Goal: Task Accomplishment & Management: Use online tool/utility

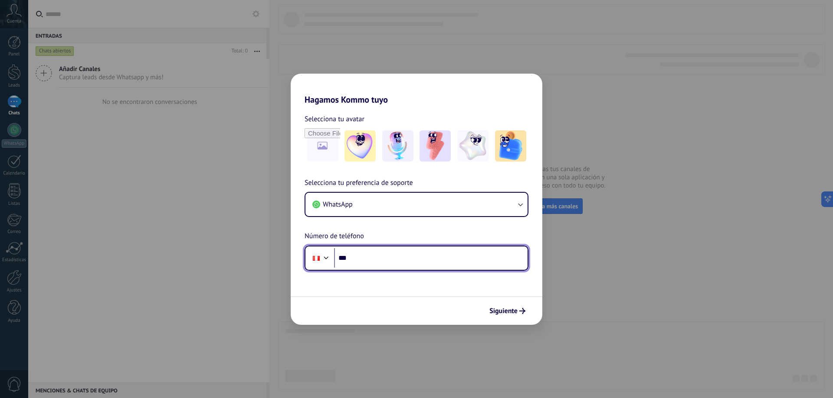
click at [390, 264] on input "***" at bounding box center [430, 258] width 193 height 20
click at [388, 248] on input "***" at bounding box center [430, 258] width 193 height 20
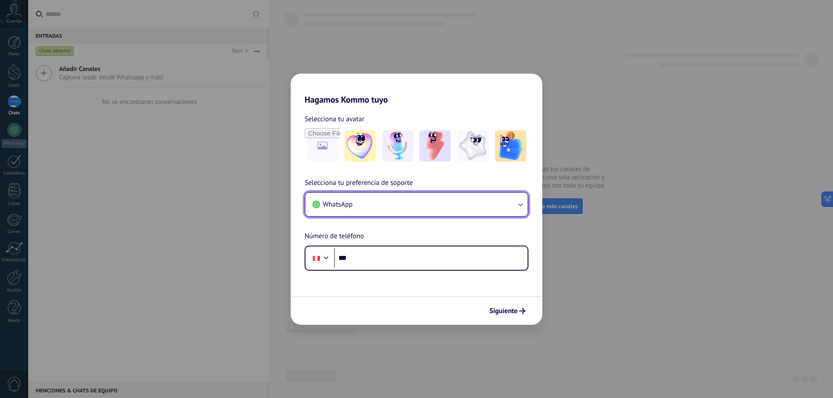
click at [423, 207] on button "WhatsApp" at bounding box center [416, 204] width 222 height 23
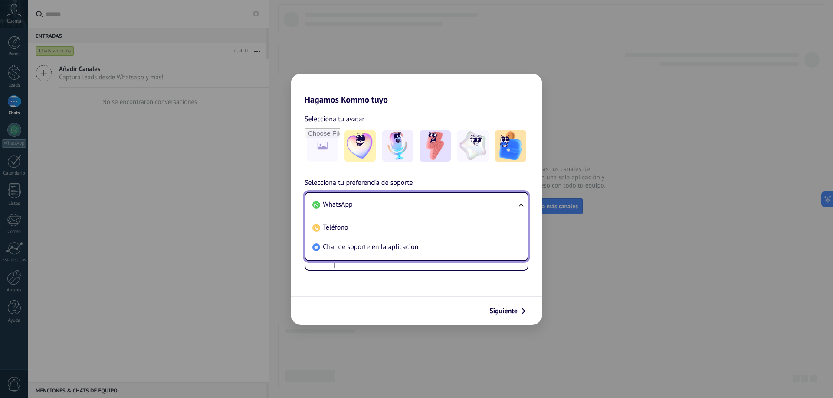
click at [426, 205] on li "WhatsApp" at bounding box center [415, 205] width 212 height 20
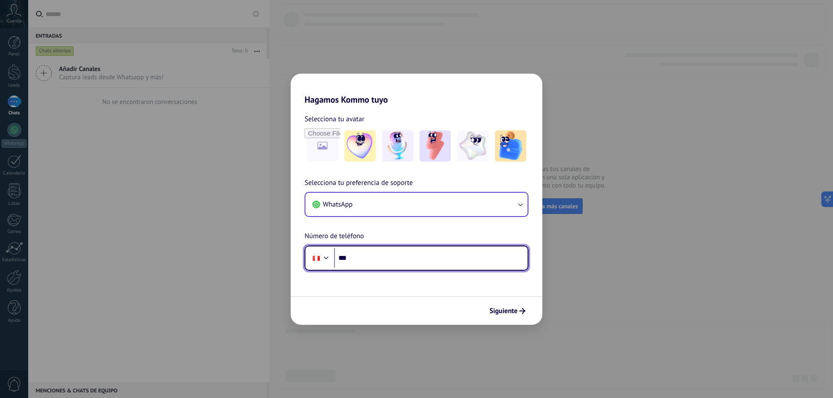
click at [402, 256] on input "***" at bounding box center [430, 258] width 193 height 20
paste input "*******"
type input "**********"
drag, startPoint x: 384, startPoint y: 257, endPoint x: 323, endPoint y: 251, distance: 61.4
click at [323, 251] on div "**********" at bounding box center [416, 258] width 224 height 25
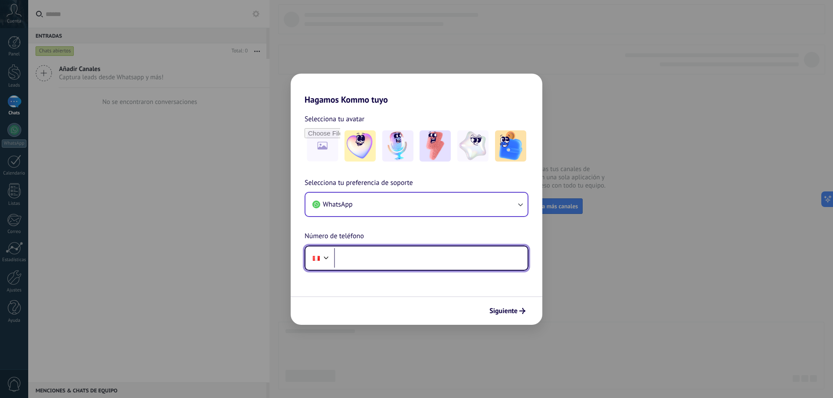
paste input "**********"
type input "**********"
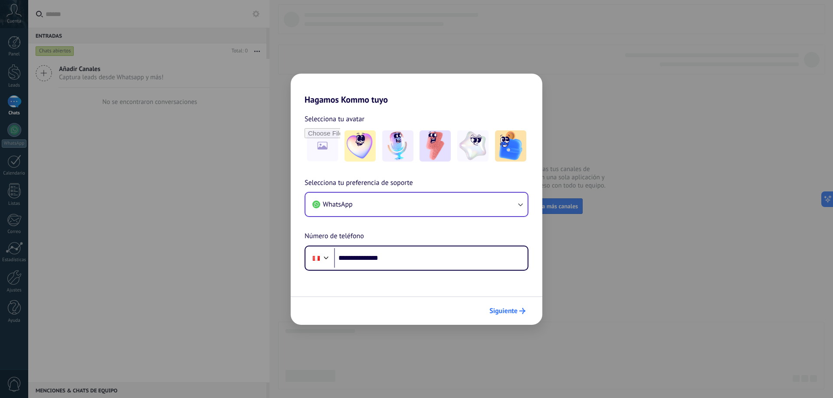
click at [523, 313] on use "submit" at bounding box center [522, 311] width 6 height 6
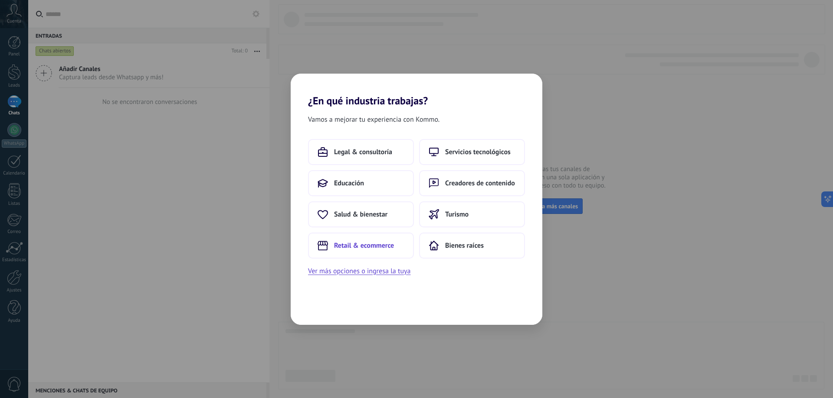
drag, startPoint x: 379, startPoint y: 250, endPoint x: 368, endPoint y: 250, distance: 11.7
click at [368, 250] on button "Retail & ecommerce" at bounding box center [361, 246] width 106 height 26
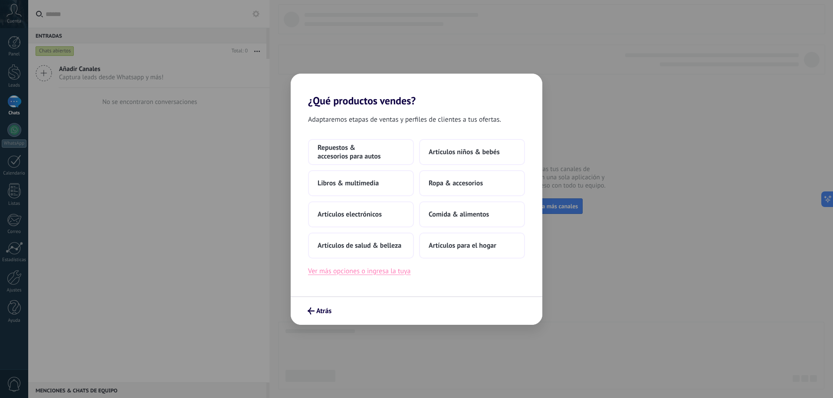
click at [394, 271] on button "Ver más opciones o ingresa la tuya" at bounding box center [359, 271] width 102 height 11
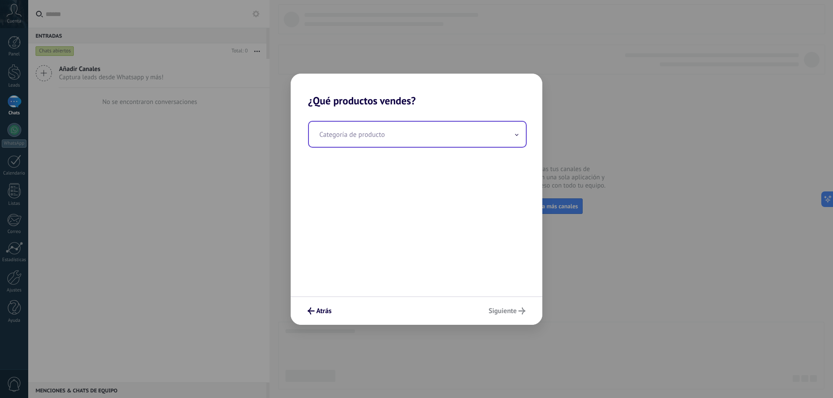
click at [372, 141] on input "text" at bounding box center [417, 134] width 217 height 25
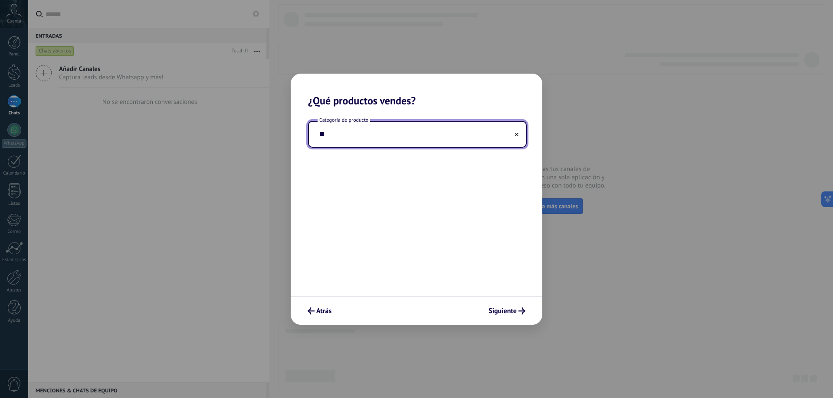
type input "*"
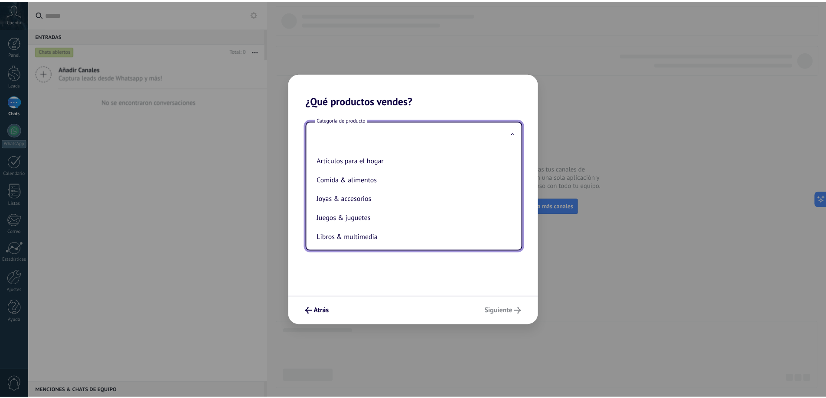
scroll to position [62, 0]
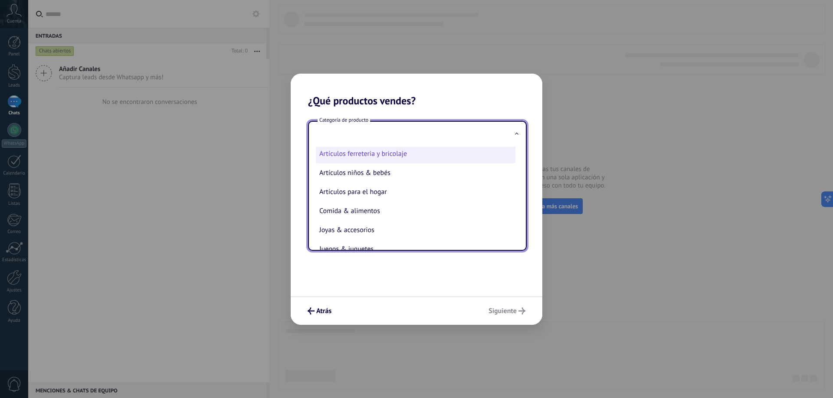
click at [409, 157] on li "Artículos ferreteria y bricolaje" at bounding box center [415, 153] width 199 height 19
type input "**********"
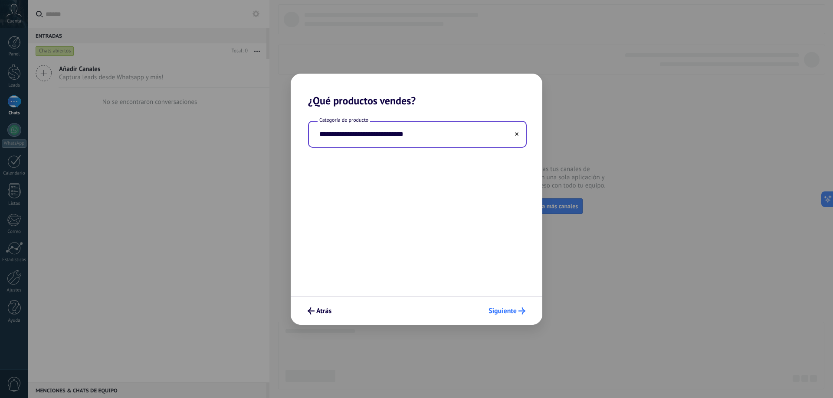
click at [514, 308] on span "Siguiente" at bounding box center [502, 311] width 28 height 6
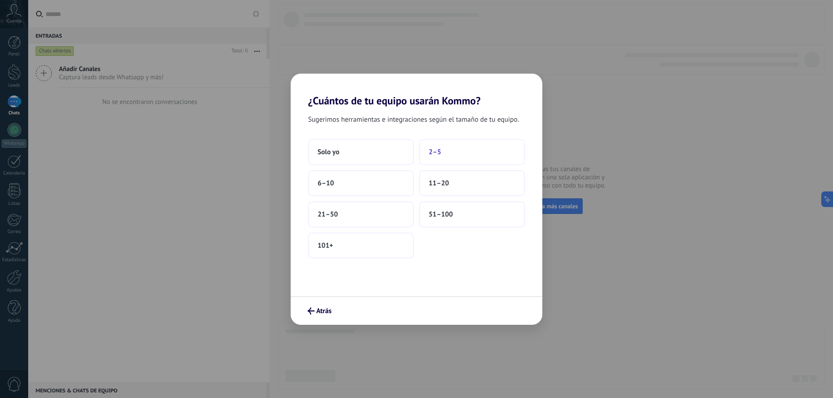
click at [438, 152] on span "2–5" at bounding box center [434, 152] width 13 height 9
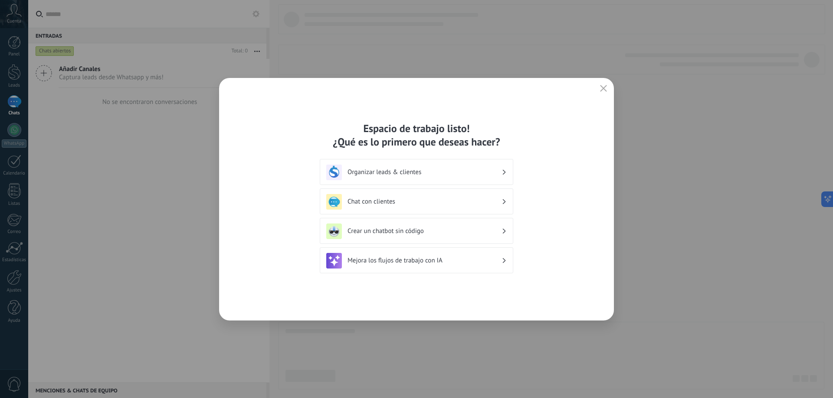
click at [473, 206] on div "Chat con clientes" at bounding box center [416, 202] width 180 height 16
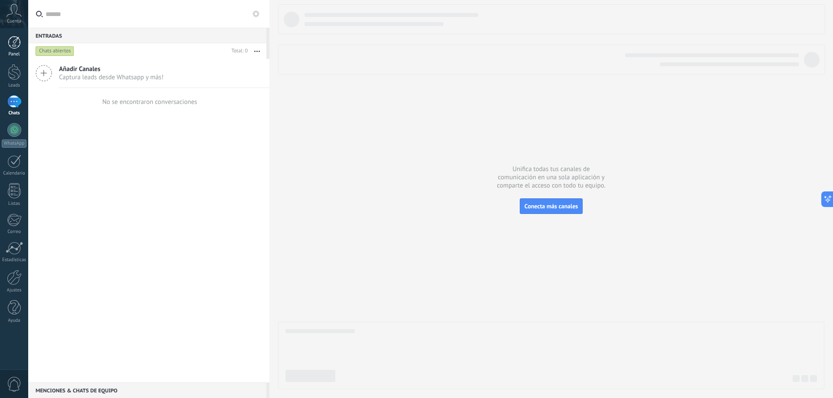
click at [10, 49] on link "Panel" at bounding box center [14, 46] width 28 height 21
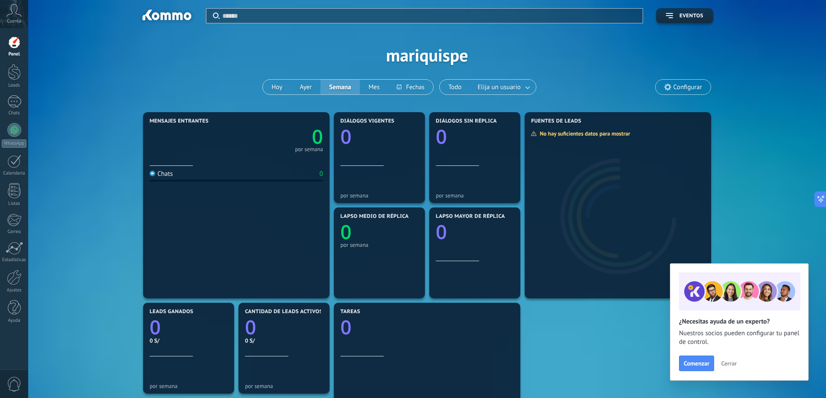
click at [12, 17] on div "Cuenta" at bounding box center [14, 14] width 28 height 28
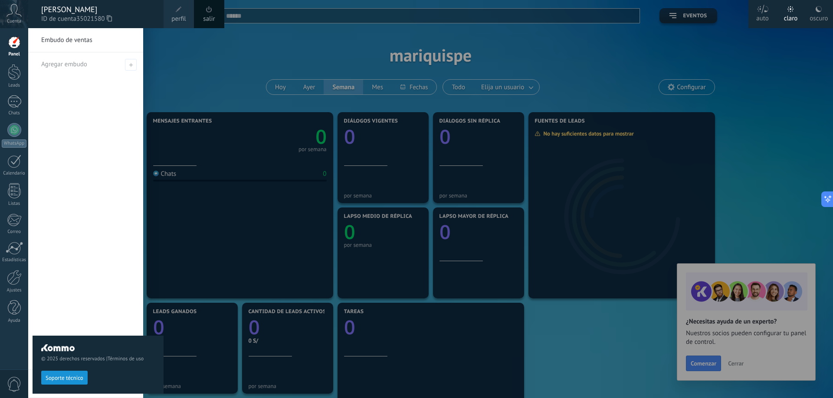
click at [173, 11] on link "perfil" at bounding box center [178, 14] width 30 height 28
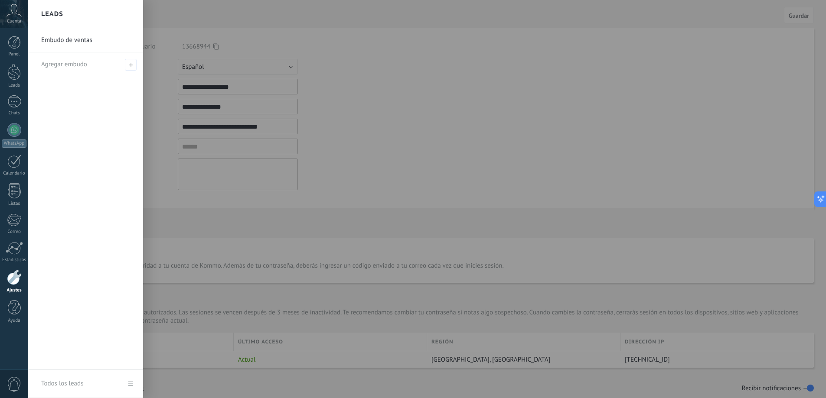
click at [263, 35] on div at bounding box center [441, 199] width 826 height 398
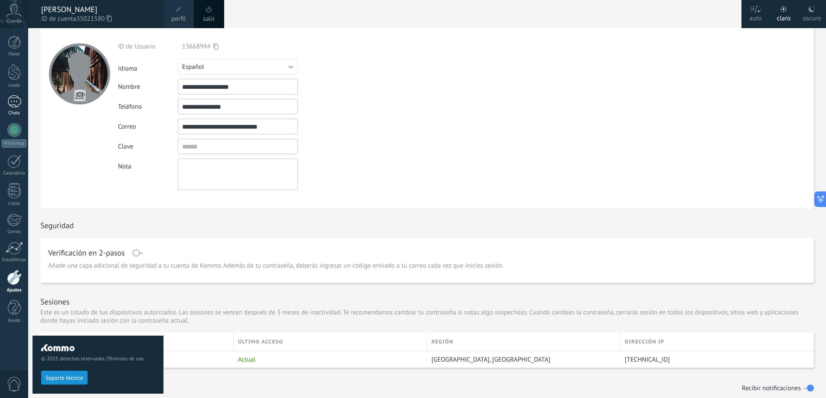
click at [18, 109] on link "Chats" at bounding box center [14, 105] width 28 height 21
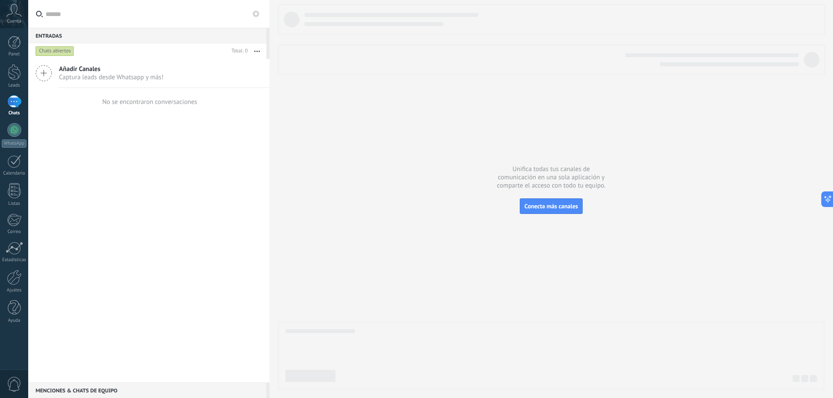
click at [49, 80] on icon at bounding box center [44, 73] width 16 height 16
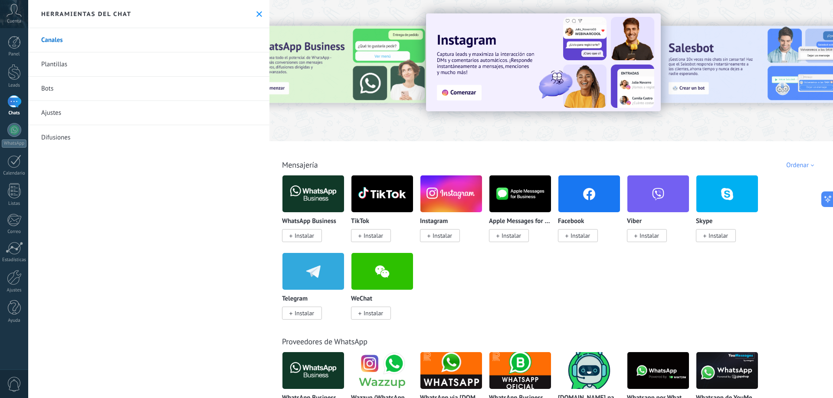
click at [86, 72] on link "Plantillas" at bounding box center [148, 64] width 241 height 24
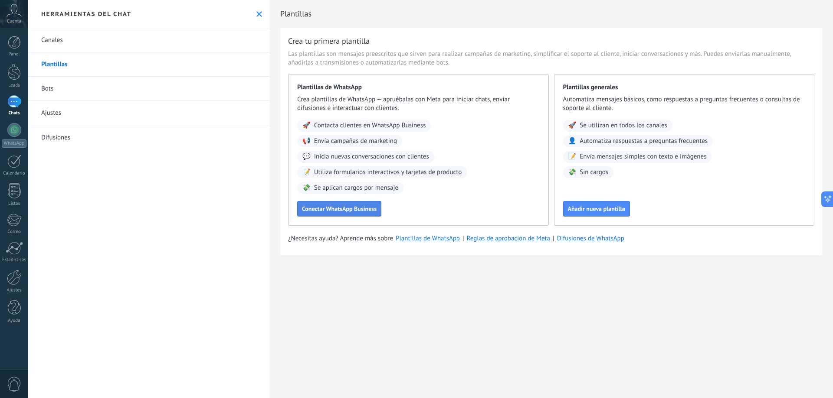
click at [340, 211] on span "Conectar WhatsApp Business" at bounding box center [339, 209] width 75 height 6
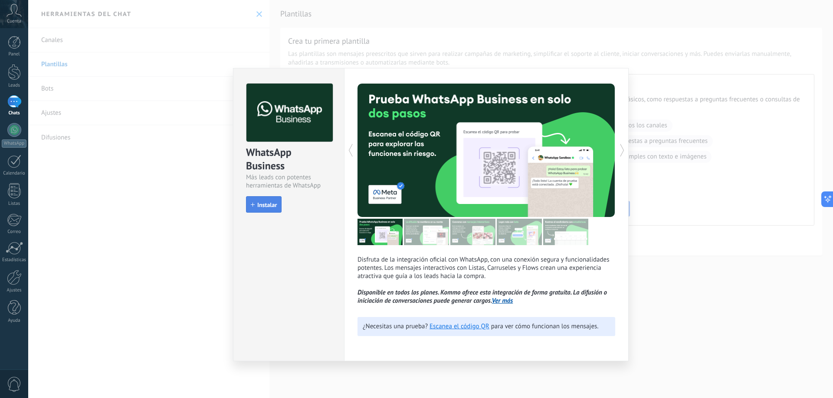
click at [268, 205] on span "Instalar" at bounding box center [267, 205] width 20 height 6
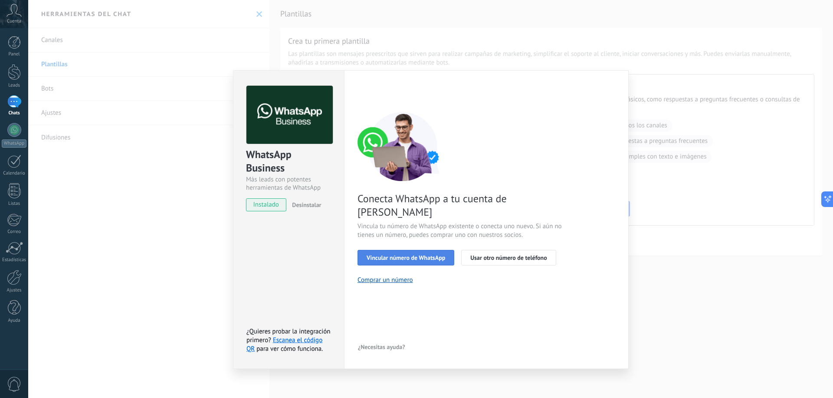
click at [439, 255] on span "Vincular número de WhatsApp" at bounding box center [405, 258] width 78 height 6
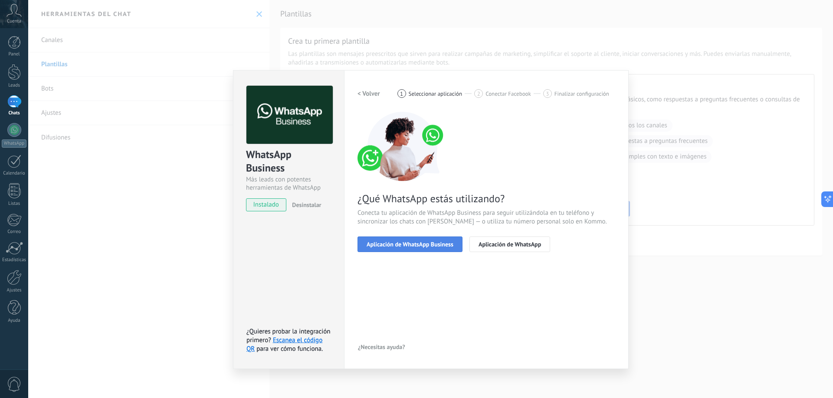
click at [441, 245] on span "Aplicación de WhatsApp Business" at bounding box center [409, 245] width 87 height 6
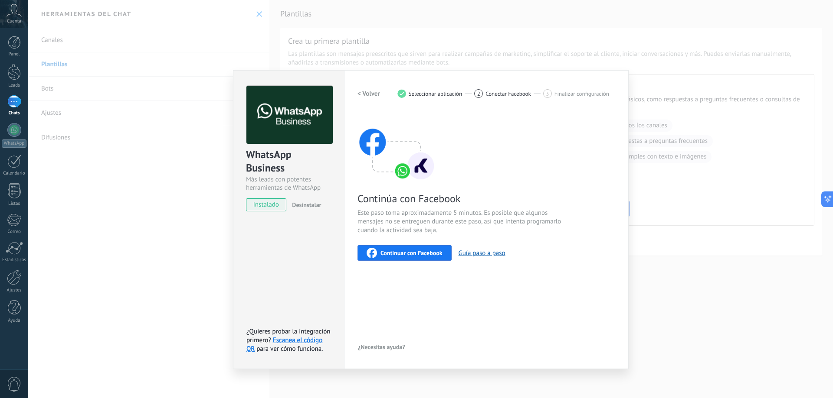
click at [681, 186] on div "WhatsApp Business Más leads con potentes herramientas de WhatsApp instalado Des…" at bounding box center [430, 199] width 804 height 398
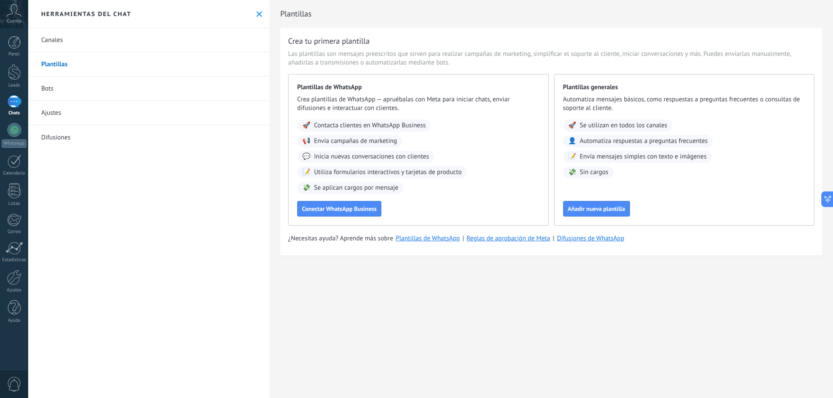
click at [60, 43] on link "Canales" at bounding box center [148, 40] width 241 height 24
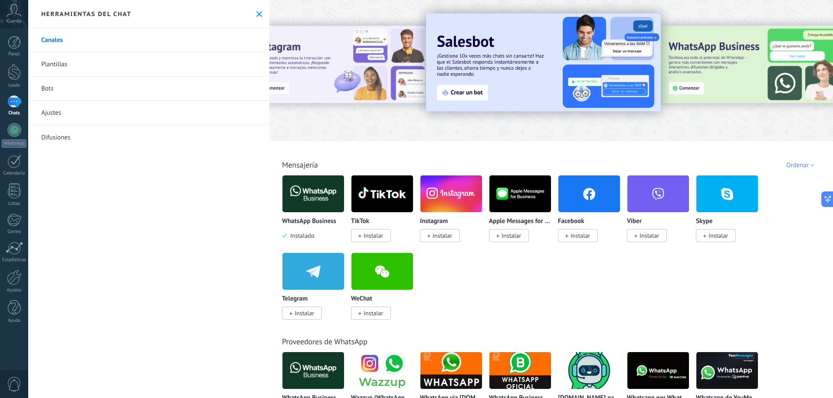
click at [61, 88] on link "Bots" at bounding box center [148, 89] width 241 height 24
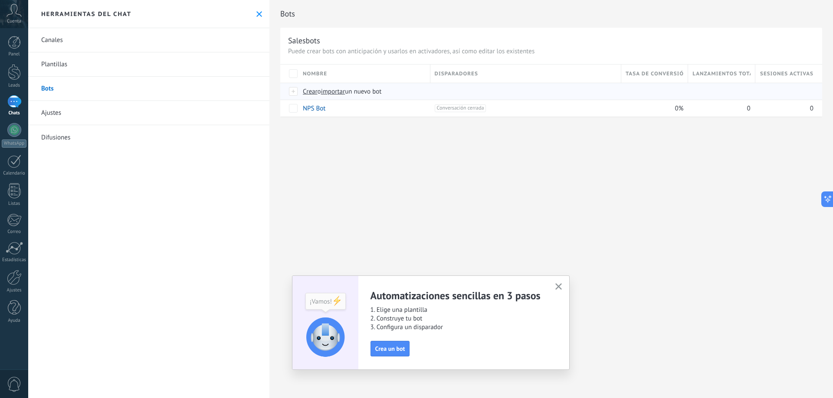
click at [296, 92] on div at bounding box center [294, 92] width 10 height 8
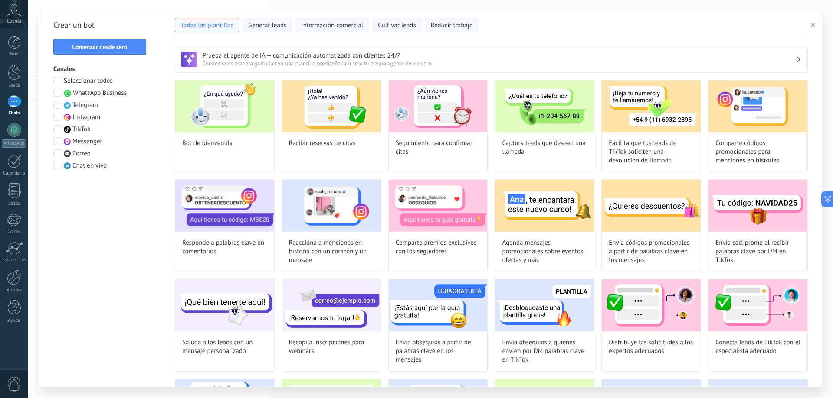
click at [101, 94] on span "WhatsApp Business" at bounding box center [100, 93] width 54 height 9
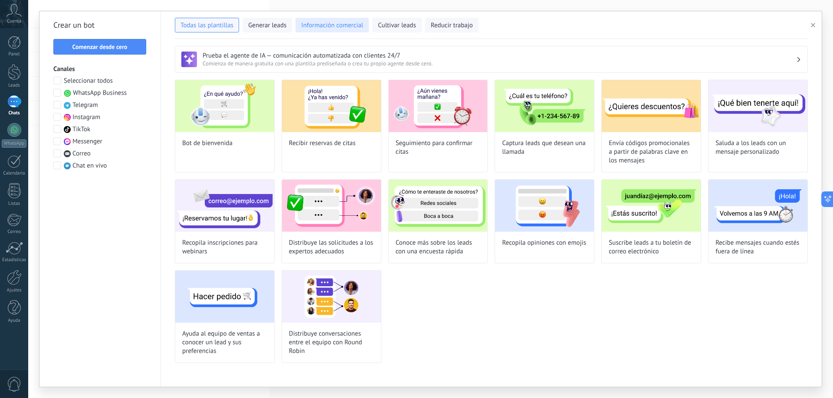
click at [331, 20] on button "Información comercial" at bounding box center [331, 25] width 73 height 15
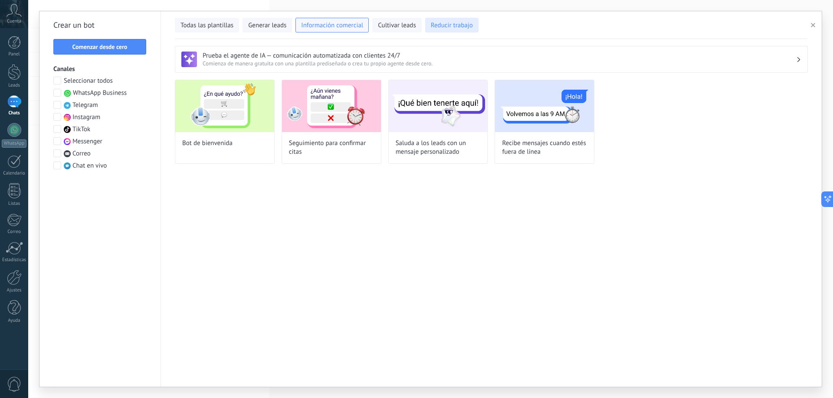
click at [432, 24] on span "Reducir trabajo" at bounding box center [452, 25] width 42 height 9
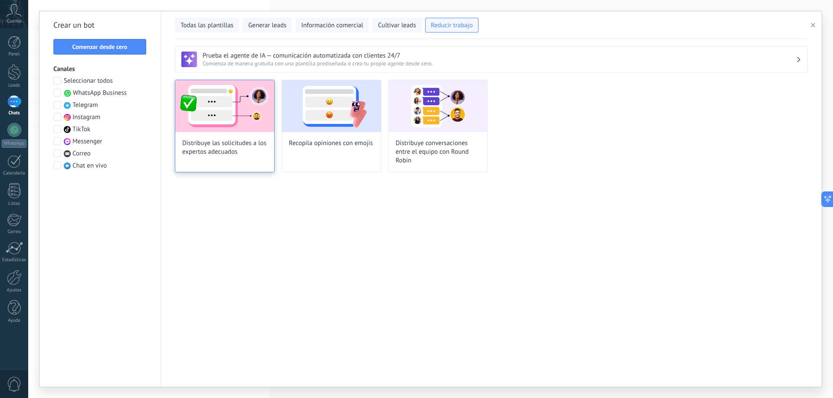
click at [231, 127] on img at bounding box center [224, 106] width 99 height 52
type input "**********"
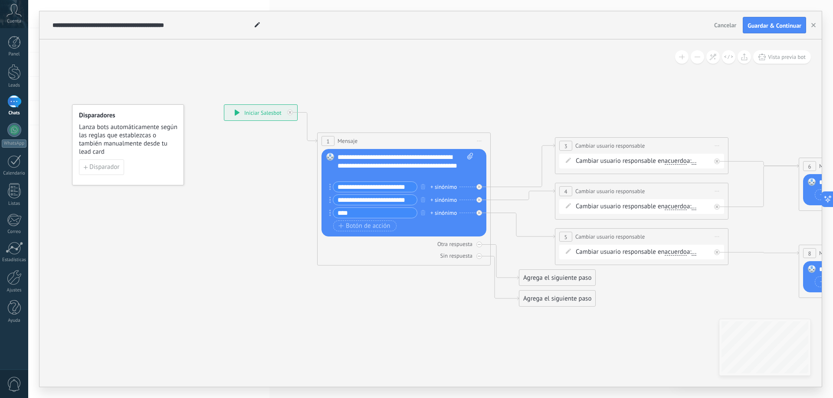
click at [328, 158] on rect at bounding box center [330, 157] width 8 height 8
click at [696, 159] on span "..." at bounding box center [693, 161] width 5 height 7
type input "*"
click at [18, 52] on div "Panel" at bounding box center [14, 55] width 25 height 6
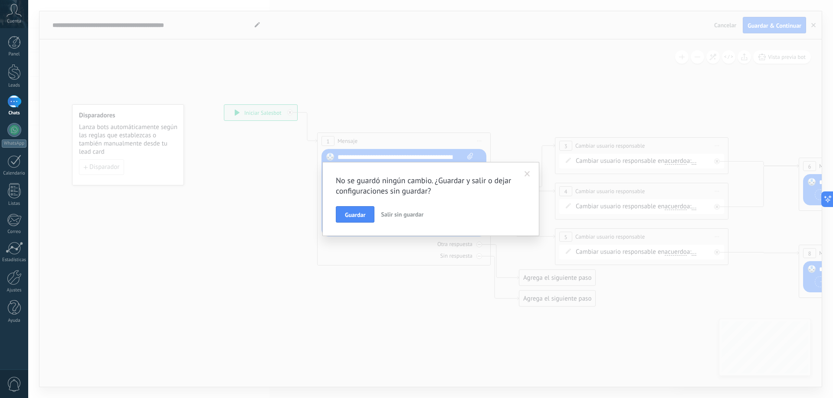
click at [403, 214] on span "Salir sin guardar" at bounding box center [402, 215] width 42 height 8
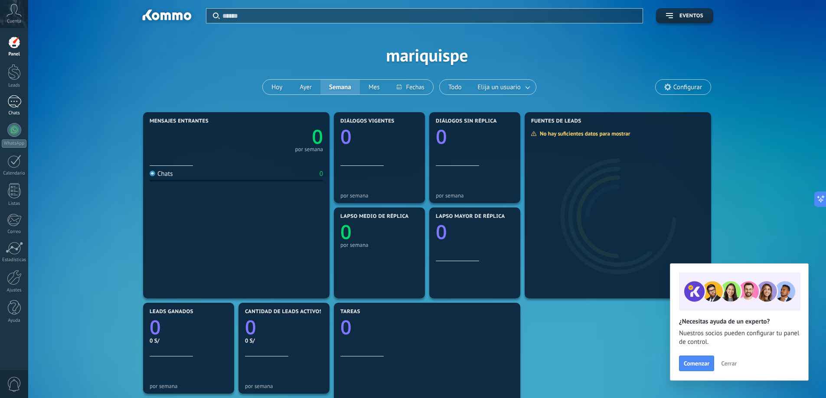
click at [17, 104] on div at bounding box center [14, 101] width 14 height 13
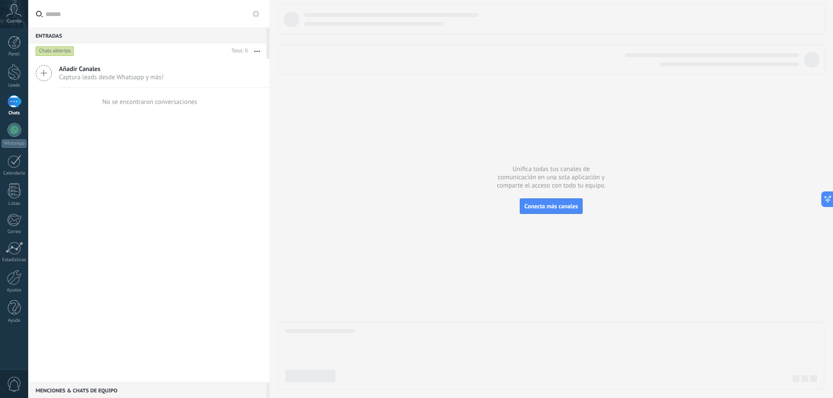
click at [8, 7] on icon at bounding box center [14, 10] width 15 height 13
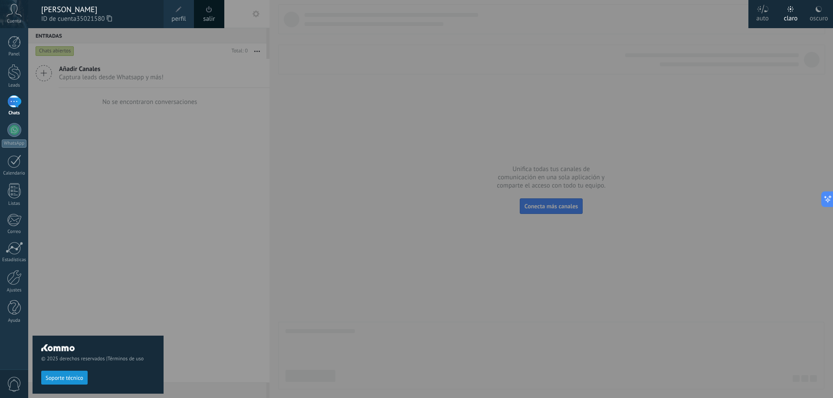
click at [65, 129] on div "© 2025 derechos reservados | Términos de uso Soporte técnico" at bounding box center [98, 213] width 131 height 370
click at [10, 56] on div "Panel" at bounding box center [14, 55] width 25 height 6
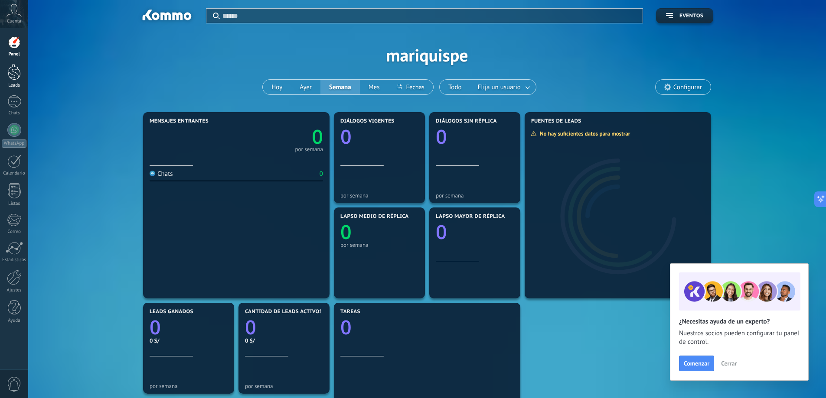
click at [14, 79] on div at bounding box center [14, 72] width 13 height 16
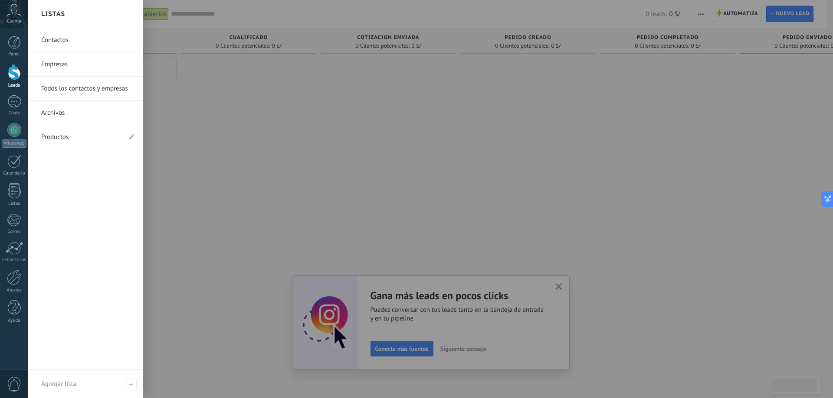
click at [86, 59] on link "Empresas" at bounding box center [87, 64] width 93 height 24
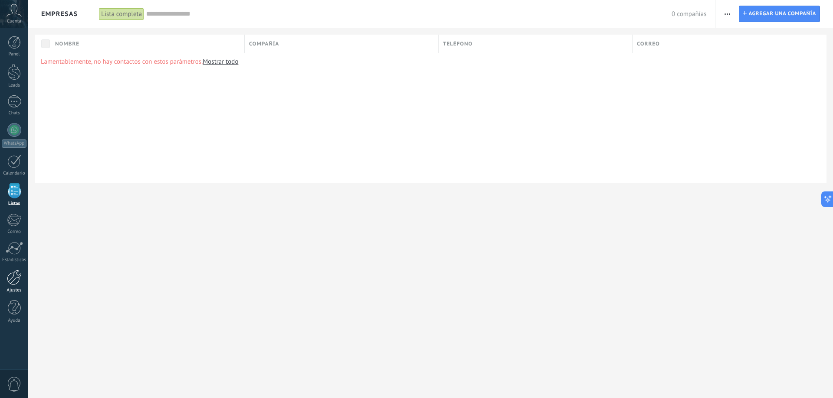
click at [17, 281] on div at bounding box center [14, 277] width 15 height 15
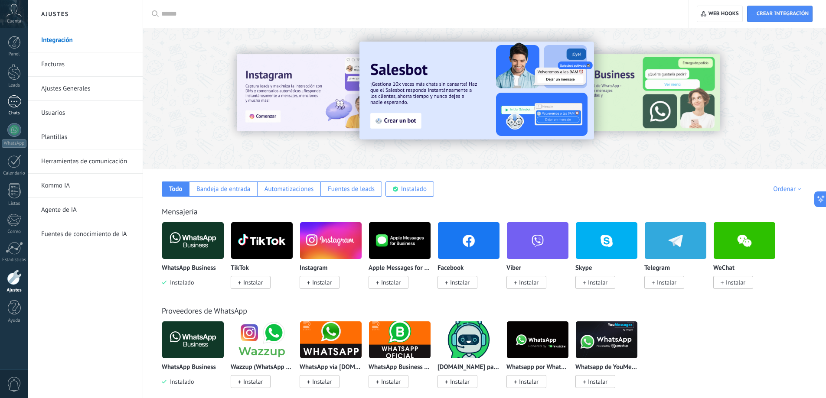
click at [14, 107] on div at bounding box center [14, 101] width 14 height 13
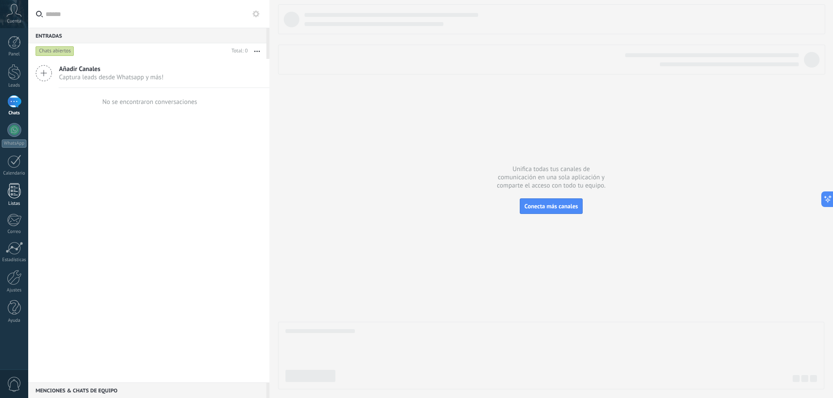
click at [11, 195] on div at bounding box center [14, 190] width 13 height 15
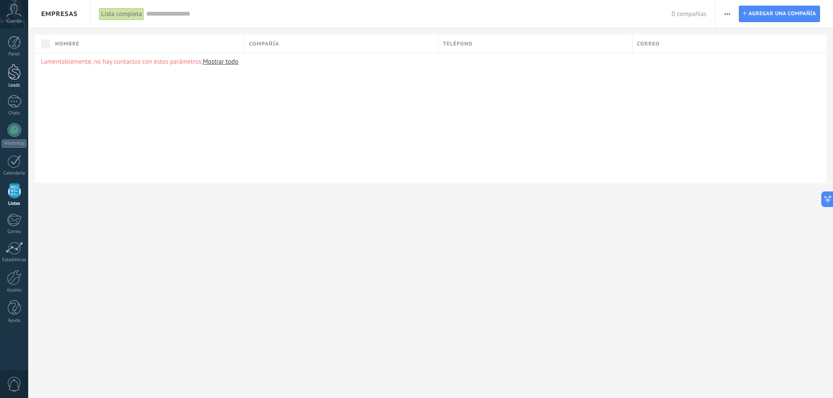
click at [23, 74] on link "Leads" at bounding box center [14, 76] width 28 height 24
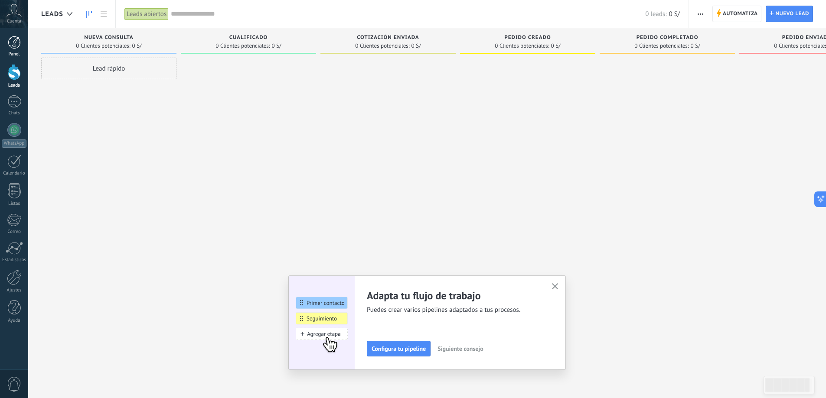
click at [22, 45] on link "Panel" at bounding box center [14, 46] width 28 height 21
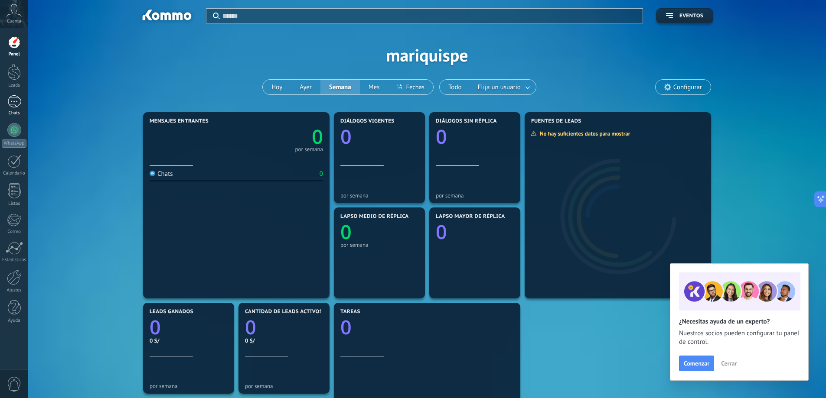
click at [12, 103] on div at bounding box center [14, 101] width 14 height 13
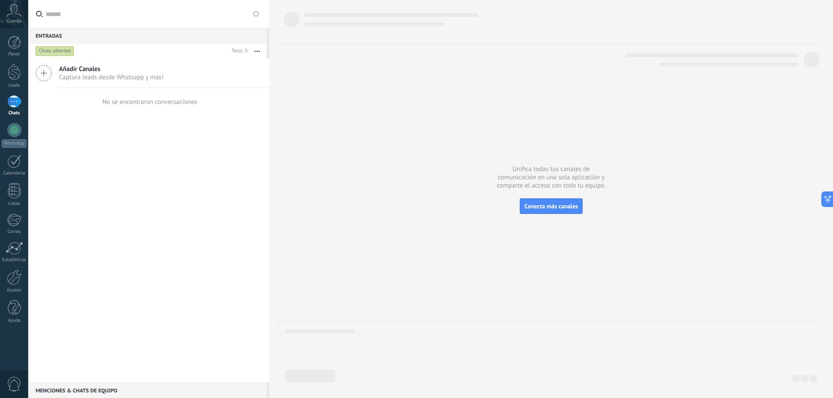
click at [59, 73] on div "Añadir Canales Captura leads desde Whatsapp y más!" at bounding box center [148, 73] width 241 height 29
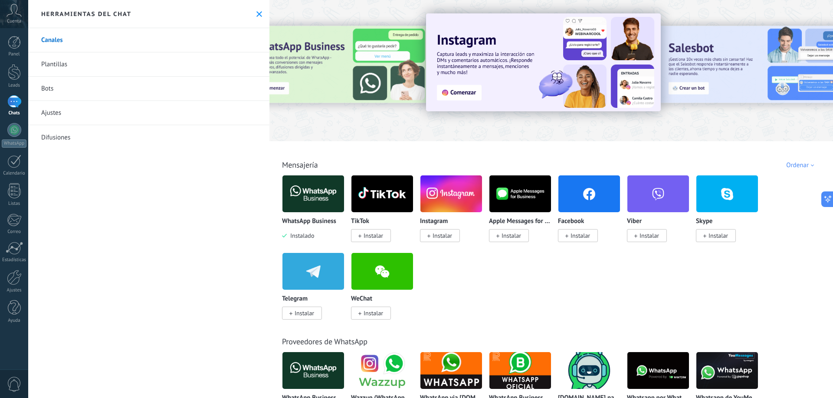
click at [63, 86] on link "Bots" at bounding box center [148, 89] width 241 height 24
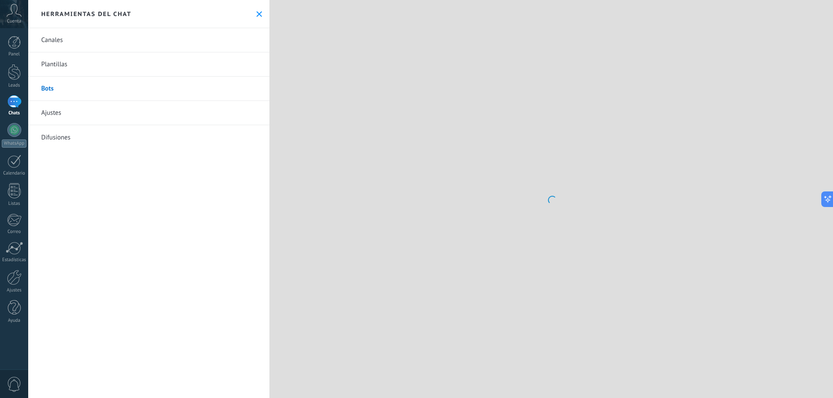
click at [61, 87] on link "Bots" at bounding box center [148, 89] width 241 height 24
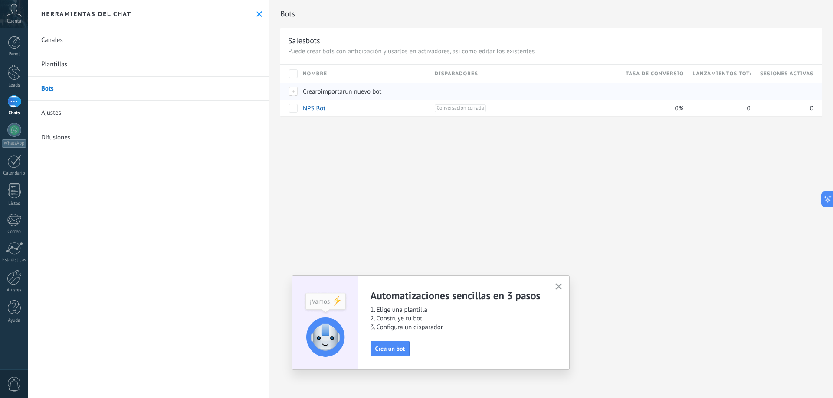
click at [292, 91] on div at bounding box center [294, 92] width 10 height 8
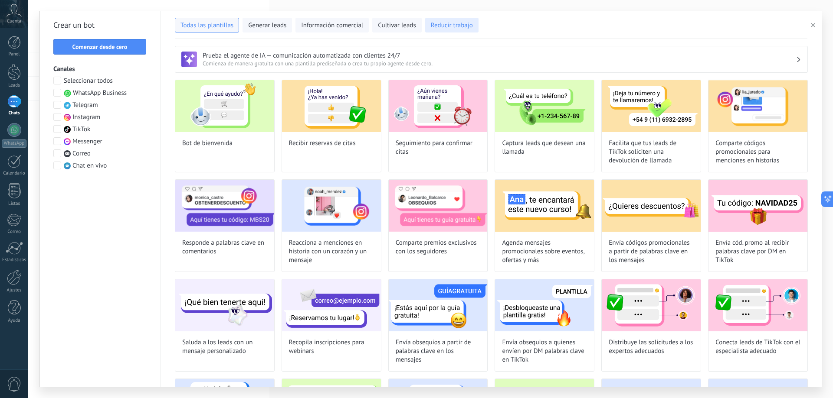
click at [449, 26] on span "Reducir trabajo" at bounding box center [452, 25] width 42 height 9
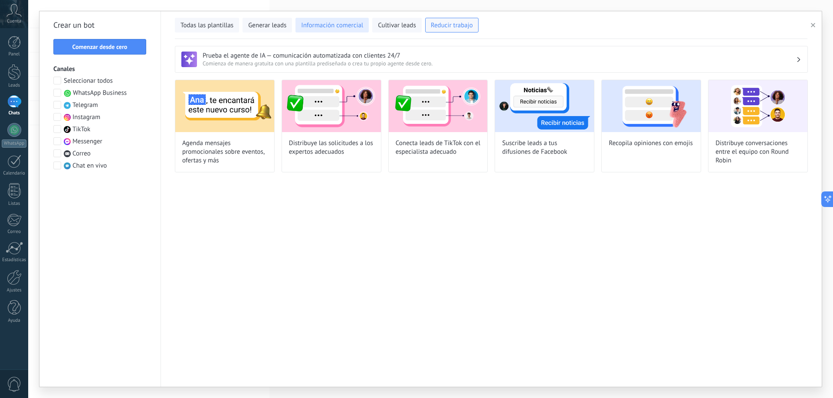
click at [353, 26] on span "Información comercial" at bounding box center [332, 25] width 62 height 9
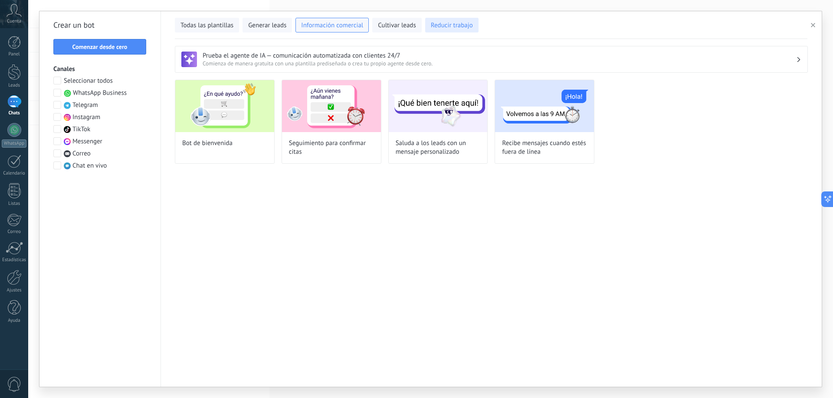
click at [442, 25] on span "Reducir trabajo" at bounding box center [452, 25] width 42 height 9
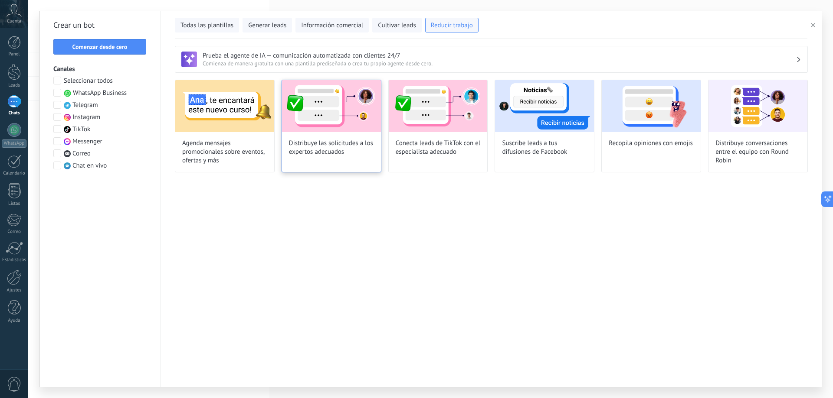
click at [304, 131] on img at bounding box center [331, 106] width 99 height 52
type input "**********"
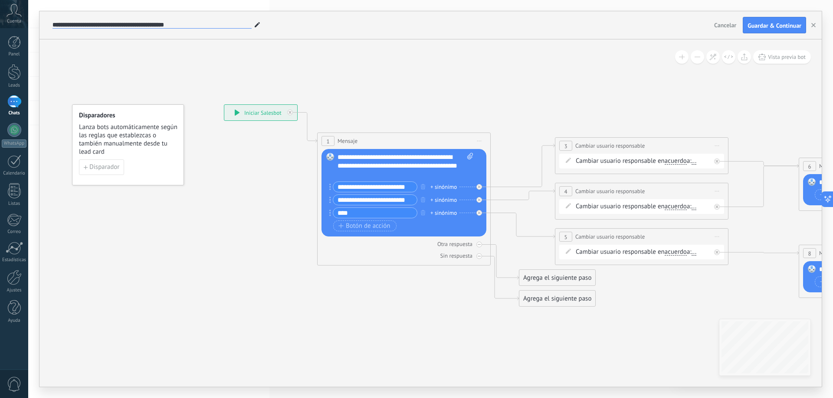
drag, startPoint x: 54, startPoint y: 25, endPoint x: 254, endPoint y: 17, distance: 199.6
click at [254, 17] on div "**********" at bounding box center [380, 25] width 660 height 28
click at [696, 162] on span "..." at bounding box center [693, 161] width 5 height 7
click at [17, 20] on span "Cuenta" at bounding box center [14, 22] width 14 height 6
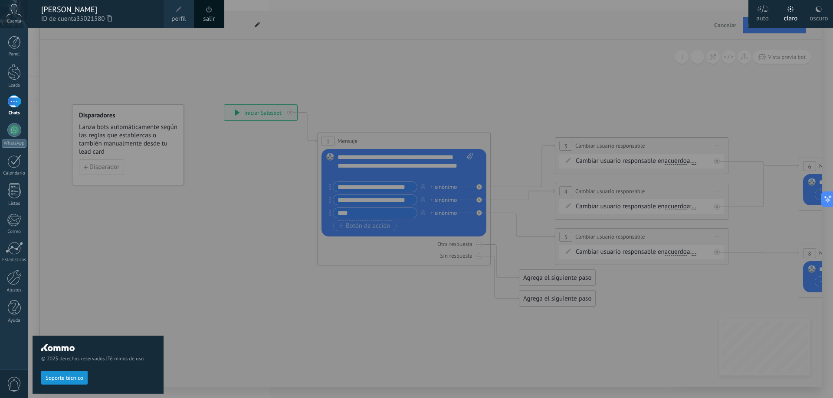
click at [14, 64] on div "Panel Leads Chats WhatsApp Clientes" at bounding box center [14, 184] width 28 height 297
click at [424, 101] on div at bounding box center [444, 199] width 833 height 398
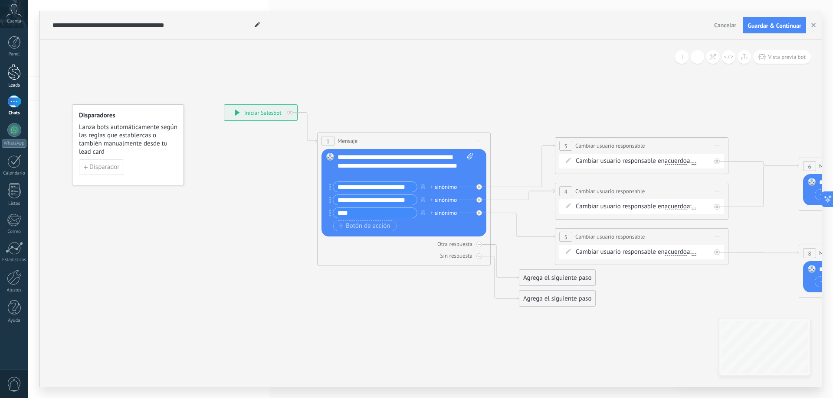
click at [13, 83] on div "Leads" at bounding box center [14, 86] width 25 height 6
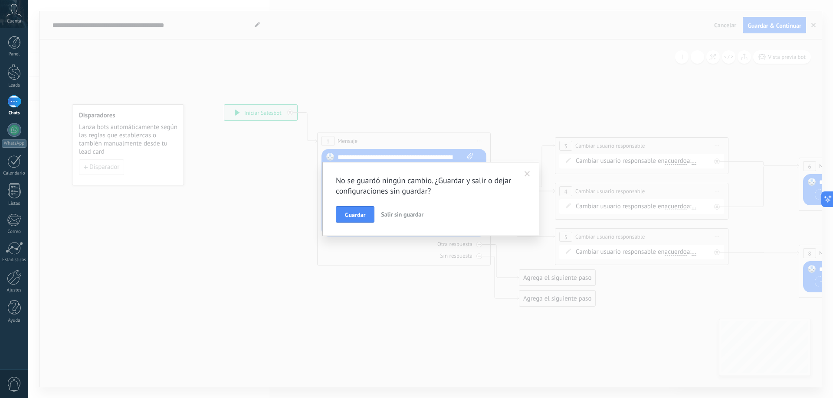
click at [402, 219] on button "Salir sin guardar" at bounding box center [401, 214] width 49 height 16
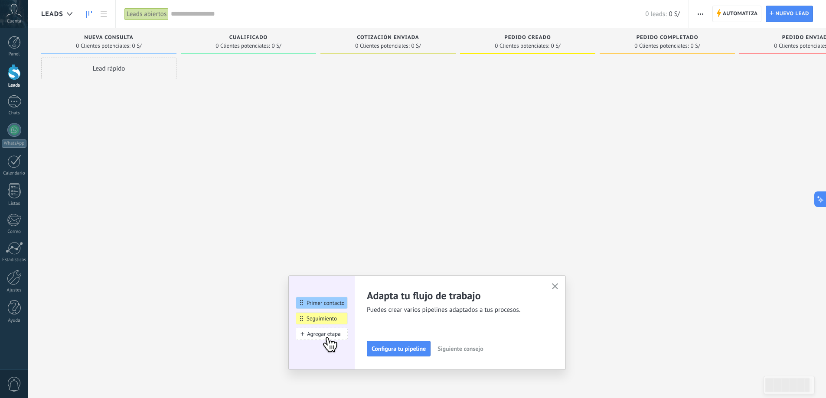
click at [145, 72] on div "Lead rápido" at bounding box center [108, 69] width 135 height 22
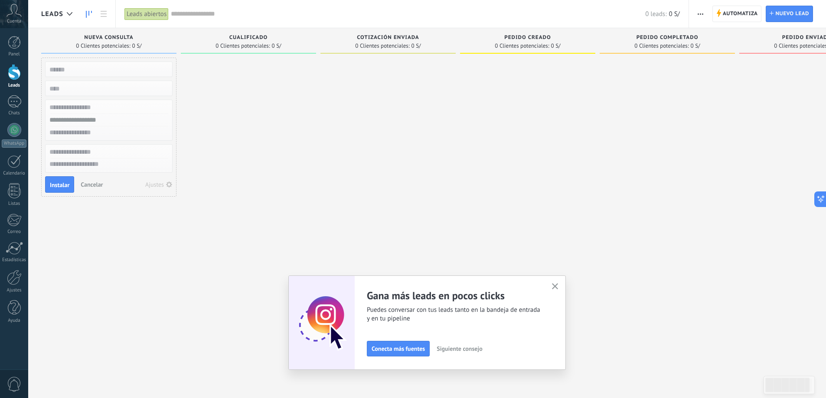
click at [250, 89] on div at bounding box center [248, 200] width 135 height 285
click at [9, 104] on div at bounding box center [14, 101] width 14 height 13
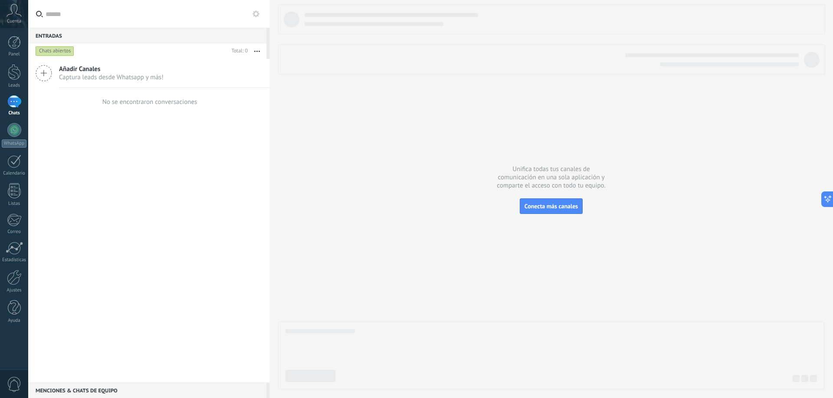
click at [11, 17] on div "Cuenta" at bounding box center [14, 14] width 28 height 28
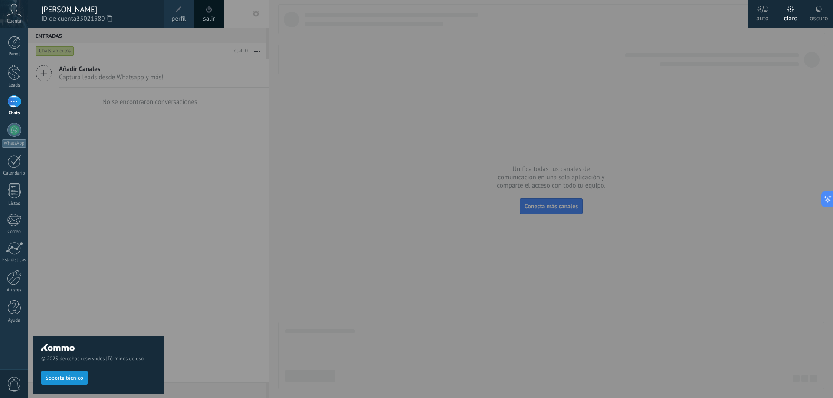
click at [175, 20] on span "perfil" at bounding box center [178, 19] width 14 height 10
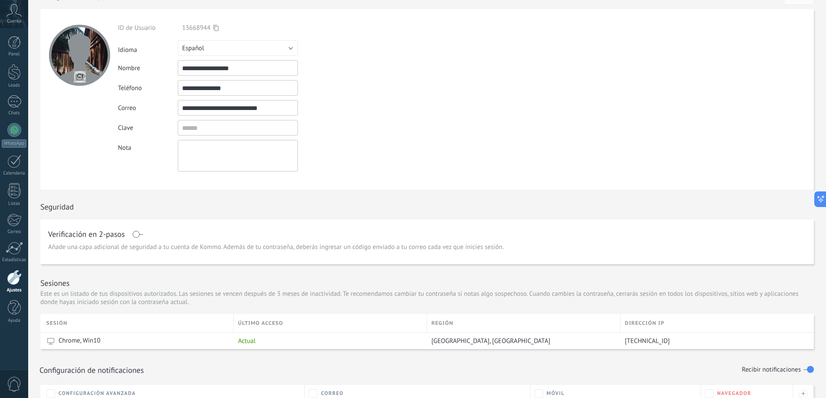
scroll to position [5, 0]
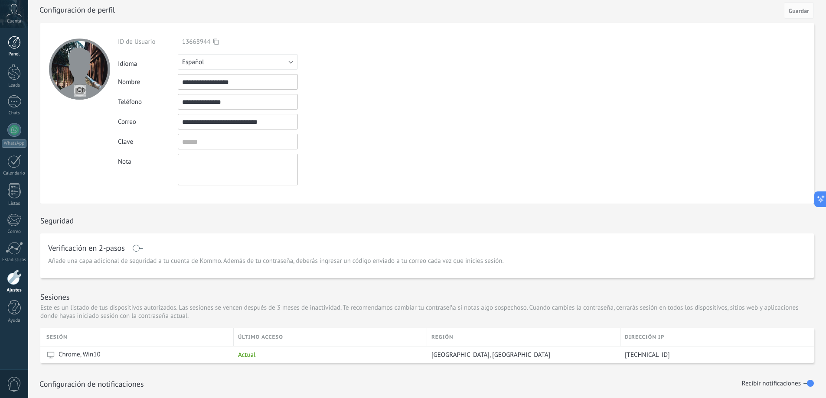
click at [10, 45] on div at bounding box center [14, 42] width 13 height 13
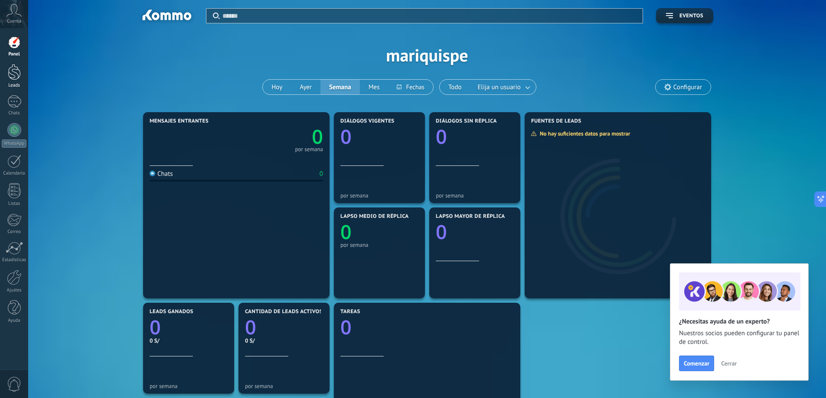
click at [14, 80] on link "Leads" at bounding box center [14, 76] width 28 height 24
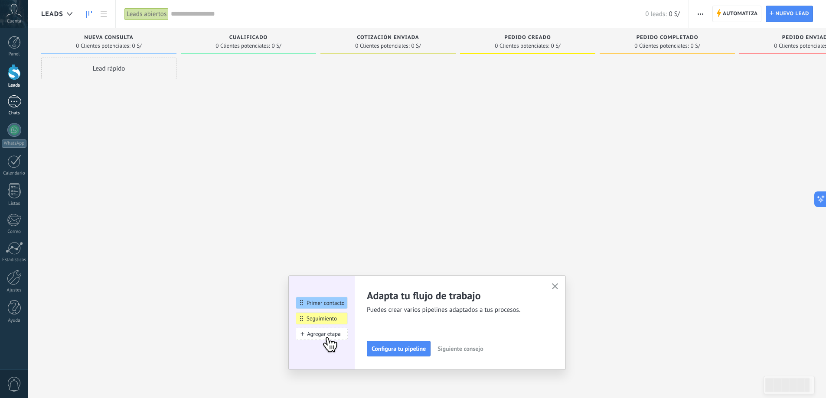
click at [14, 101] on div at bounding box center [14, 101] width 14 height 13
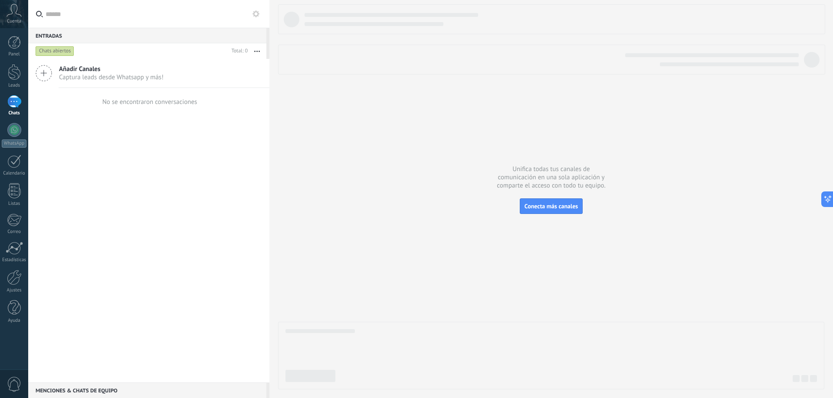
click at [112, 77] on span "Captura leads desde Whatsapp y más!" at bounding box center [111, 77] width 105 height 8
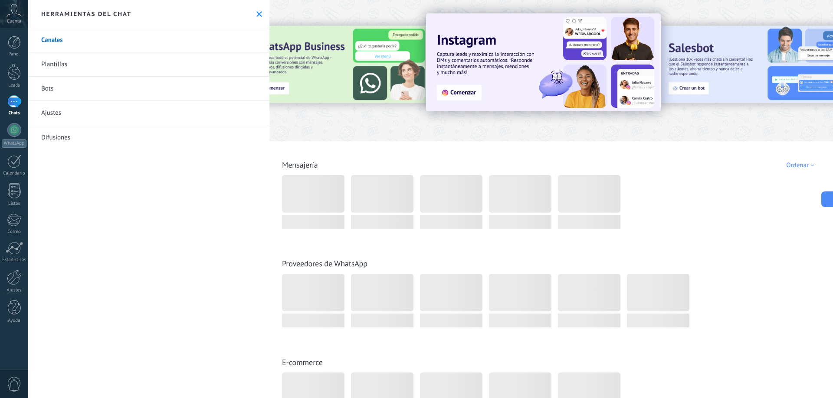
click at [76, 93] on link "Bots" at bounding box center [148, 89] width 241 height 24
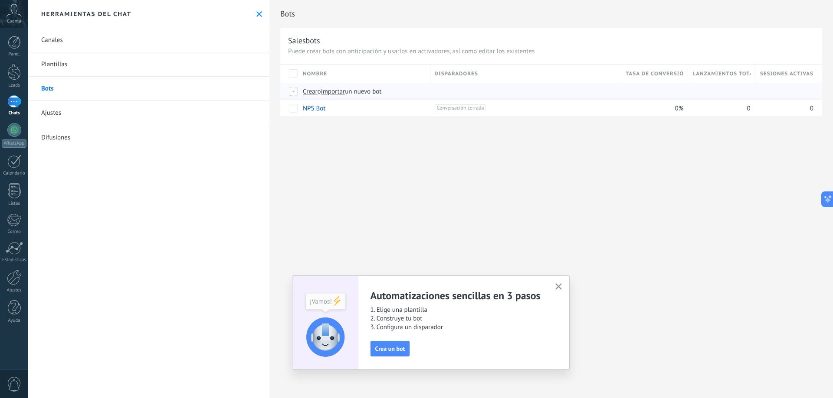
click at [296, 94] on div at bounding box center [294, 92] width 10 height 8
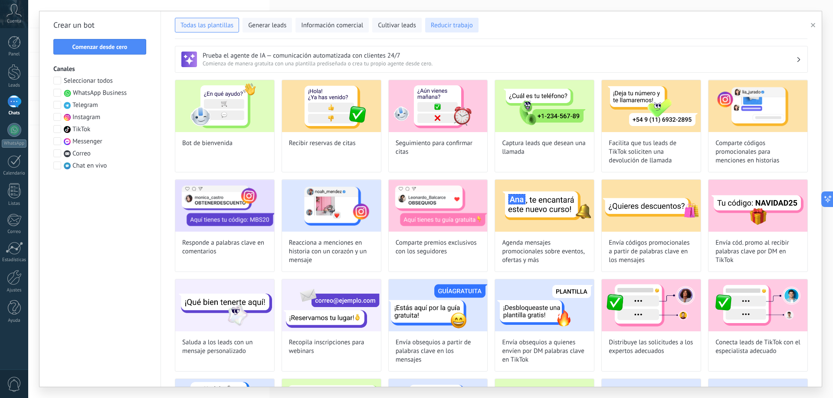
click at [453, 21] on button "Reducir trabajo" at bounding box center [451, 25] width 53 height 15
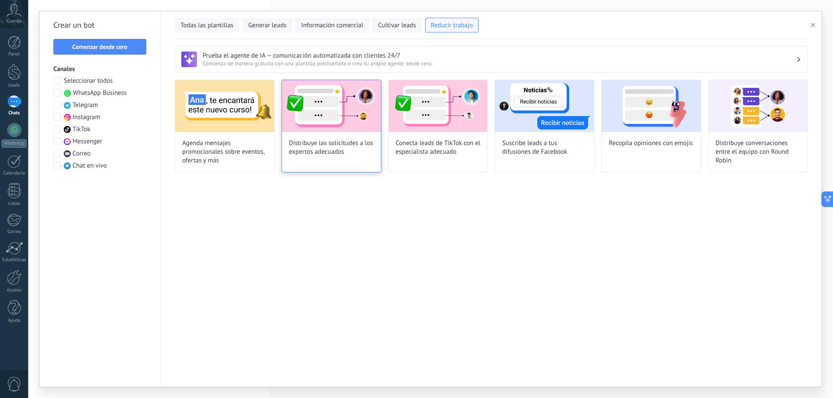
click at [335, 143] on span "Distribuye las solicitudes a los expertos adecuados" at bounding box center [331, 147] width 85 height 17
type input "**********"
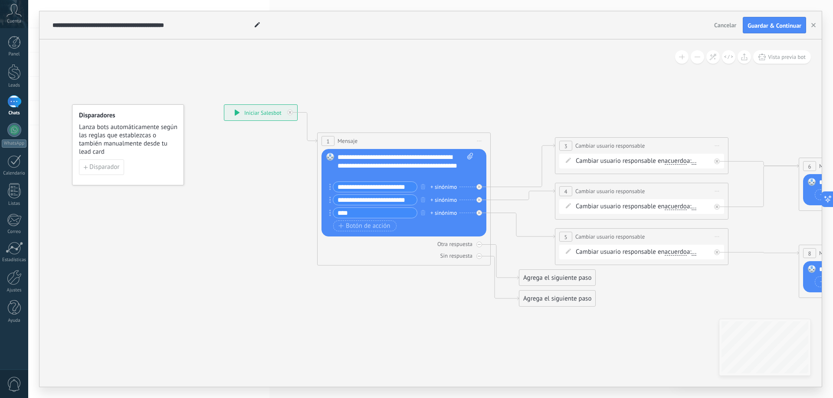
click at [703, 160] on div "Cambiar usuario responsable en acuerdo main contact all contacts chat contact a…" at bounding box center [642, 161] width 135 height 9
click at [696, 161] on span "..." at bounding box center [693, 161] width 5 height 7
click at [615, 199] on div "[PERSON_NAME]" at bounding box center [626, 199] width 108 height 15
click at [617, 172] on span "[PERSON_NAME]" at bounding box center [598, 170] width 47 height 7
click at [630, 190] on div "Oficina de Venta" at bounding box center [626, 184] width 108 height 15
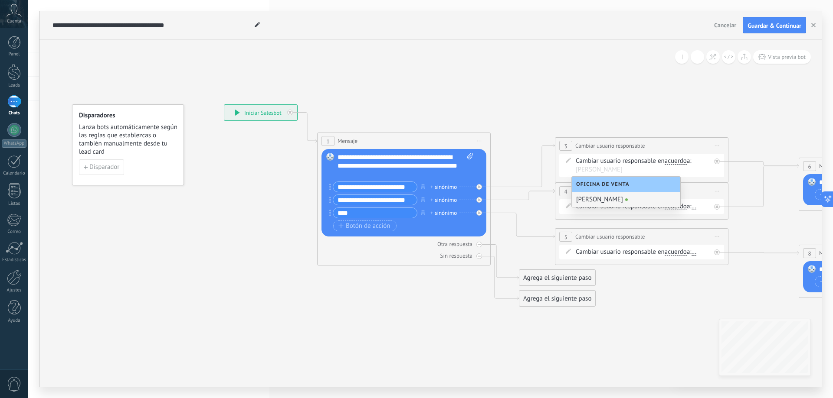
click at [628, 188] on div "Oficina de Venta" at bounding box center [626, 184] width 108 height 15
click at [622, 183] on span "Oficina de Venta" at bounding box center [605, 184] width 58 height 7
click at [622, 170] on span "[PERSON_NAME]" at bounding box center [598, 170] width 47 height 9
click at [616, 173] on input "text" at bounding box center [596, 170] width 43 height 9
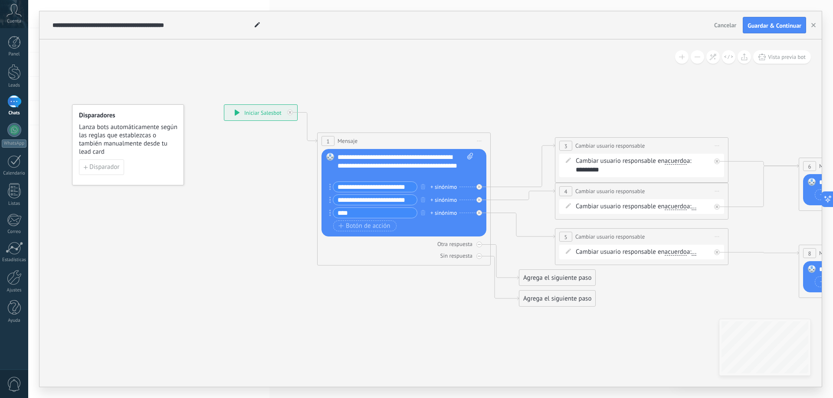
type input "*********"
click at [643, 211] on div "Cambiar usuario responsable en acuerdo main contact all contacts chat contact a…" at bounding box center [642, 206] width 135 height 9
click at [622, 168] on span "[PERSON_NAME]" at bounding box center [598, 170] width 47 height 7
click at [14, 70] on div at bounding box center [14, 72] width 13 height 16
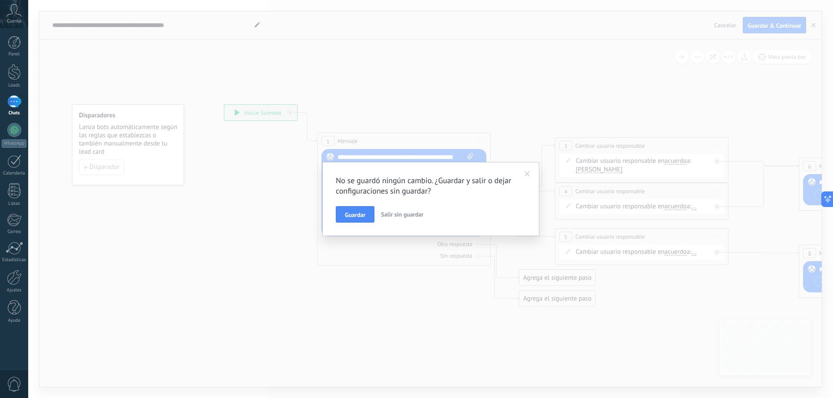
click at [392, 212] on span "Salir sin guardar" at bounding box center [402, 215] width 42 height 8
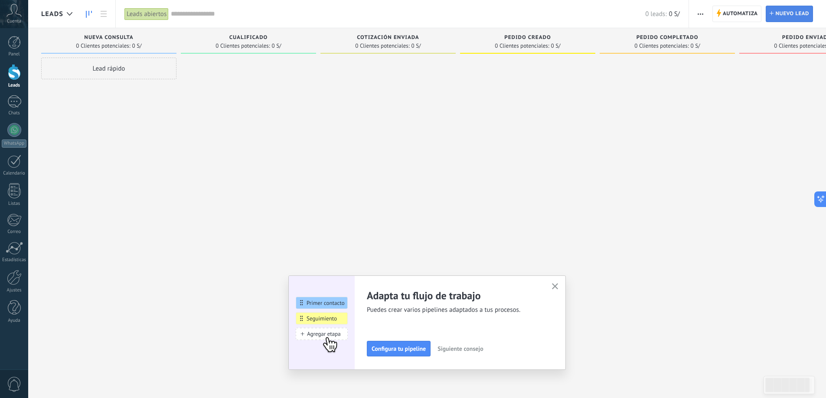
click at [788, 12] on span "Nuevo lead" at bounding box center [792, 14] width 34 height 16
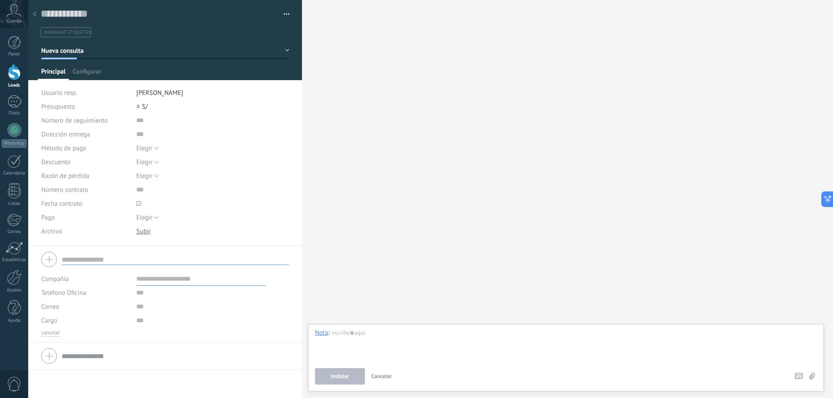
click at [33, 13] on icon at bounding box center [34, 13] width 3 height 5
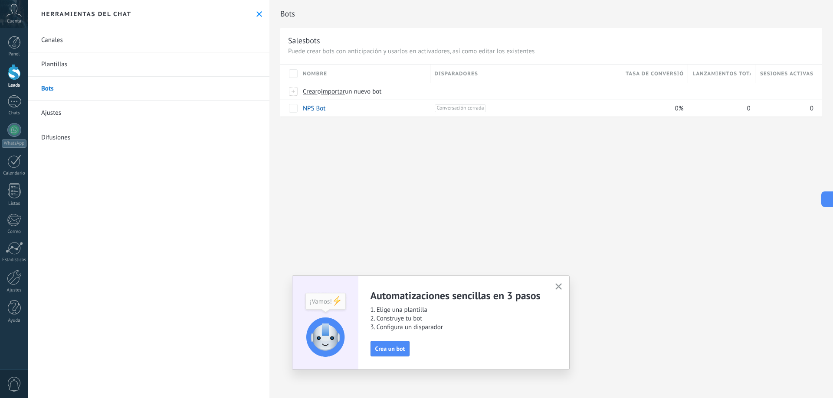
click at [59, 112] on link "Ajustes" at bounding box center [148, 113] width 241 height 24
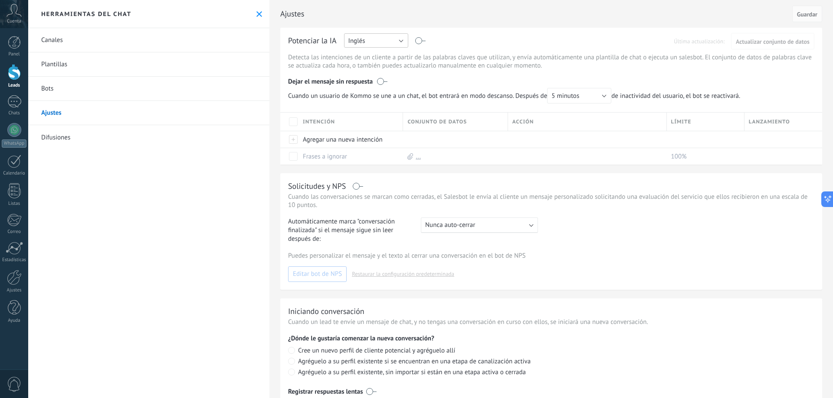
click at [383, 40] on button "Inglés" at bounding box center [376, 40] width 64 height 14
click at [382, 71] on span "Español" at bounding box center [372, 71] width 66 height 8
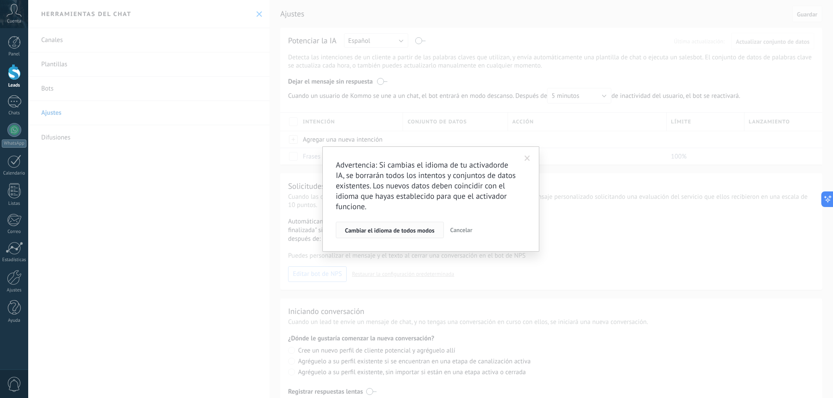
click at [396, 230] on span "Cambiar el idioma de todos modos" at bounding box center [390, 231] width 90 height 6
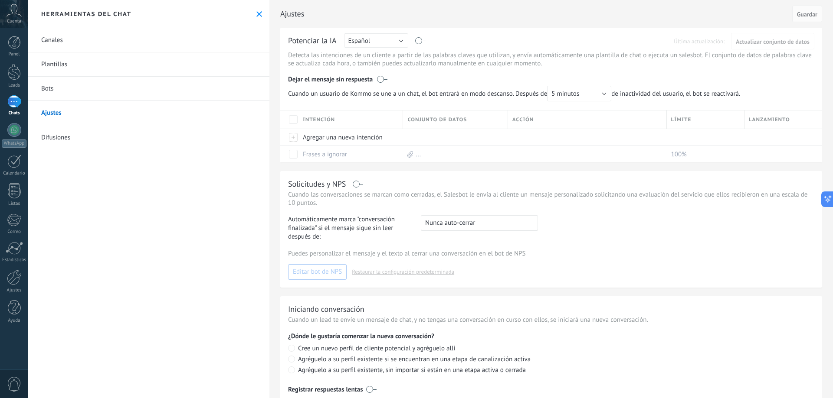
scroll to position [30, 0]
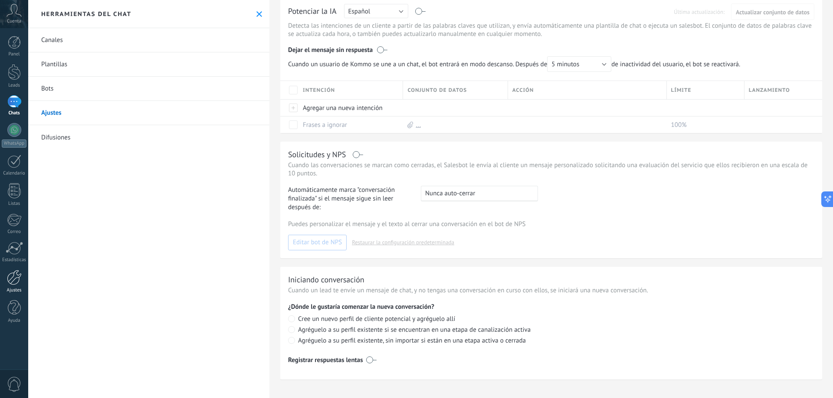
click at [16, 279] on div at bounding box center [14, 277] width 15 height 15
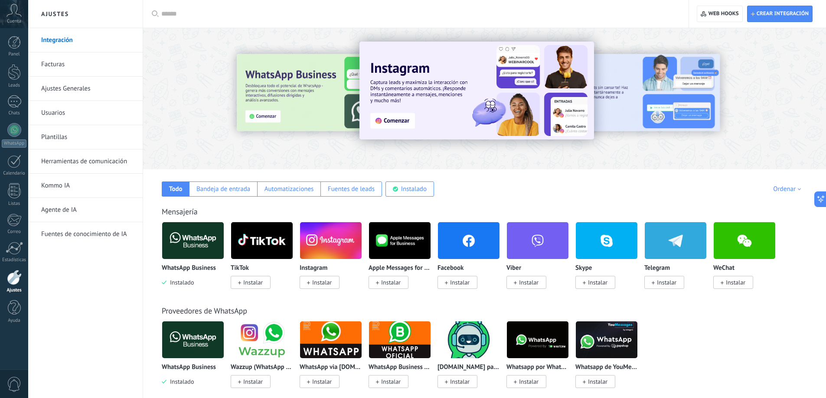
click at [82, 113] on link "Usuarios" at bounding box center [87, 113] width 93 height 24
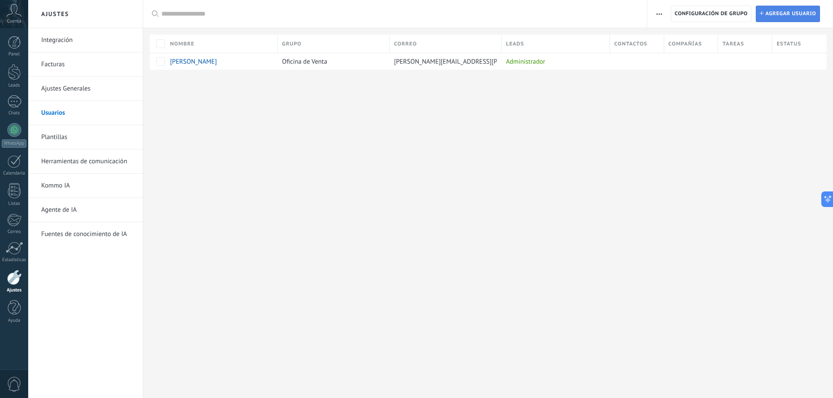
click at [791, 15] on span "Agregar usuario" at bounding box center [790, 14] width 51 height 16
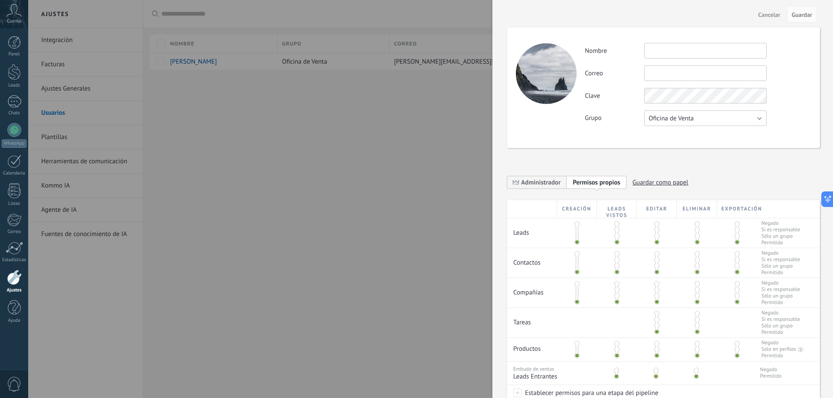
click at [698, 116] on button "Oficina de Venta" at bounding box center [705, 119] width 122 height 16
click at [625, 129] on div "Actividad Nombre Correo No puedes editar este correo porque el usuario tiene la…" at bounding box center [663, 87] width 313 height 121
click at [682, 123] on button "Oficina de Venta" at bounding box center [705, 119] width 122 height 16
click at [689, 135] on span "Usuarios libres" at bounding box center [701, 133] width 124 height 8
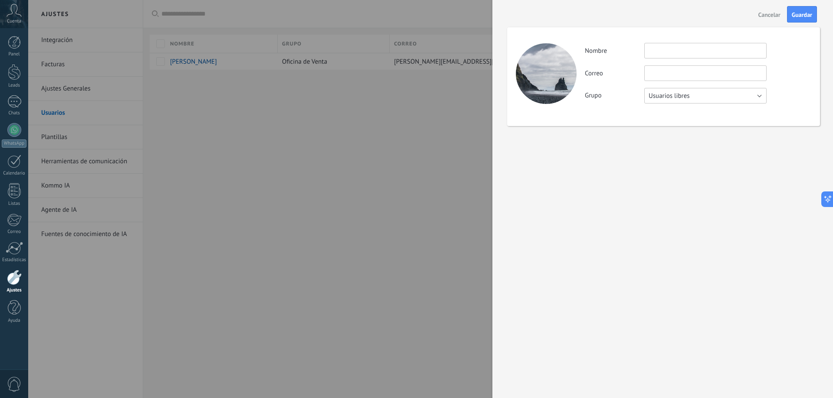
click at [712, 98] on button "Usuarios libres" at bounding box center [705, 96] width 122 height 16
click at [697, 102] on li "Oficina de Venta" at bounding box center [702, 95] width 127 height 15
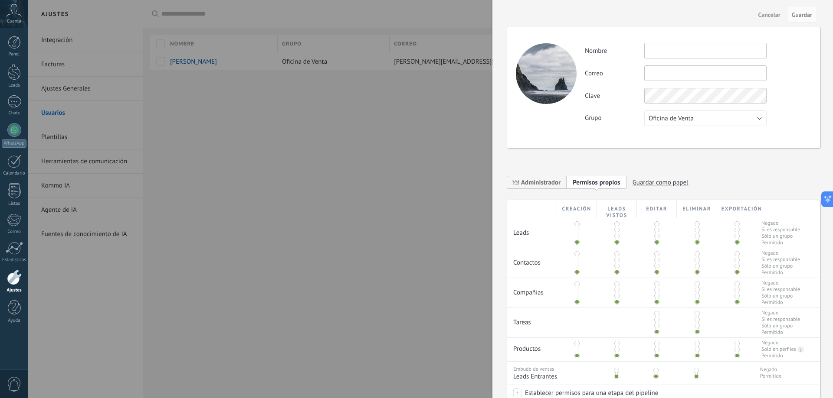
click at [666, 49] on input "text" at bounding box center [705, 51] width 122 height 16
type input "**********"
click at [698, 68] on input "text" at bounding box center [705, 73] width 122 height 16
type input "**********"
click at [761, 67] on input "**********" at bounding box center [705, 73] width 122 height 16
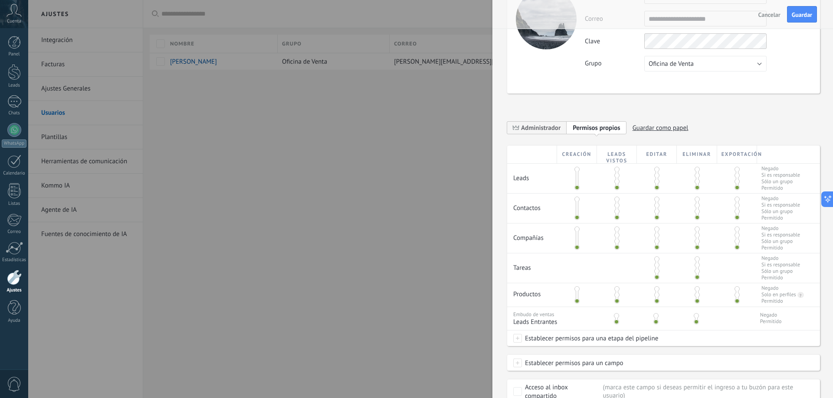
scroll to position [116, 0]
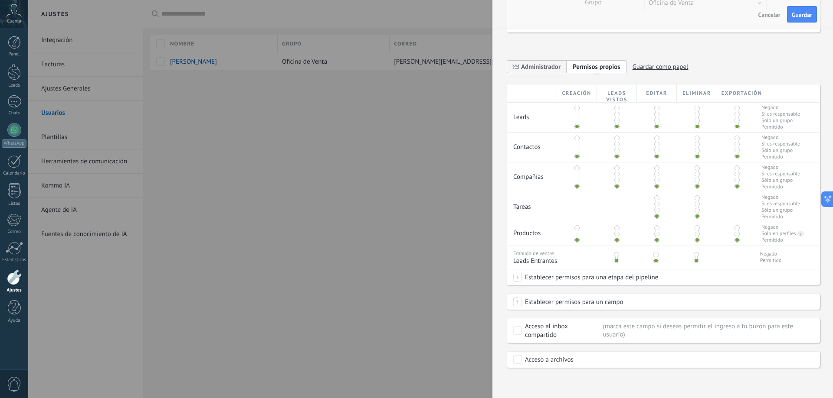
click at [522, 332] on label "Acceso al inbox compartido" at bounding box center [556, 330] width 87 height 17
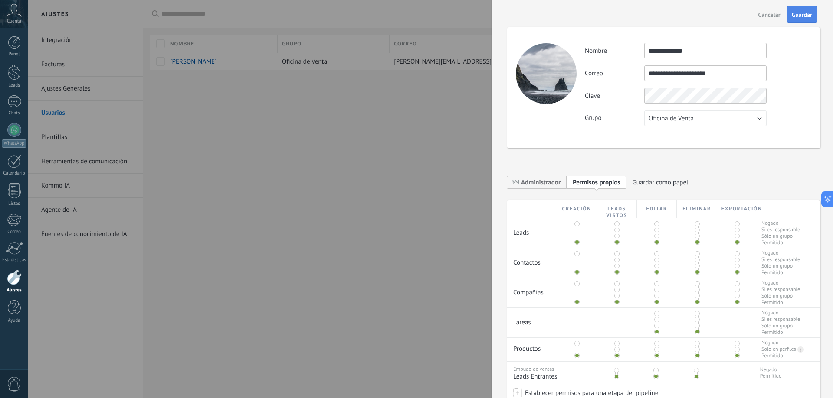
click at [804, 18] on span "Guardar" at bounding box center [801, 15] width 20 height 6
click at [736, 176] on div "**********" at bounding box center [663, 247] width 313 height 474
click at [805, 13] on span "Guardar" at bounding box center [801, 15] width 20 height 6
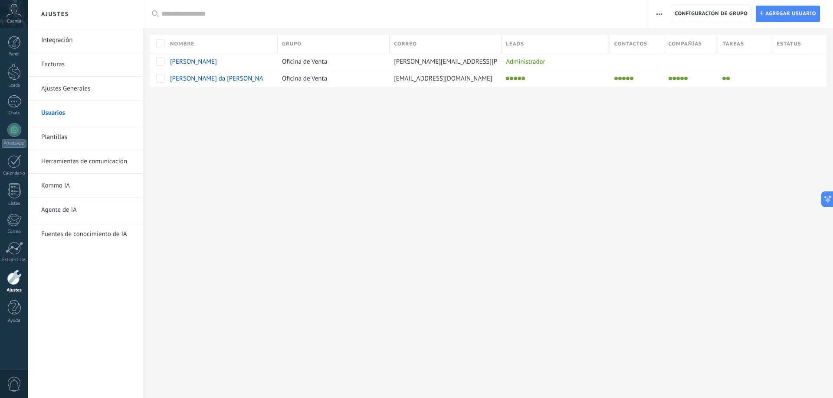
click at [569, 116] on div "Ajustes Integración Facturas Ajustes Generales Usuarios Plantillas Herramientas…" at bounding box center [430, 199] width 804 height 398
click at [782, 76] on div at bounding box center [796, 78] width 48 height 12
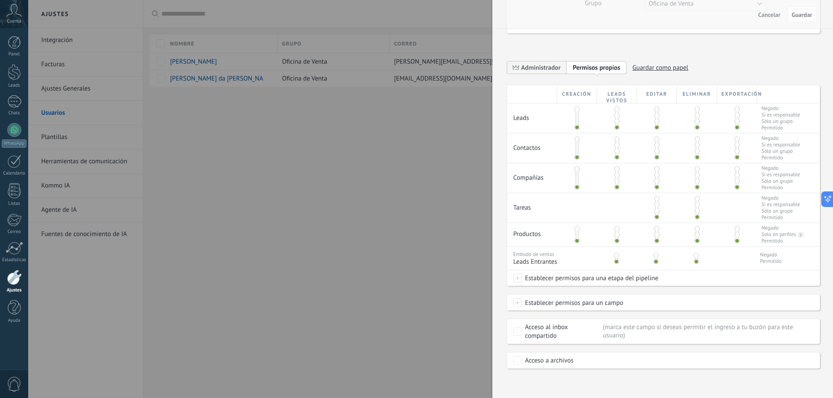
scroll to position [132, 0]
click at [531, 70] on span "Administrador" at bounding box center [540, 67] width 39 height 8
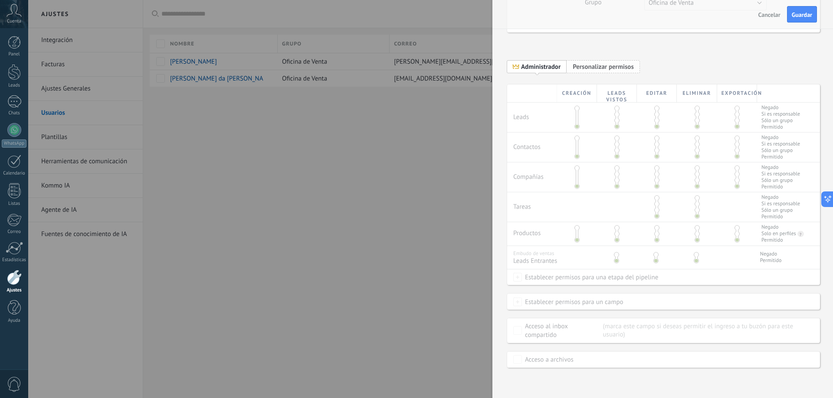
click at [580, 70] on span "Personalizar permisos" at bounding box center [602, 67] width 61 height 8
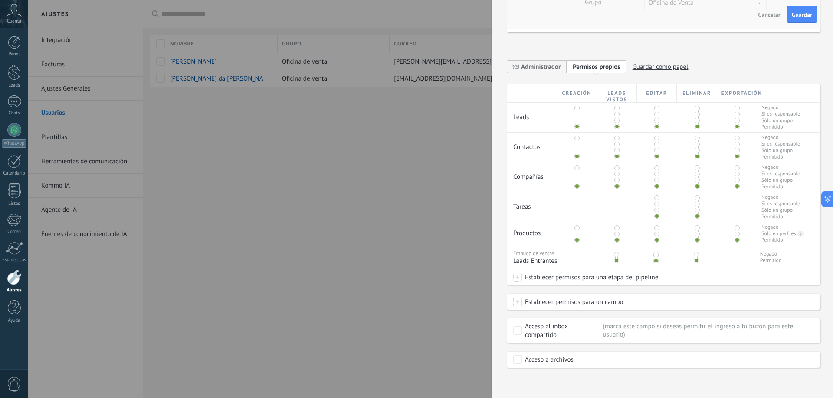
click at [771, 147] on div "Negado Si es responsable Sólo un grupo Permitido" at bounding box center [780, 147] width 47 height 29
click at [582, 93] on div "Creación" at bounding box center [577, 94] width 40 height 18
drag, startPoint x: 734, startPoint y: 157, endPoint x: 733, endPoint y: 140, distance: 17.4
click at [735, 140] on div at bounding box center [736, 148] width 3 height 22
click at [297, 198] on div at bounding box center [416, 199] width 833 height 398
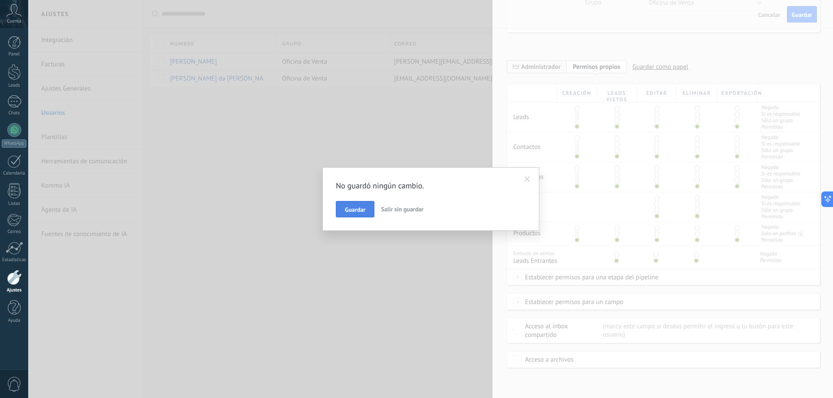
click at [371, 208] on button "Guardar" at bounding box center [355, 209] width 39 height 16
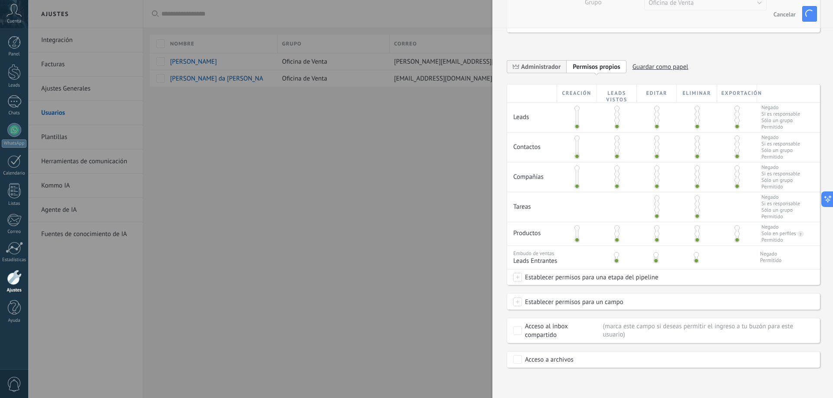
click at [389, 167] on div at bounding box center [416, 199] width 833 height 398
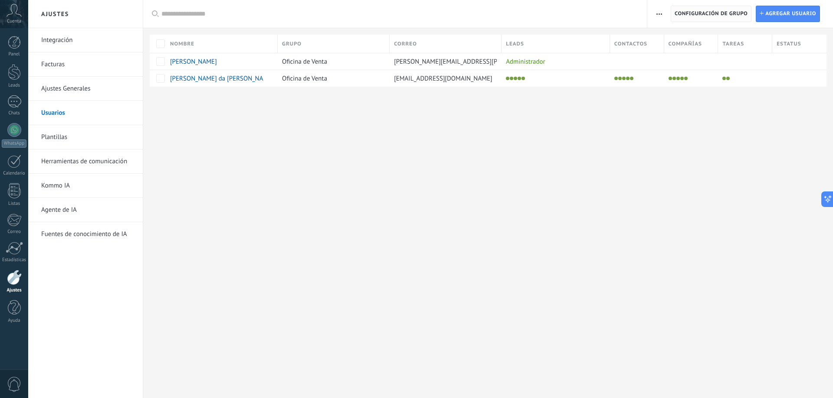
click at [725, 14] on span "Configuración de grupo" at bounding box center [710, 14] width 73 height 16
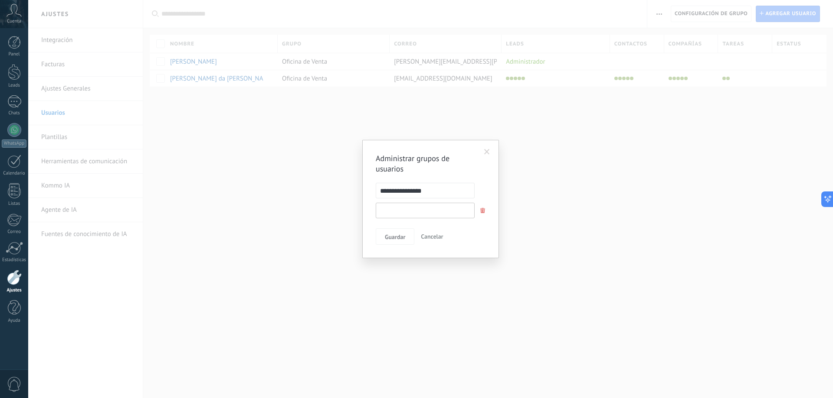
click at [421, 206] on input "text" at bounding box center [425, 211] width 99 height 16
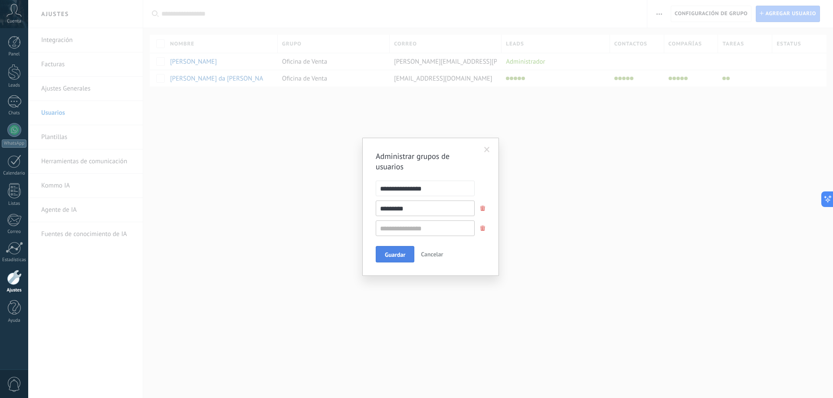
type input "*********"
click at [405, 250] on button "Guardar" at bounding box center [395, 254] width 39 height 16
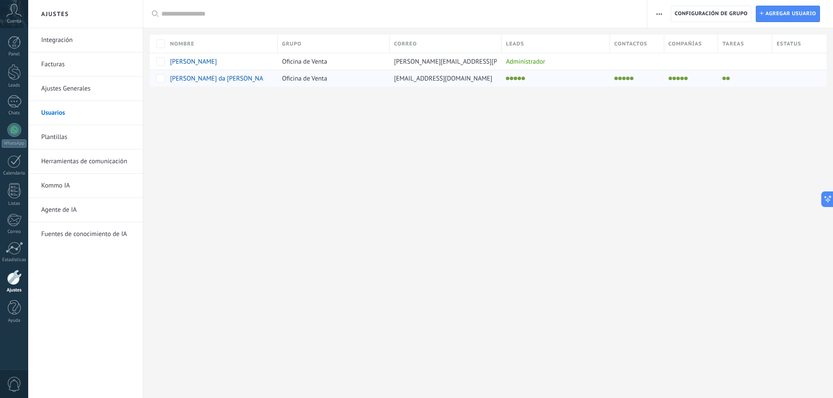
click at [735, 79] on div at bounding box center [743, 78] width 50 height 12
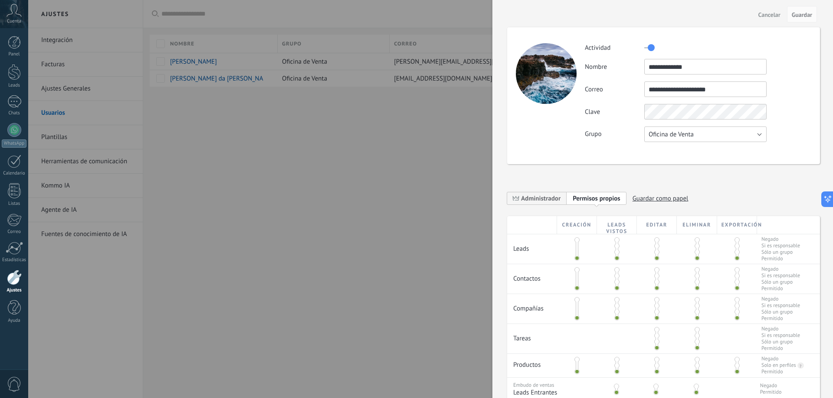
click at [717, 128] on button "Oficina de Venta" at bounding box center [705, 135] width 122 height 16
click at [692, 152] on span "Comercial" at bounding box center [701, 149] width 124 height 8
click at [347, 138] on div at bounding box center [416, 199] width 833 height 398
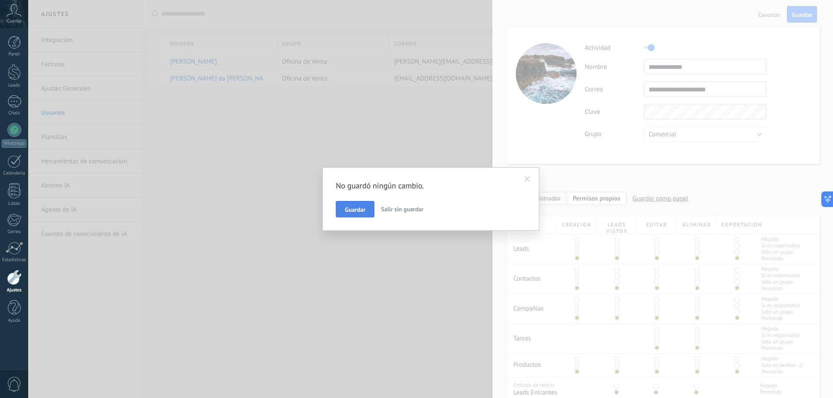
click at [372, 208] on button "Guardar" at bounding box center [355, 209] width 39 height 16
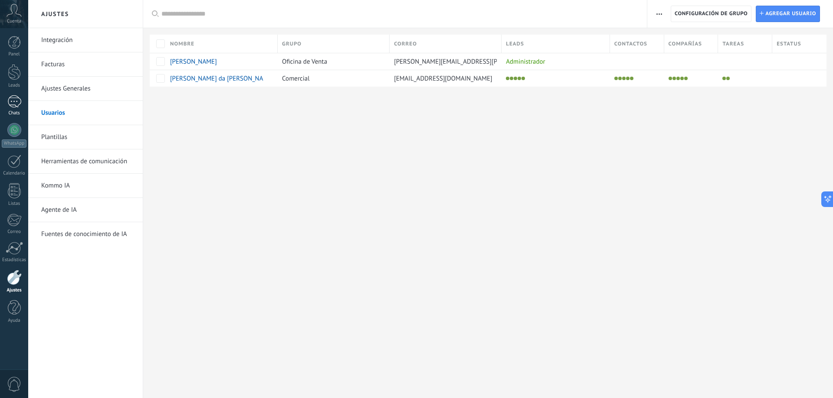
click at [13, 103] on div at bounding box center [14, 101] width 14 height 13
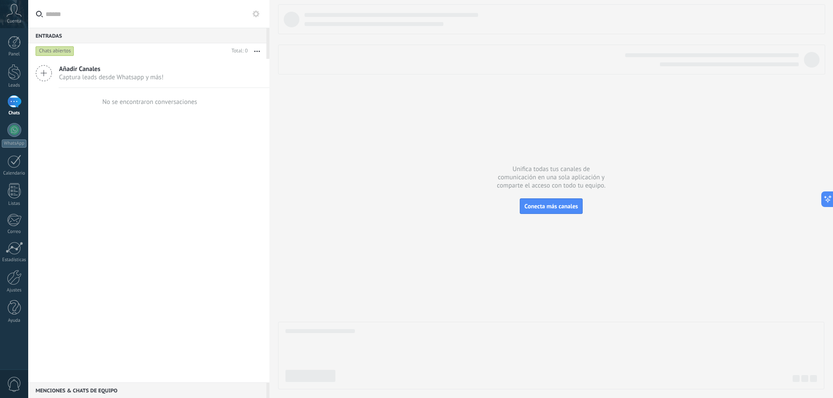
click at [43, 61] on div "Añadir Canales Captura leads desde Whatsapp y más!" at bounding box center [148, 73] width 241 height 29
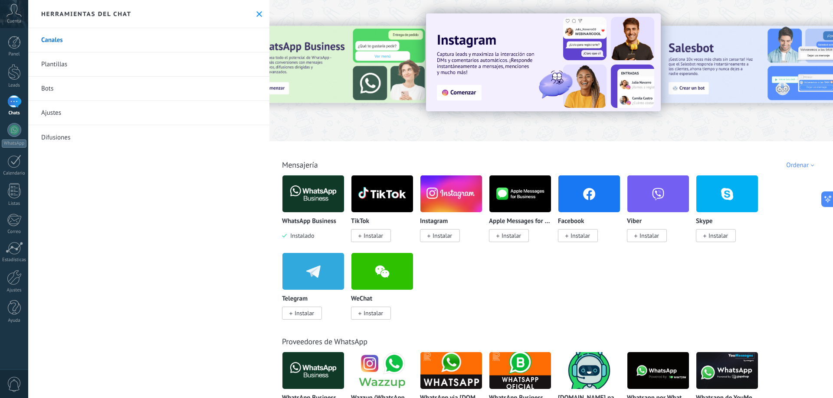
click at [88, 86] on link "Bots" at bounding box center [148, 89] width 241 height 24
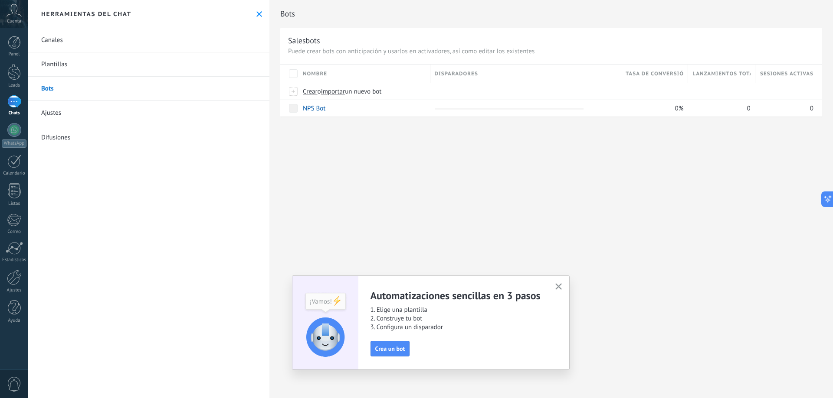
click at [44, 90] on link "Bots" at bounding box center [148, 89] width 241 height 24
click at [308, 95] on span "Crear" at bounding box center [310, 92] width 15 height 8
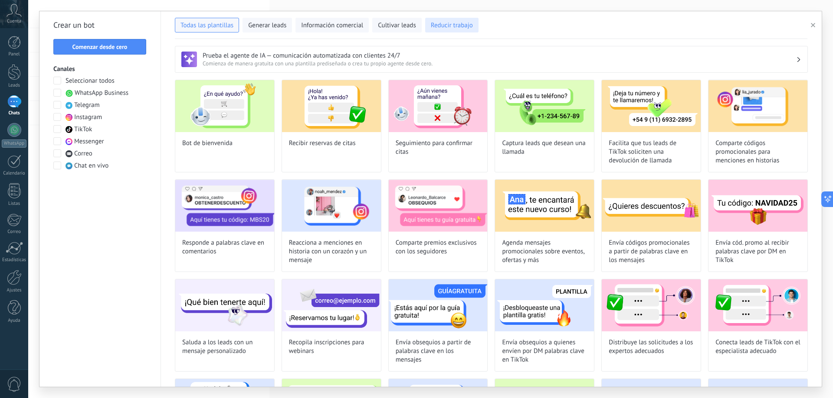
click at [438, 30] on button "Reducir trabajo" at bounding box center [451, 25] width 53 height 15
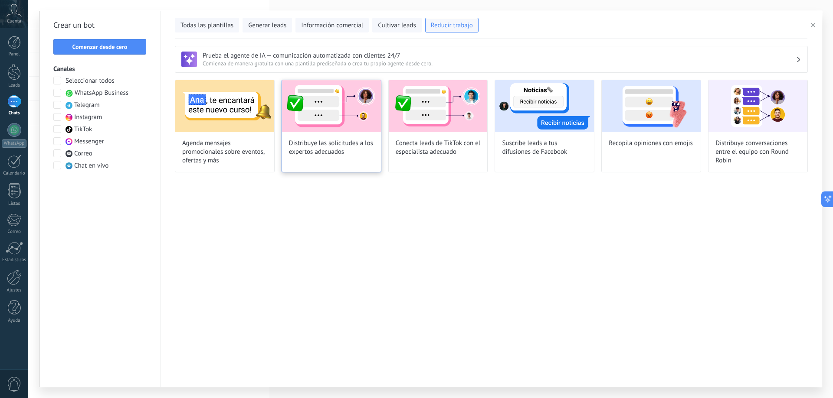
click at [335, 141] on span "Distribuye las solicitudes a los expertos adecuados" at bounding box center [331, 147] width 85 height 17
type input "**********"
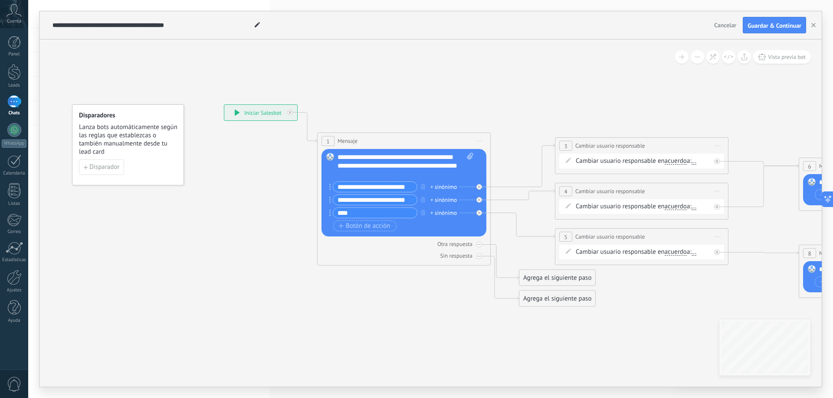
click at [696, 163] on span "..." at bounding box center [693, 161] width 5 height 7
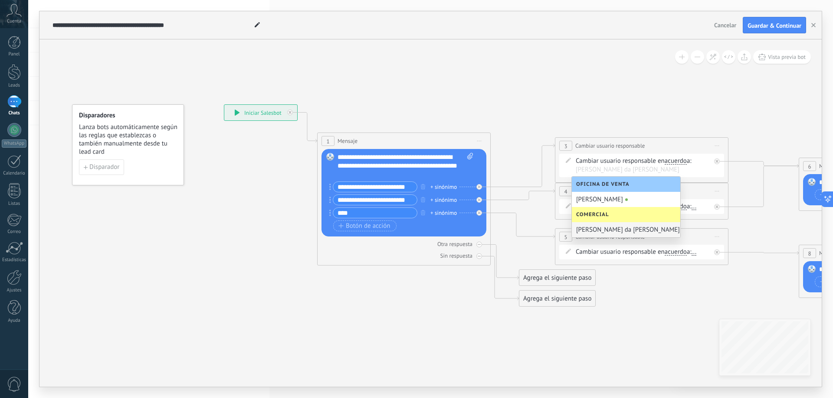
click at [607, 229] on div "Joxi da Silva" at bounding box center [626, 229] width 108 height 15
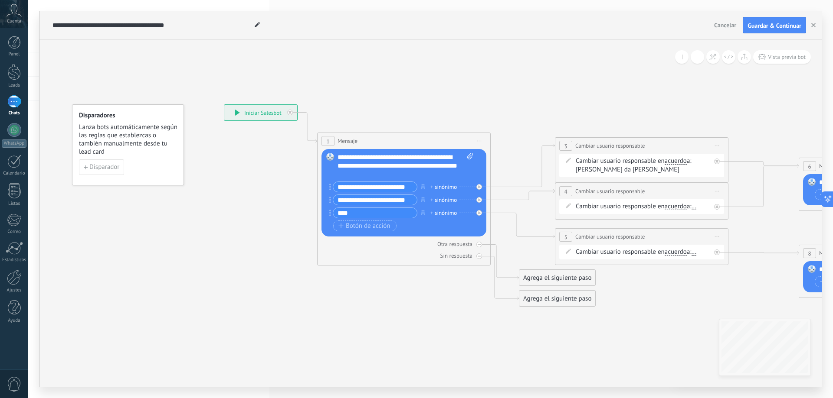
click at [403, 189] on input "**********" at bounding box center [375, 187] width 84 height 10
click at [338, 188] on input "**********" at bounding box center [375, 187] width 84 height 10
type input "**********"
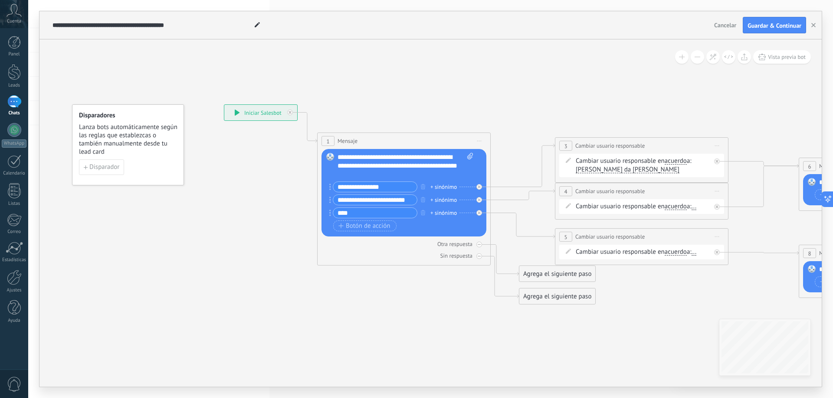
click at [357, 201] on input "**********" at bounding box center [375, 200] width 84 height 10
type input "**********"
click at [359, 214] on input "****" at bounding box center [375, 213] width 84 height 10
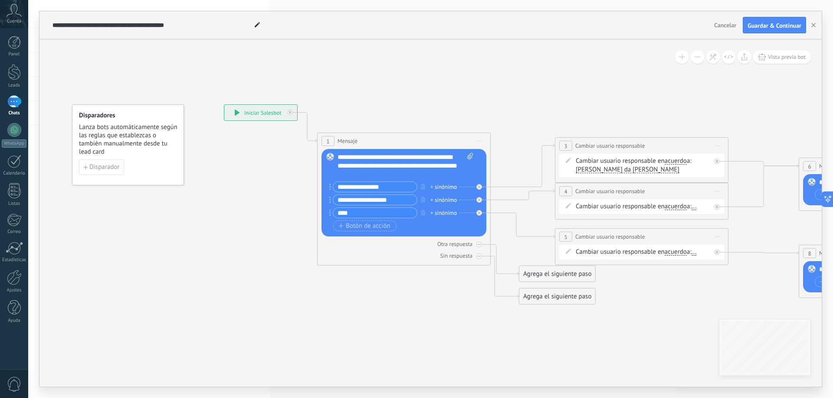
click at [359, 214] on input "****" at bounding box center [375, 213] width 84 height 10
type input "**********"
drag, startPoint x: 395, startPoint y: 187, endPoint x: 336, endPoint y: 188, distance: 58.1
click at [336, 188] on input "**********" at bounding box center [375, 187] width 84 height 10
drag, startPoint x: 329, startPoint y: 187, endPoint x: 328, endPoint y: 205, distance: 18.2
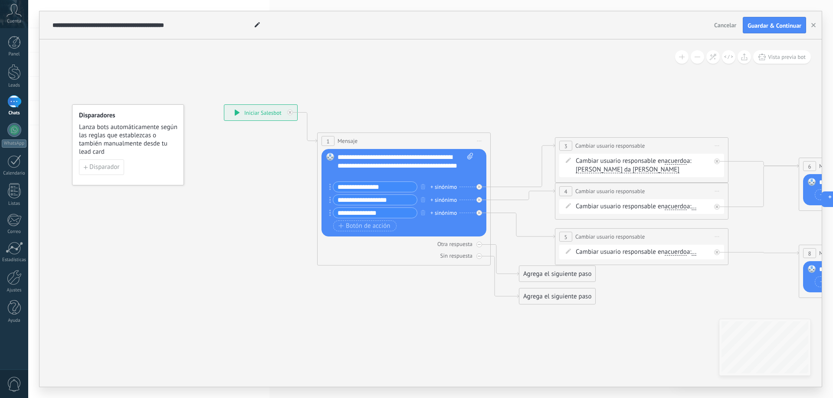
click at [329, 198] on div "Reemplazar Quitar Convertir a mensaje de voz Arrastre la imagen aquí para adjun…" at bounding box center [403, 193] width 165 height 88
drag, startPoint x: 330, startPoint y: 200, endPoint x: 329, endPoint y: 184, distance: 16.1
click at [696, 206] on span "..." at bounding box center [693, 206] width 5 height 7
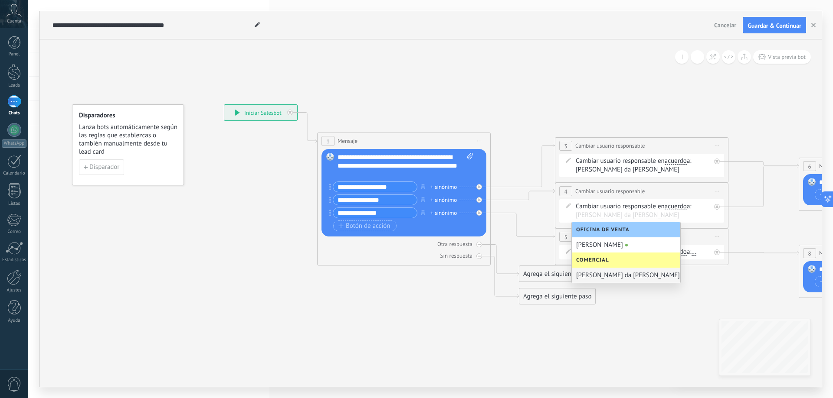
click at [589, 274] on div "Joxi da Silva" at bounding box center [626, 275] width 108 height 15
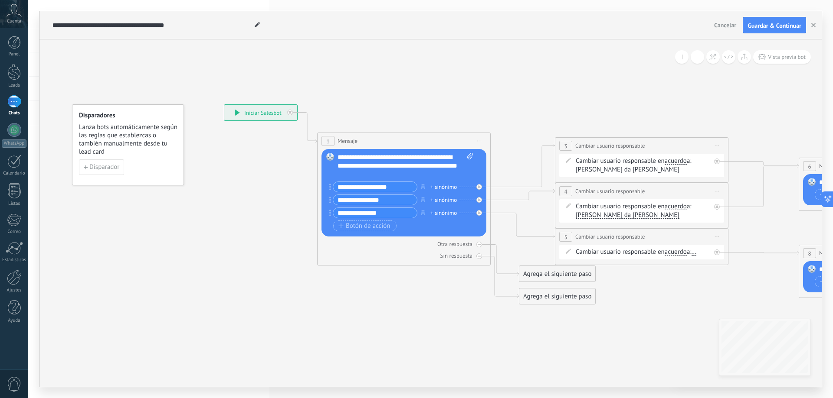
click at [696, 253] on span "..." at bounding box center [693, 252] width 5 height 7
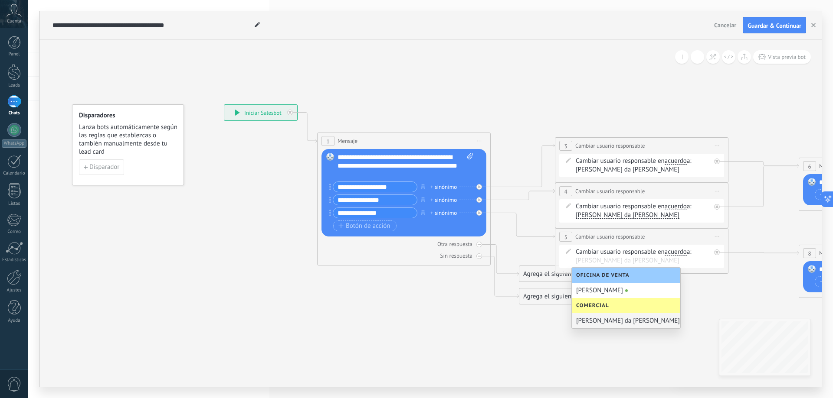
click at [583, 319] on div "Joxi da Silva" at bounding box center [626, 321] width 108 height 15
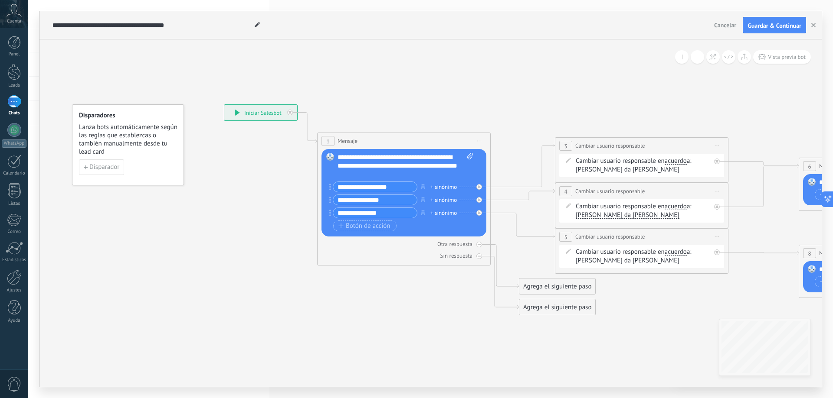
drag, startPoint x: 758, startPoint y: 222, endPoint x: 392, endPoint y: 315, distance: 378.2
drag, startPoint x: 443, startPoint y: 321, endPoint x: 350, endPoint y: 335, distance: 93.8
drag, startPoint x: 555, startPoint y: 356, endPoint x: 350, endPoint y: 352, distance: 204.7
click at [698, 59] on button at bounding box center [696, 56] width 13 height 13
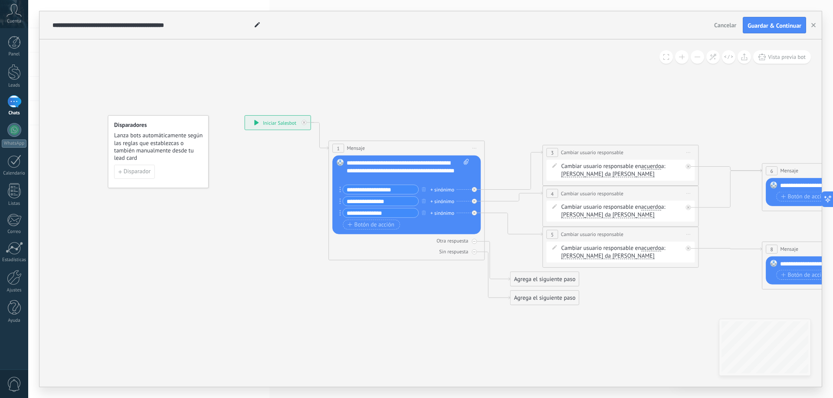
click at [698, 59] on button at bounding box center [696, 56] width 13 height 13
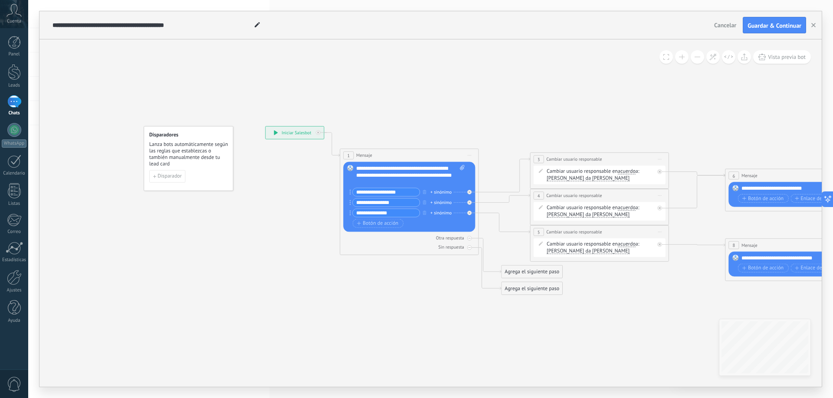
click at [698, 59] on button at bounding box center [696, 56] width 13 height 13
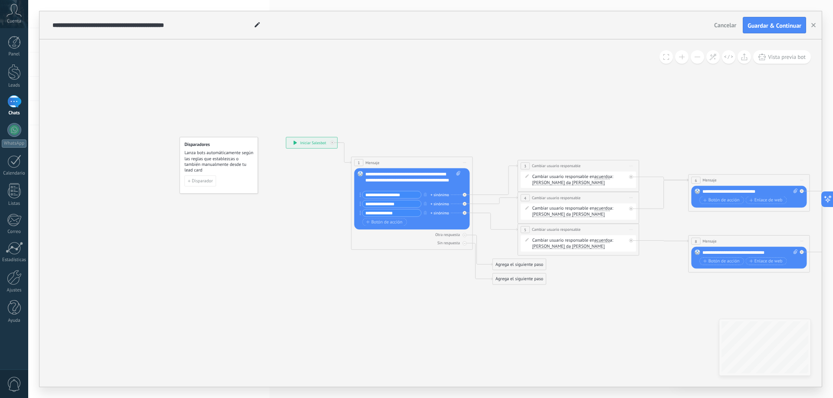
click at [698, 59] on button at bounding box center [696, 56] width 13 height 13
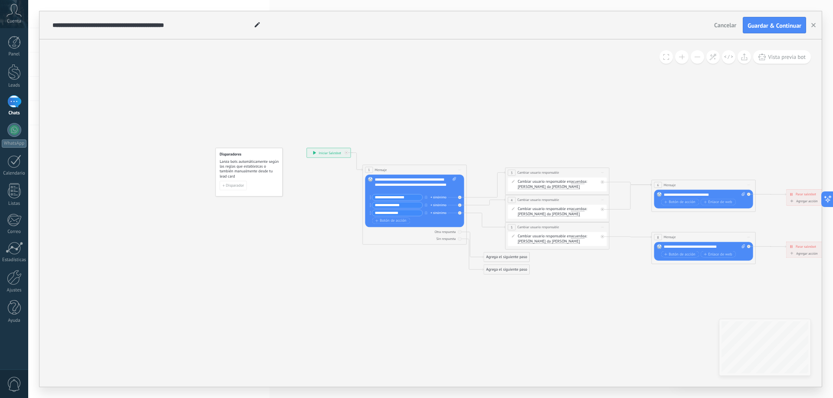
click at [698, 59] on button at bounding box center [696, 56] width 13 height 13
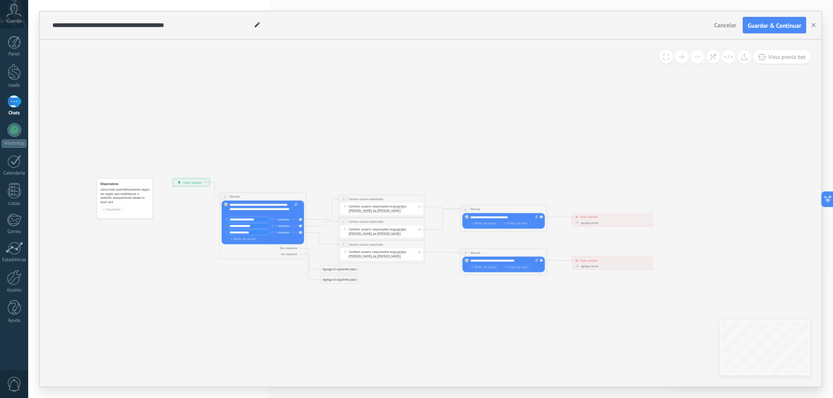
drag, startPoint x: 729, startPoint y: 120, endPoint x: 575, endPoint y: 139, distance: 155.6
click at [575, 139] on icon at bounding box center [412, 229] width 697 height 318
click at [678, 60] on button at bounding box center [681, 56] width 13 height 13
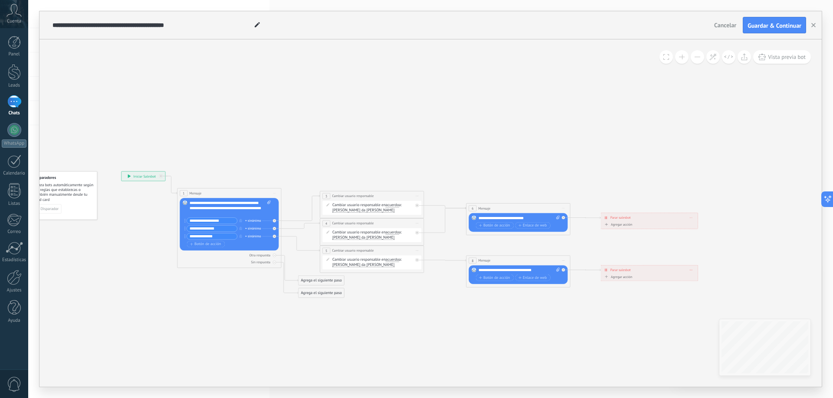
click at [678, 60] on button at bounding box center [681, 56] width 13 height 13
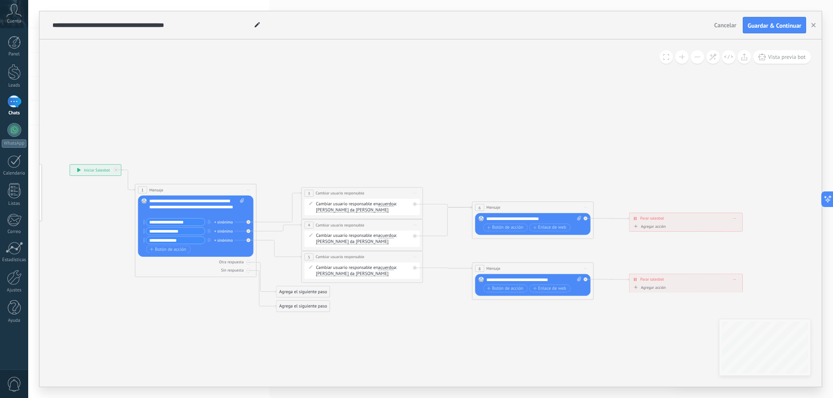
click at [678, 60] on button at bounding box center [681, 56] width 13 height 13
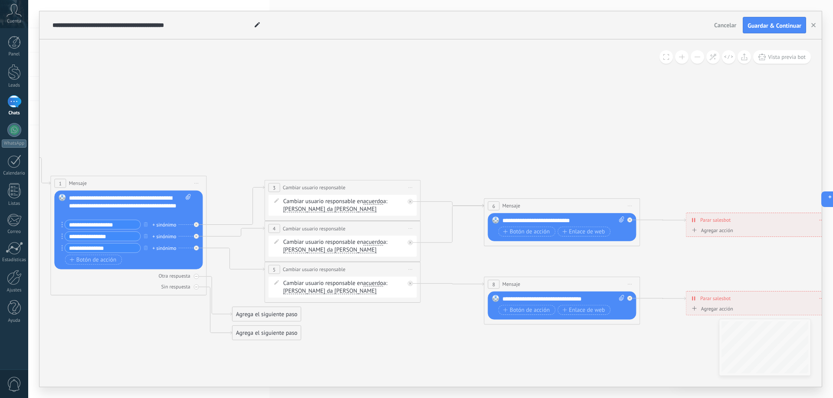
click at [678, 60] on button at bounding box center [681, 56] width 13 height 13
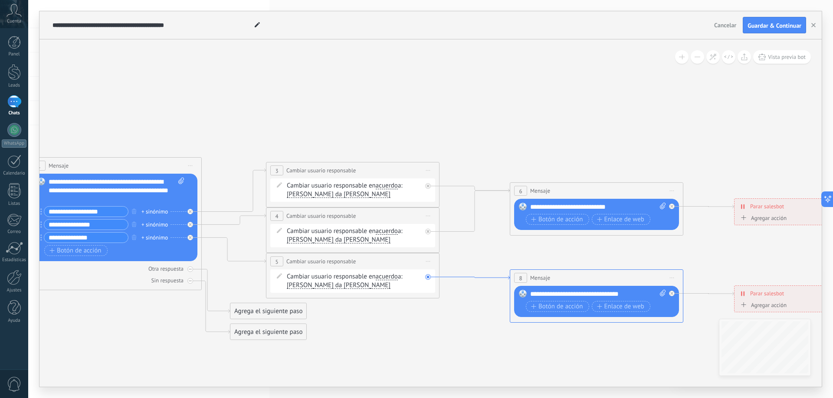
drag, startPoint x: 480, startPoint y: 292, endPoint x: 498, endPoint y: 280, distance: 22.2
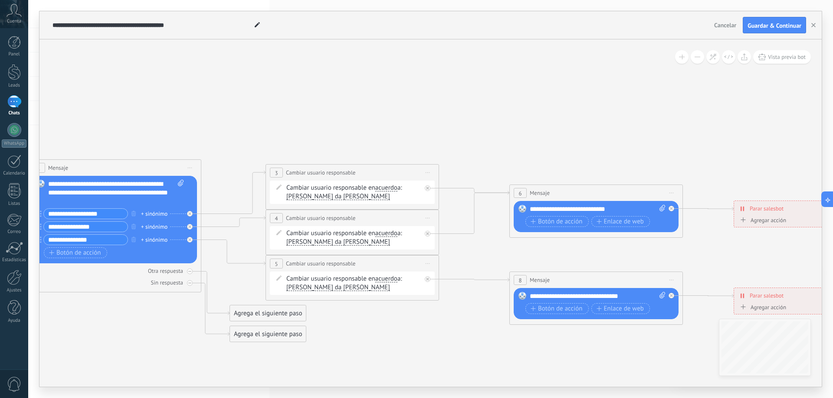
click at [676, 278] on span "Iniciar vista previa aquí Cambiar nombre Duplicar [GEOGRAPHIC_DATA]" at bounding box center [671, 280] width 14 height 13
click at [558, 124] on icon at bounding box center [415, 233] width 1395 height 636
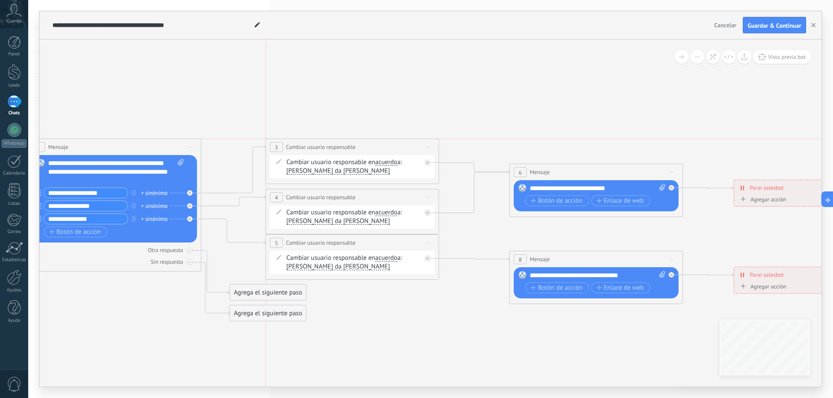
drag, startPoint x: 343, startPoint y: 141, endPoint x: 346, endPoint y: 138, distance: 4.6
click at [13, 279] on div at bounding box center [14, 277] width 15 height 15
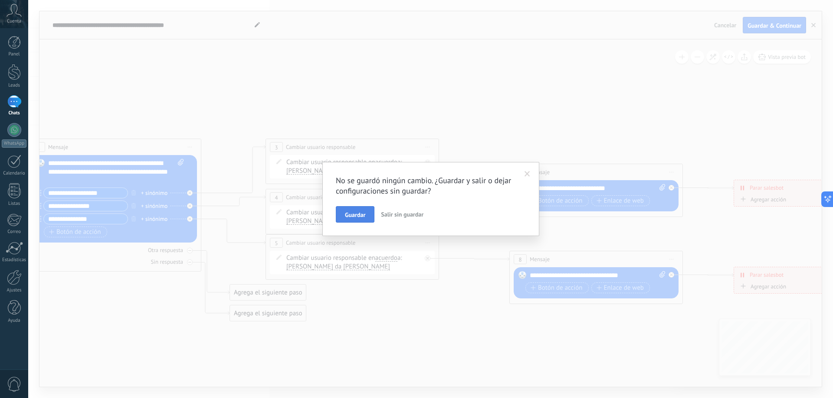
click at [368, 216] on button "Guardar" at bounding box center [355, 214] width 39 height 16
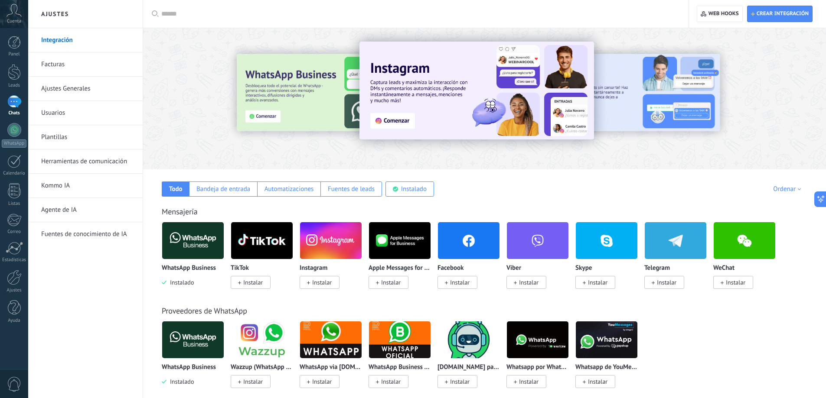
click at [59, 106] on link "Usuarios" at bounding box center [87, 113] width 93 height 24
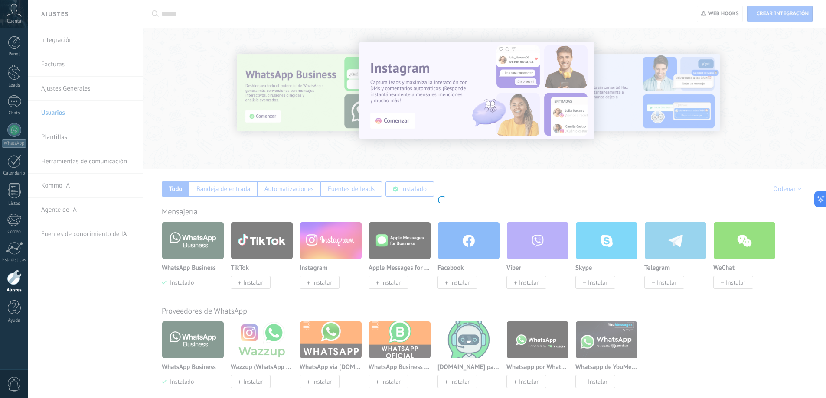
click at [60, 112] on body ".abccls-1,.abccls-2{fill-rule:evenodd}.abccls-2{fill:#fff} .abfcls-1{fill:none}…" at bounding box center [413, 199] width 826 height 398
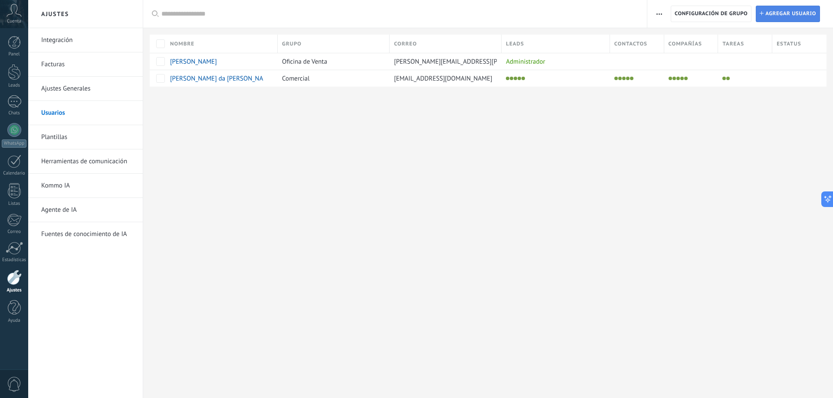
click at [785, 12] on span "Agregar usuario" at bounding box center [790, 14] width 51 height 16
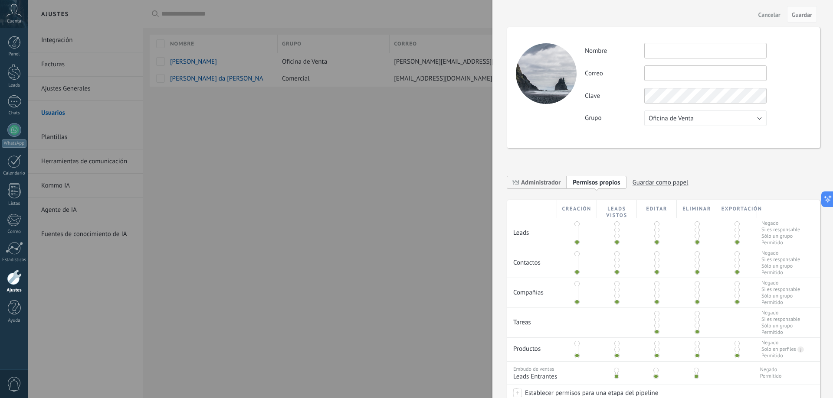
click at [690, 56] on input "text" at bounding box center [705, 51] width 122 height 16
type input "**********"
click at [672, 74] on input "text" at bounding box center [705, 73] width 122 height 16
type input "**********"
click at [754, 122] on button "Oficina de Venta" at bounding box center [705, 119] width 122 height 16
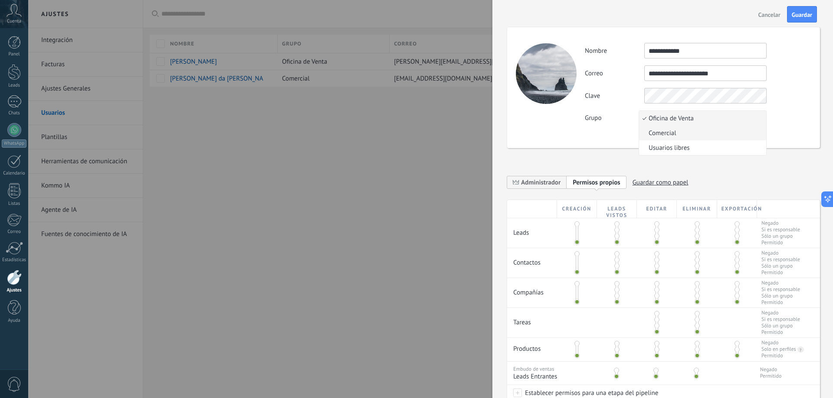
click at [683, 136] on span "Comercial" at bounding box center [701, 133] width 124 height 8
click at [801, 20] on button "Guardar" at bounding box center [802, 14] width 30 height 16
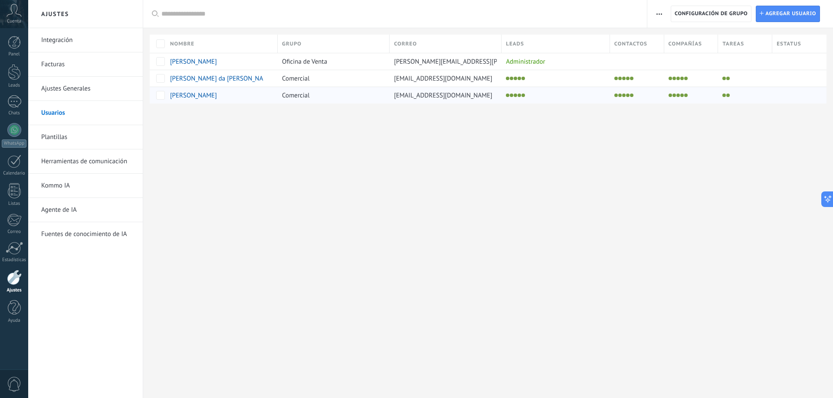
click at [198, 94] on span "Natali Pérez" at bounding box center [193, 95] width 47 height 8
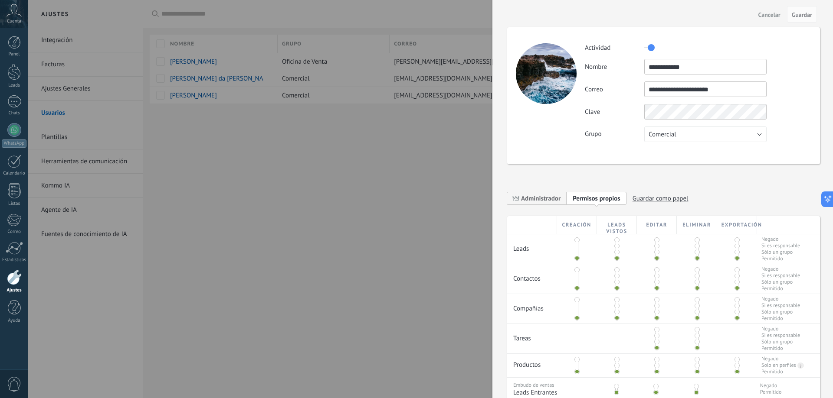
click at [668, 66] on input "**********" at bounding box center [705, 67] width 122 height 16
click at [668, 65] on input "**********" at bounding box center [705, 67] width 122 height 16
type input "**********"
click at [806, 6] on div "Cancelar Guardar" at bounding box center [662, 14] width 340 height 29
click at [811, 14] on span "Guardar" at bounding box center [801, 15] width 20 height 6
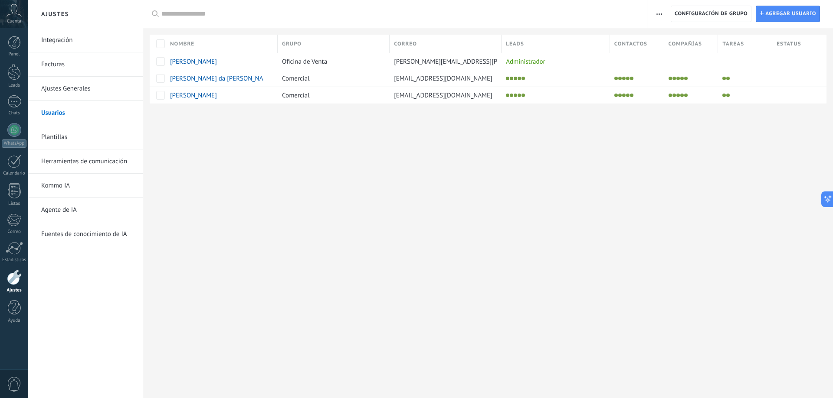
click at [194, 183] on div "Ajustes Integración Facturas Ajustes Generales Usuarios Plantillas Herramientas…" at bounding box center [430, 199] width 804 height 398
click at [7, 101] on div at bounding box center [14, 101] width 14 height 13
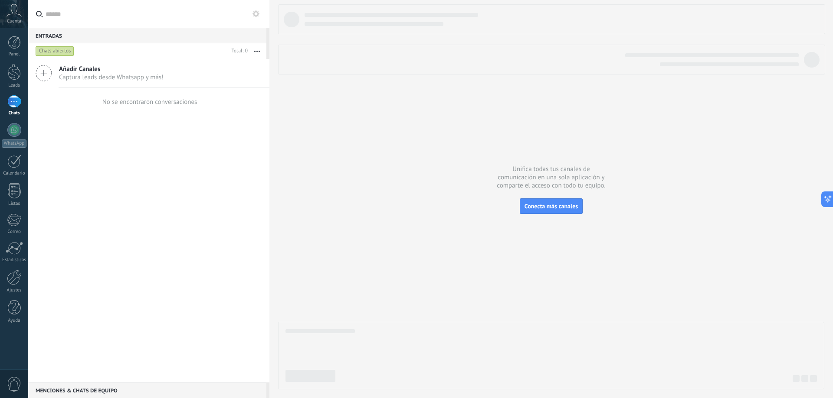
click at [67, 52] on div "Chats abiertos" at bounding box center [55, 51] width 39 height 10
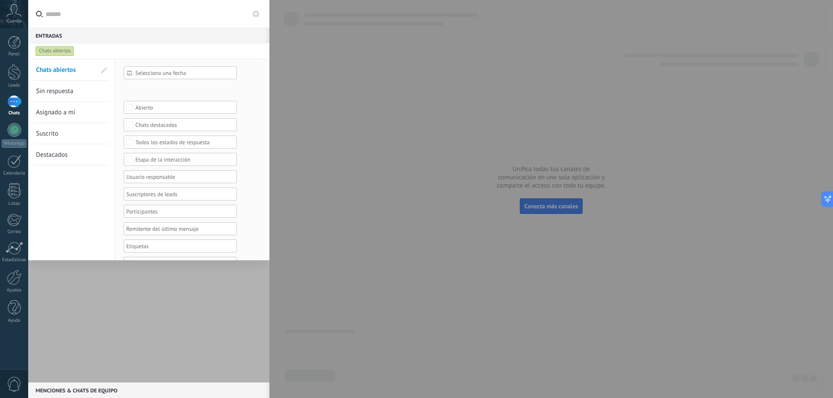
click at [128, 275] on div at bounding box center [148, 221] width 241 height 324
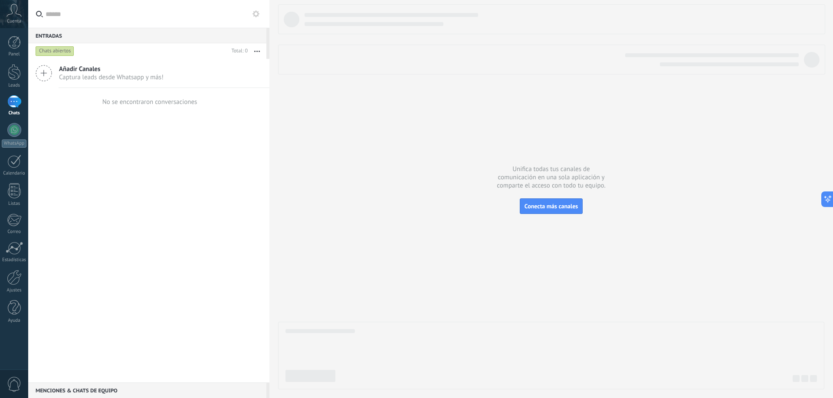
click at [82, 68] on span "Añadir Canales" at bounding box center [111, 69] width 105 height 8
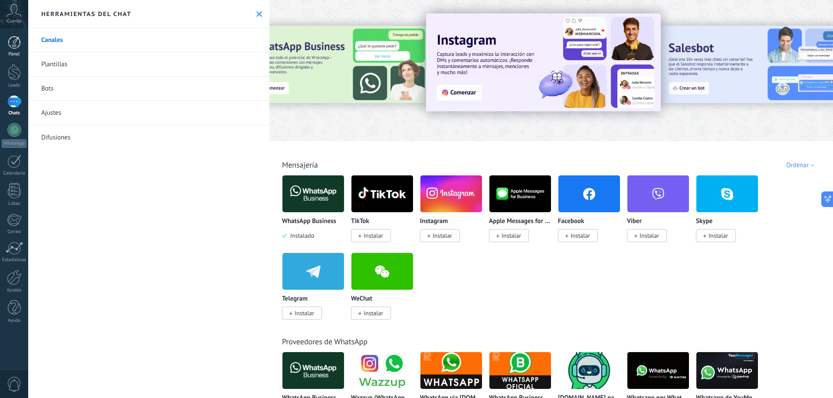
click at [14, 47] on div at bounding box center [14, 42] width 13 height 13
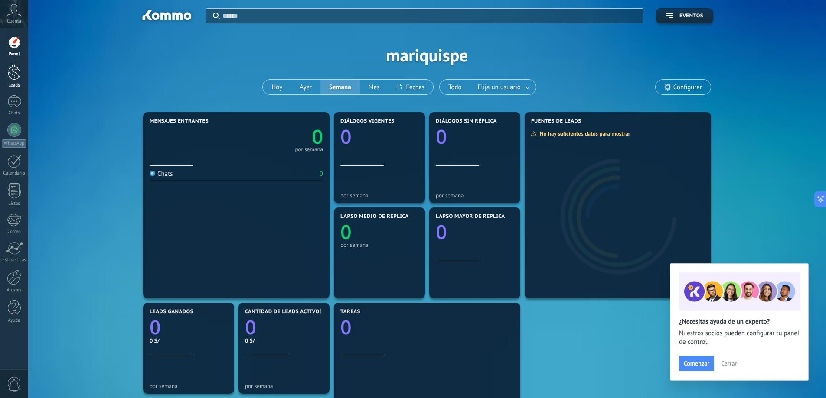
click at [13, 78] on div at bounding box center [14, 72] width 13 height 16
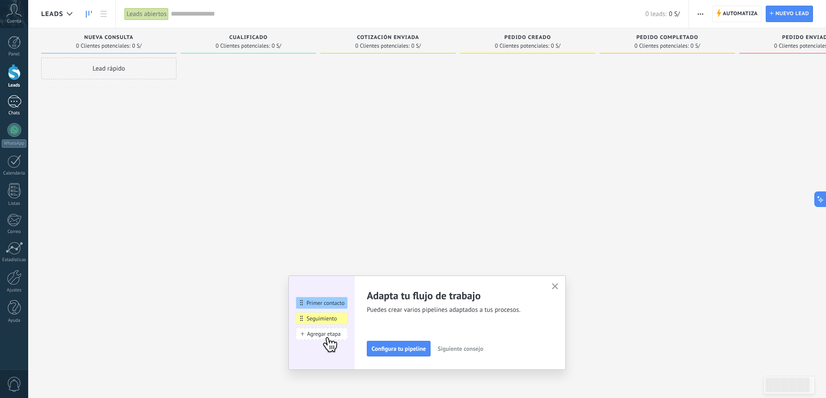
click at [18, 98] on div at bounding box center [14, 101] width 14 height 13
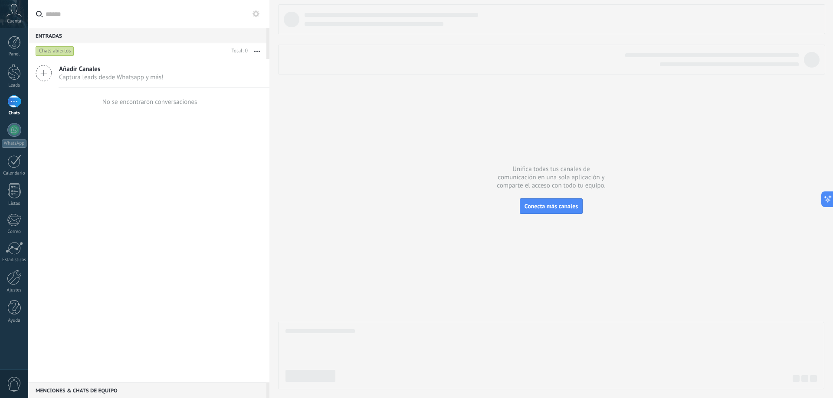
click at [142, 72] on span "Añadir Canales" at bounding box center [111, 69] width 105 height 8
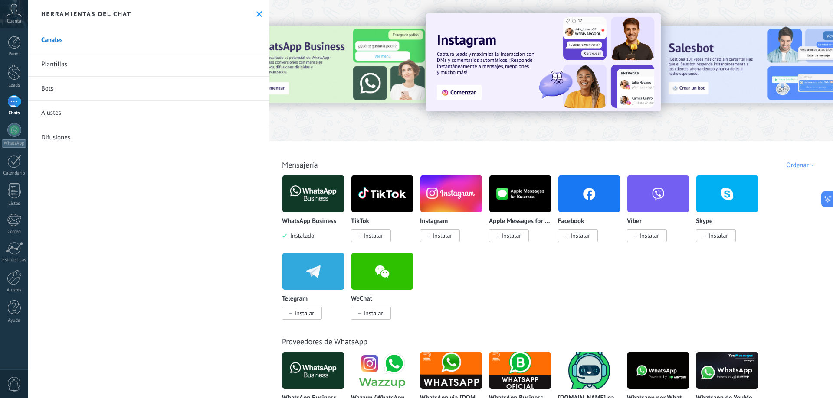
click at [59, 88] on link "Bots" at bounding box center [148, 89] width 241 height 24
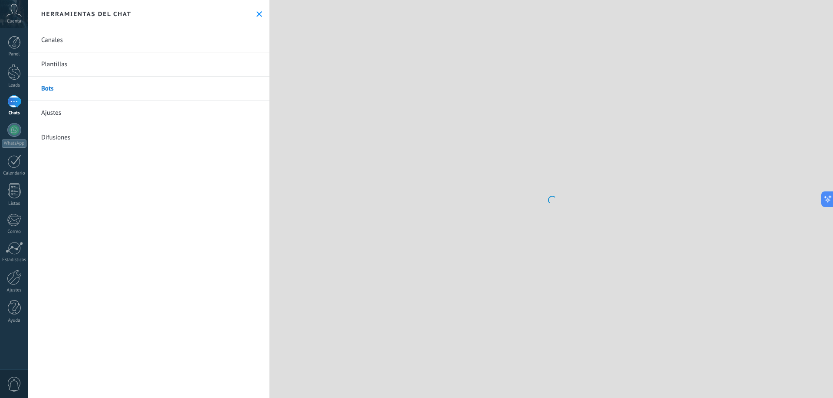
click at [51, 92] on link "Bots" at bounding box center [148, 89] width 241 height 24
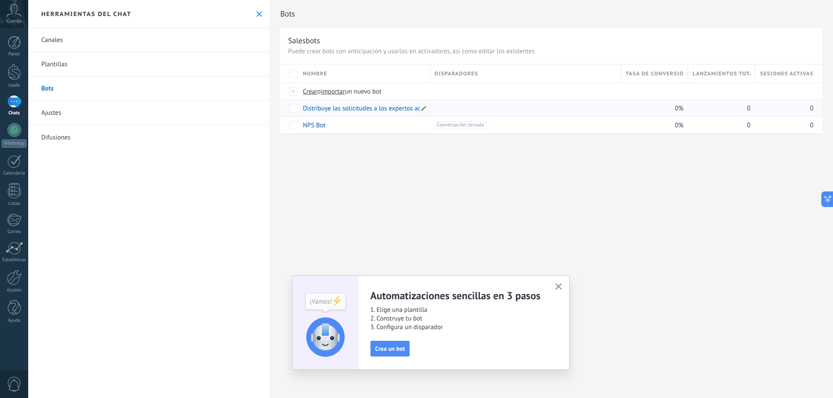
click at [345, 108] on link "Distribuye las solicitudes a los expertos adecuados" at bounding box center [373, 109] width 141 height 8
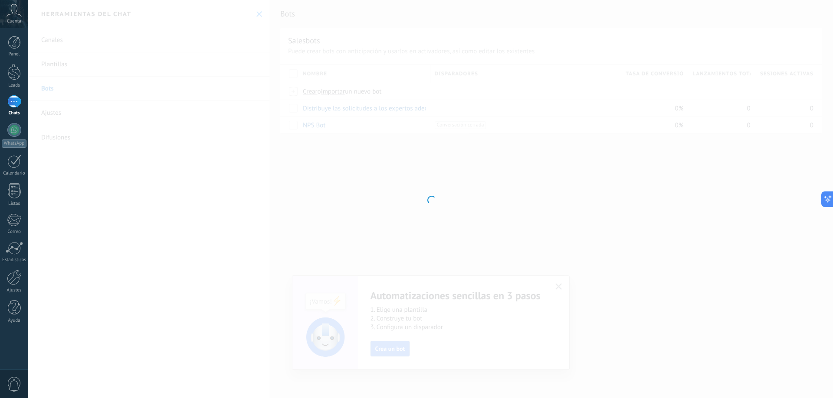
type input "**********"
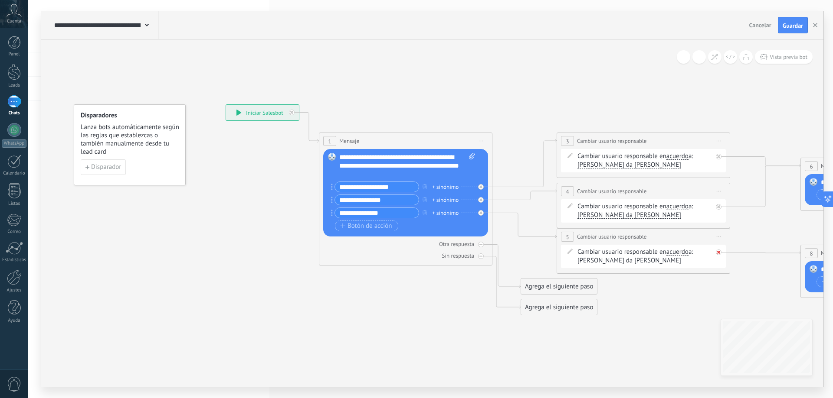
click at [0, 0] on icon at bounding box center [0, 0] width 0 height 0
click at [718, 235] on span "Iniciar vista previa aquí Cambiar nombre Duplicar [GEOGRAPHIC_DATA]" at bounding box center [719, 237] width 14 height 13
click at [744, 295] on div "Borrar" at bounding box center [758, 293] width 86 height 15
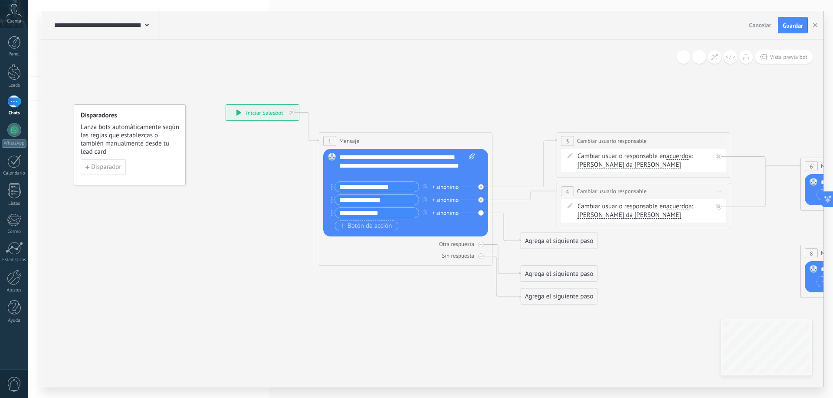
drag, startPoint x: 529, startPoint y: 181, endPoint x: 460, endPoint y: 159, distance: 72.8
click at [497, 126] on icon at bounding box center [706, 205] width 1395 height 634
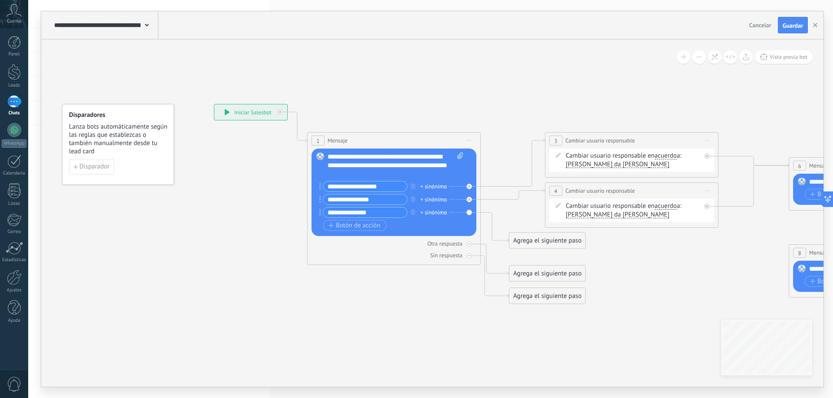
click at [467, 124] on icon at bounding box center [694, 204] width 1395 height 634
click at [467, 124] on icon at bounding box center [693, 204] width 1395 height 634
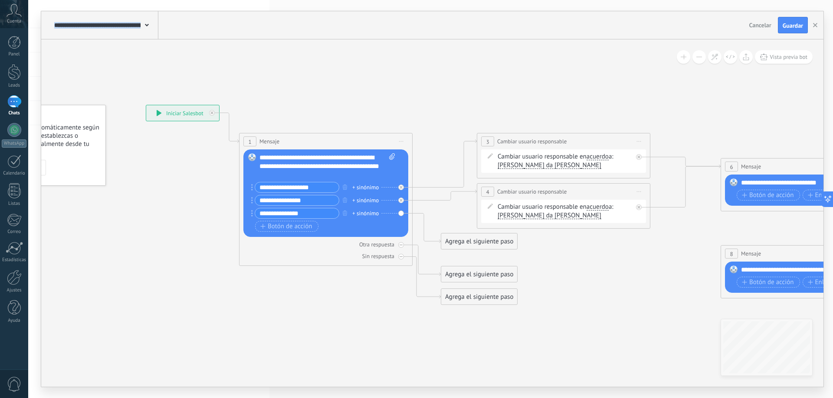
drag, startPoint x: 467, startPoint y: 124, endPoint x: 378, endPoint y: 142, distance: 91.6
click at [400, 124] on icon at bounding box center [626, 205] width 1395 height 634
click at [313, 169] on div "**********" at bounding box center [327, 166] width 136 height 26
click at [415, 110] on icon at bounding box center [625, 205] width 1395 height 634
click at [16, 101] on div at bounding box center [14, 101] width 14 height 13
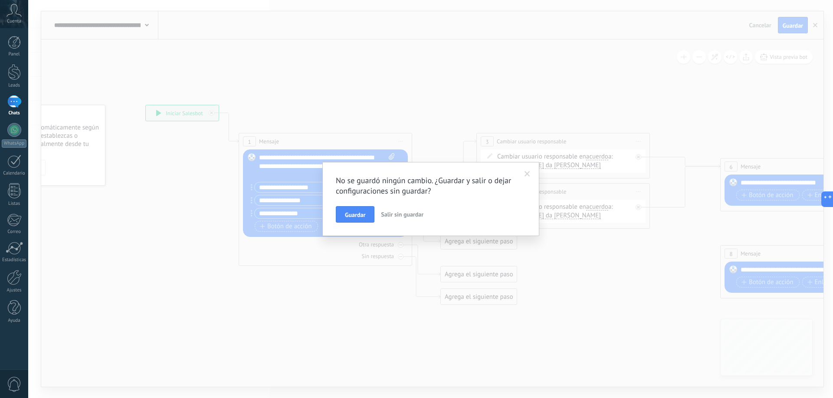
click at [395, 212] on span "Salir sin guardar" at bounding box center [402, 215] width 42 height 8
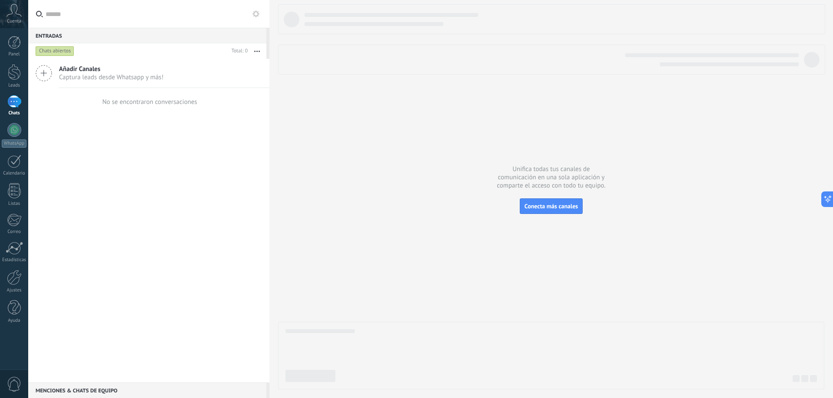
click at [116, 81] on span "Captura leads desde Whatsapp y más!" at bounding box center [111, 77] width 105 height 8
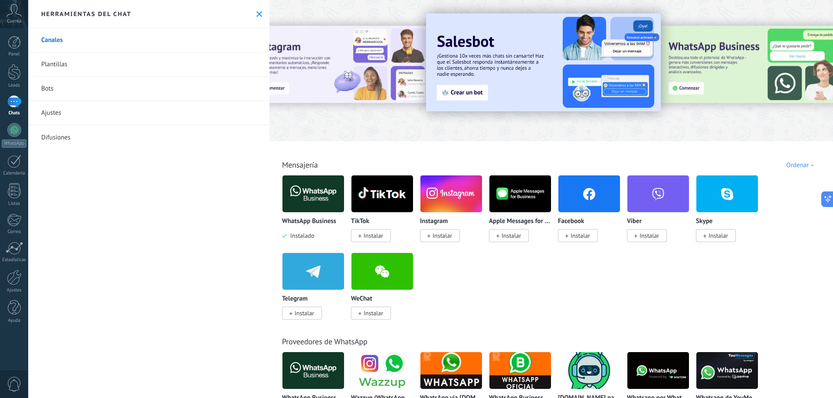
click at [72, 88] on link "Bots" at bounding box center [148, 89] width 241 height 24
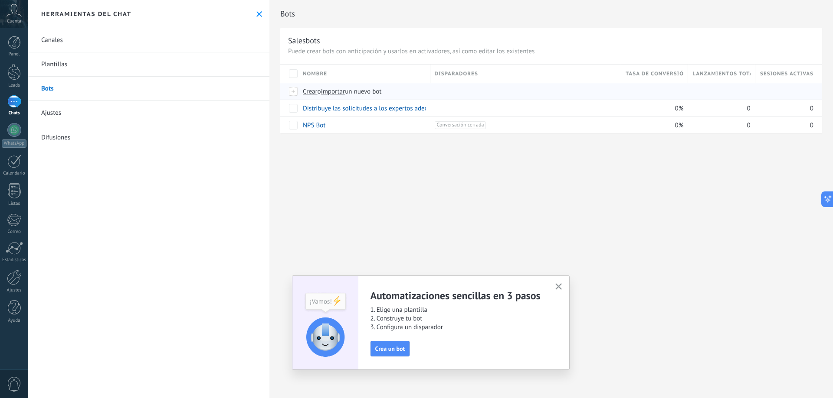
click at [296, 91] on div at bounding box center [294, 92] width 10 height 8
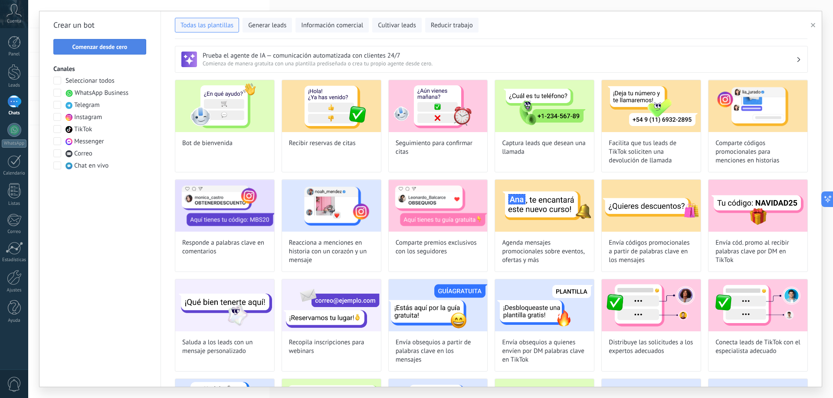
click at [122, 40] on button "Comenzar desde cero" at bounding box center [99, 47] width 93 height 16
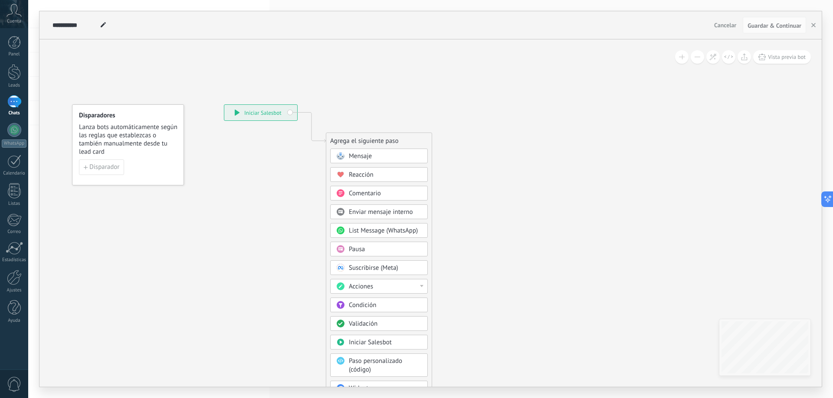
click at [402, 154] on div "Mensaje" at bounding box center [385, 156] width 73 height 9
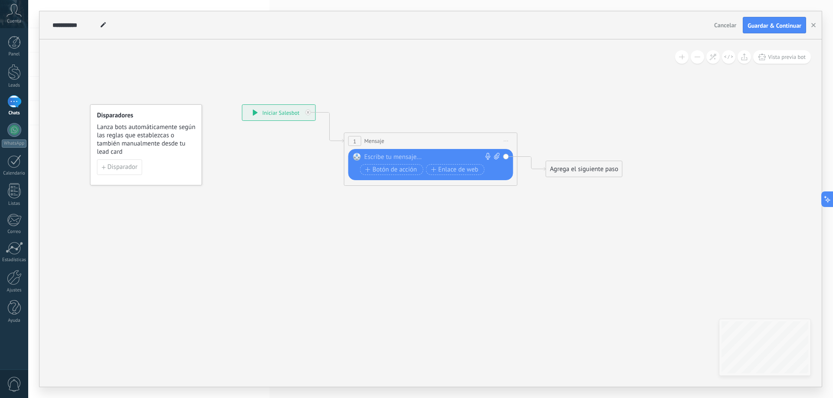
click at [416, 160] on div at bounding box center [428, 157] width 129 height 9
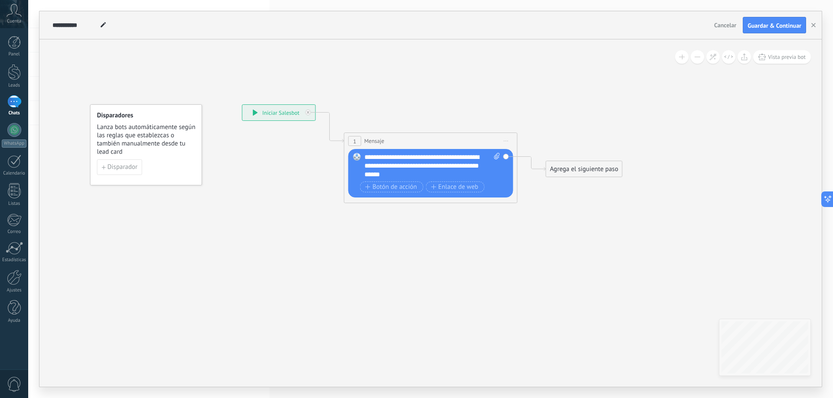
click at [558, 167] on div "Agrega el siguiente paso" at bounding box center [584, 169] width 76 height 14
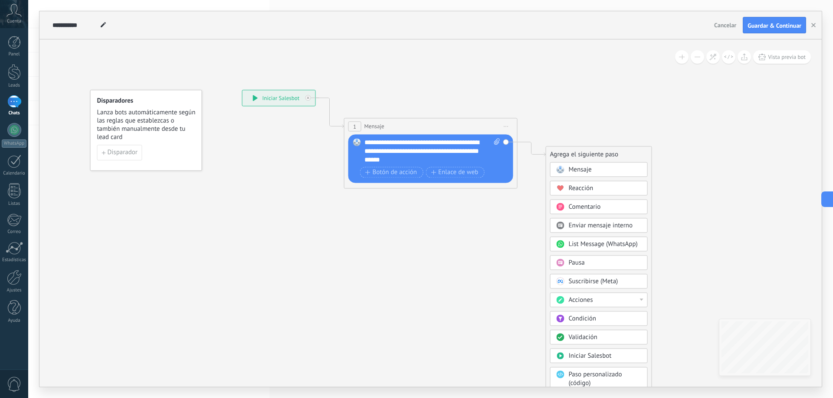
click at [587, 261] on div "Pausa" at bounding box center [604, 263] width 73 height 9
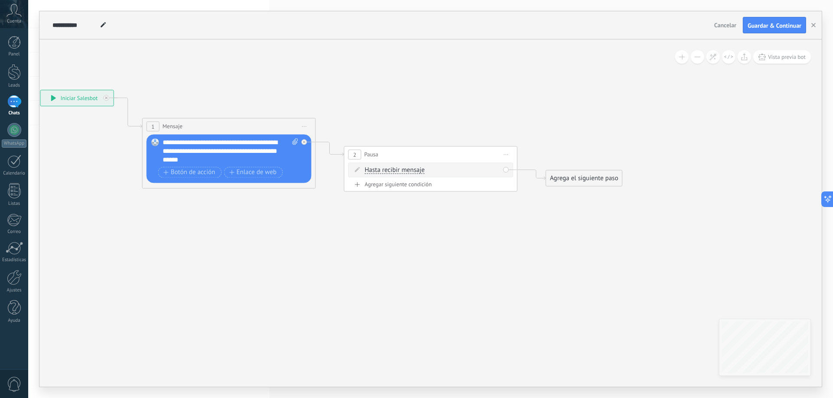
click at [418, 171] on span "Hasta recibir mensaje" at bounding box center [395, 170] width 60 height 7
click at [418, 171] on button "Hasta recibir mensaje" at bounding box center [414, 171] width 108 height 16
click at [402, 136] on icon at bounding box center [317, 141] width 986 height 536
drag, startPoint x: 402, startPoint y: 159, endPoint x: 502, endPoint y: 151, distance: 99.6
click at [502, 151] on span "Iniciar vista previa aquí Cambiar nombre Duplicar [GEOGRAPHIC_DATA]" at bounding box center [506, 154] width 14 height 13
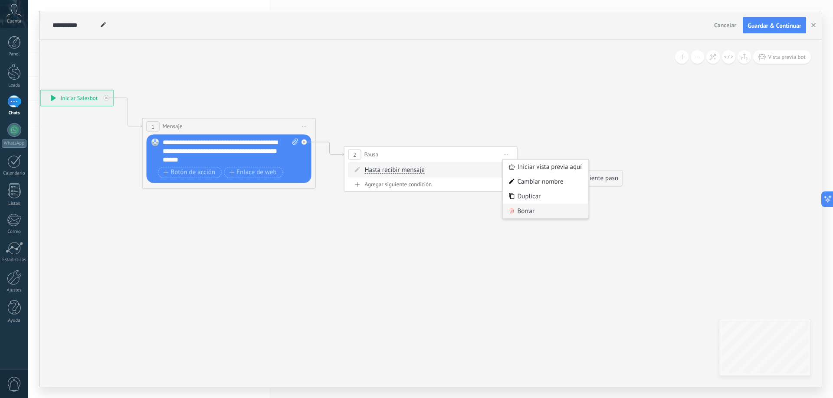
click at [539, 214] on div "Borrar" at bounding box center [546, 211] width 86 height 15
click at [204, 170] on span "Botón de acción" at bounding box center [189, 172] width 52 height 7
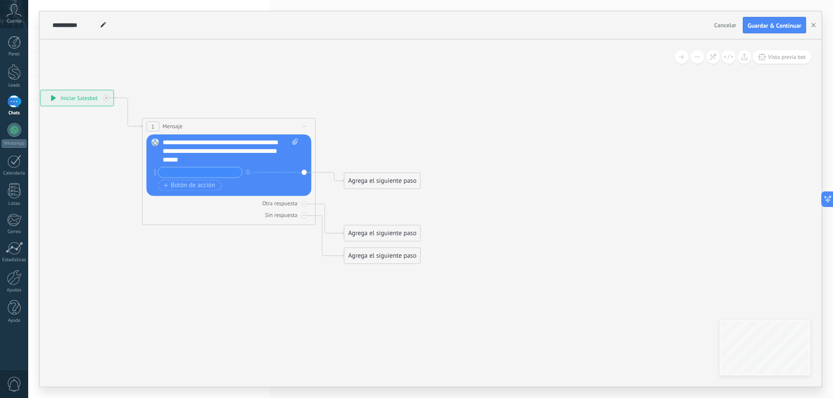
click at [227, 173] on input "text" at bounding box center [200, 172] width 84 height 10
click at [163, 176] on input "**********" at bounding box center [200, 172] width 84 height 10
type input "**********"
click at [199, 186] on span "Botón de acción" at bounding box center [189, 185] width 52 height 7
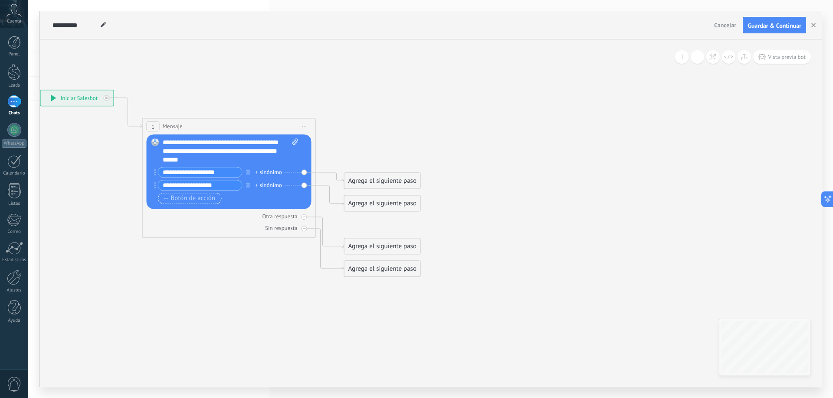
type input "**********"
click at [210, 197] on span "Botón de acción" at bounding box center [189, 198] width 52 height 7
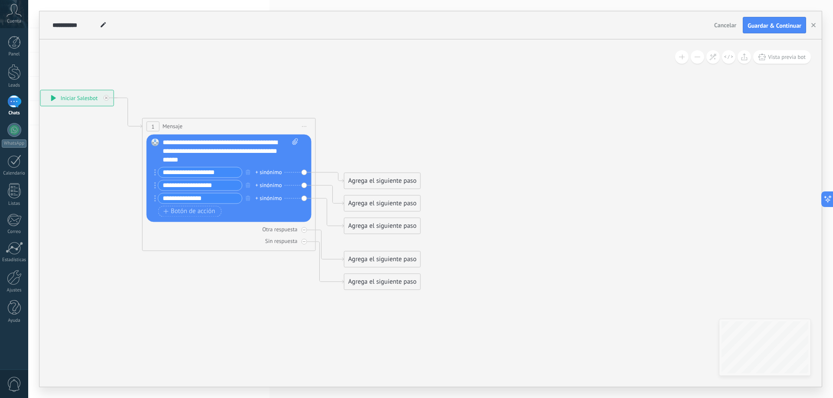
type input "**********"
click at [369, 182] on div "Agrega el siguiente paso" at bounding box center [382, 181] width 76 height 14
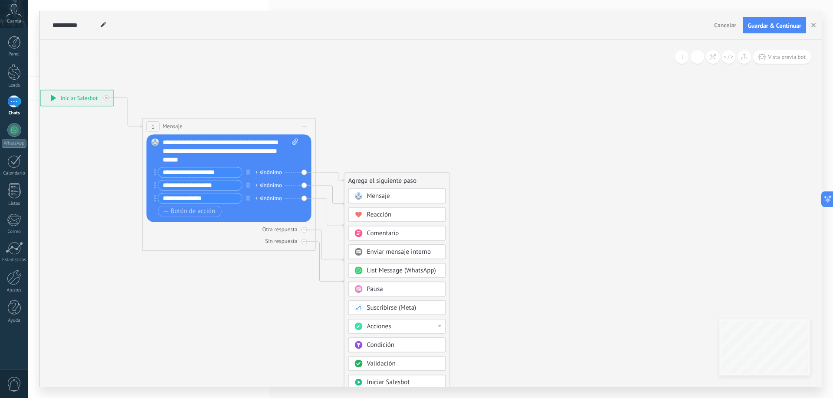
click at [385, 287] on div "Pausa" at bounding box center [403, 289] width 73 height 9
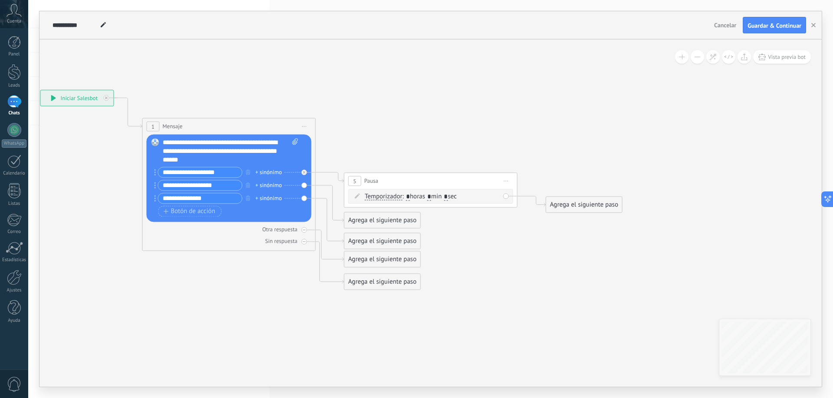
click at [431, 196] on input "*" at bounding box center [429, 197] width 4 height 7
type input "*"
drag, startPoint x: 453, startPoint y: 196, endPoint x: 457, endPoint y: 196, distance: 4.4
click at [456, 196] on span ": * horas * min * sec" at bounding box center [429, 197] width 54 height 8
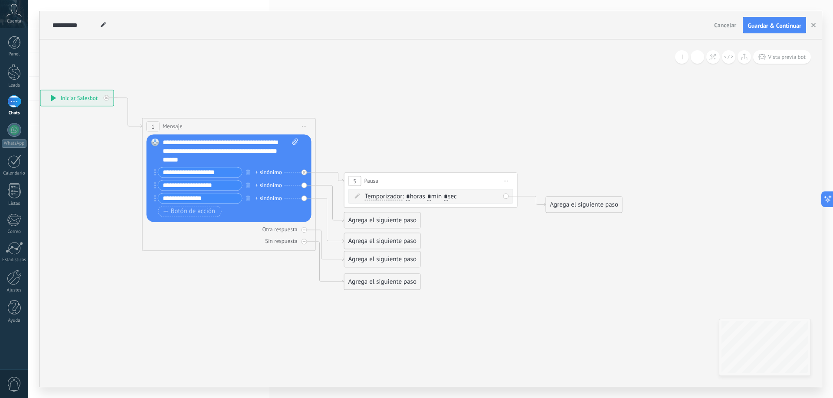
type input "*"
click at [513, 221] on icon at bounding box center [317, 190] width 986 height 634
click at [398, 219] on div "Agrega el siguiente paso" at bounding box center [382, 220] width 76 height 14
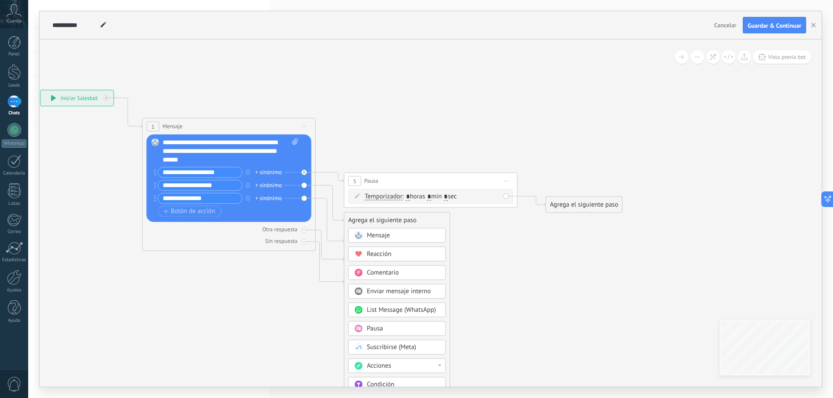
click at [381, 328] on span "Pausa" at bounding box center [375, 329] width 16 height 8
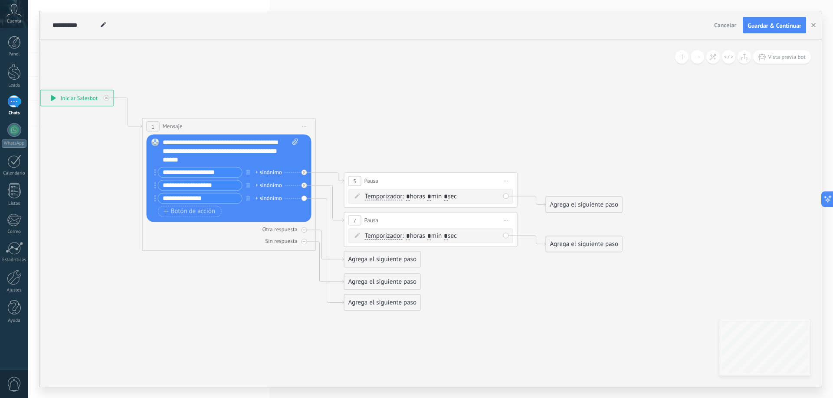
click at [436, 235] on span ": * horas * min * sec" at bounding box center [429, 236] width 54 height 8
type input "*"
click at [447, 238] on input "*" at bounding box center [446, 236] width 4 height 7
type input "*"
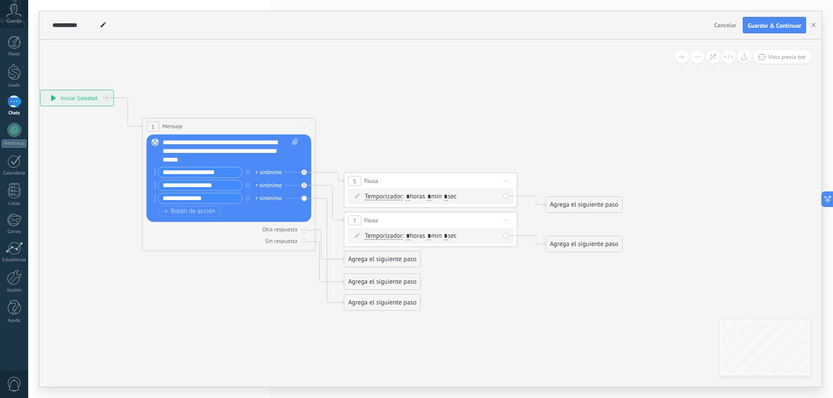
click at [433, 264] on icon at bounding box center [317, 200] width 986 height 655
click at [376, 304] on div "Agrega el siguiente paso" at bounding box center [382, 303] width 76 height 14
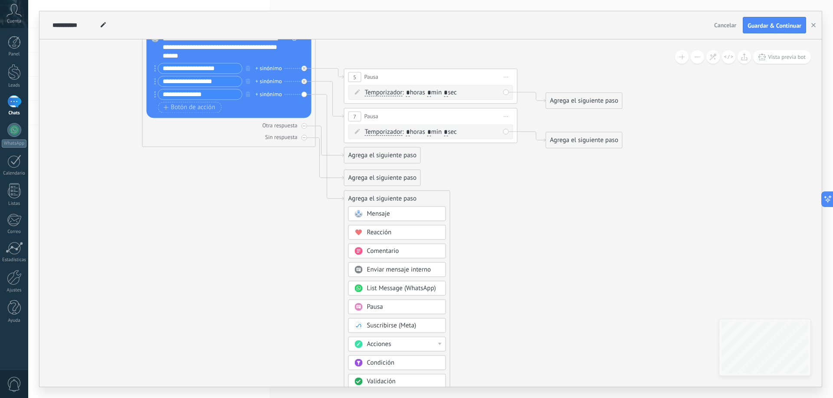
click at [378, 303] on div "Pausa" at bounding box center [397, 307] width 98 height 15
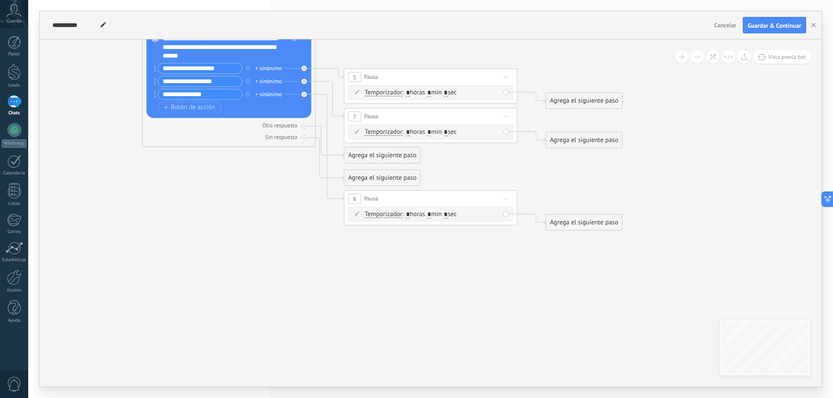
click at [431, 213] on input "*" at bounding box center [429, 215] width 4 height 7
drag, startPoint x: 432, startPoint y: 213, endPoint x: 437, endPoint y: 213, distance: 4.8
click at [437, 213] on span ": * horas * min * sec" at bounding box center [429, 214] width 54 height 8
type input "*"
click at [454, 215] on span ": * horas * min * sec" at bounding box center [429, 214] width 54 height 8
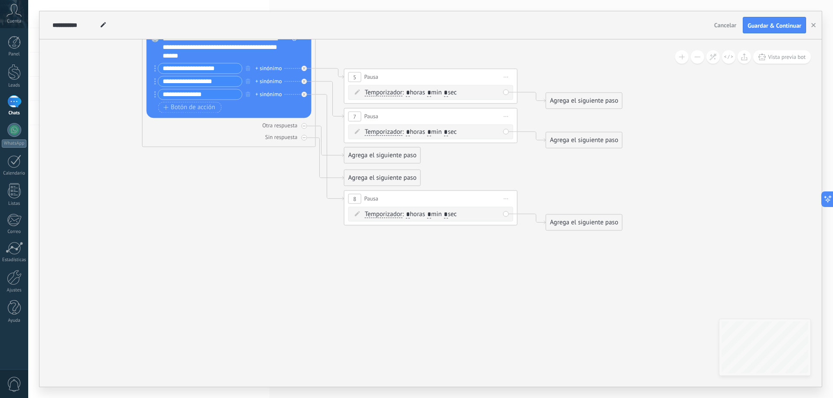
click at [447, 215] on input "*" at bounding box center [446, 215] width 4 height 7
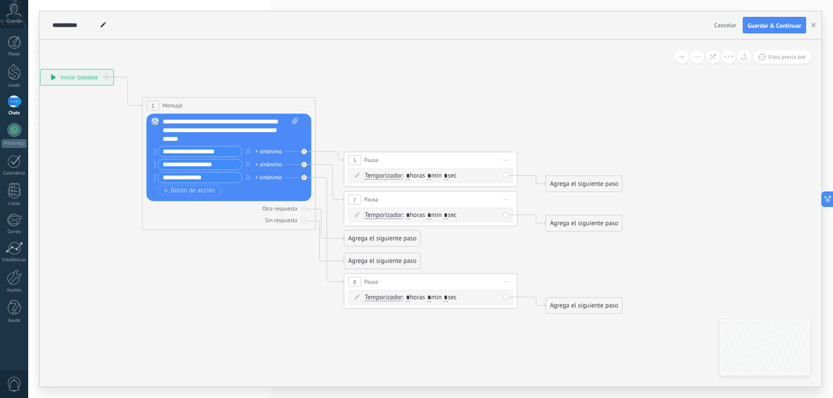
click at [656, 156] on icon at bounding box center [317, 191] width 986 height 679
click at [584, 185] on div "Agrega el siguiente paso" at bounding box center [584, 184] width 76 height 14
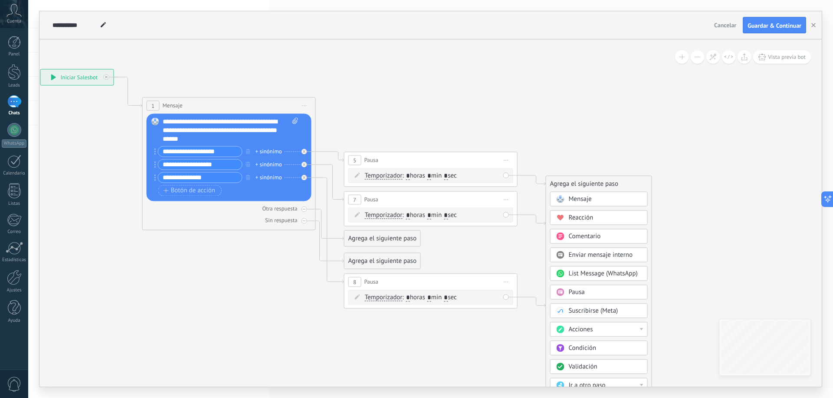
click at [595, 199] on div "Mensaje" at bounding box center [604, 199] width 73 height 9
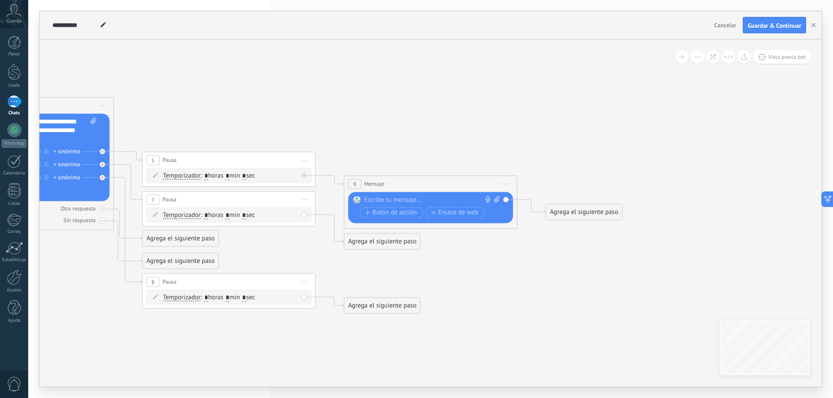
drag, startPoint x: 453, startPoint y: 250, endPoint x: 557, endPoint y: 255, distance: 103.7
drag, startPoint x: 482, startPoint y: 263, endPoint x: 537, endPoint y: 271, distance: 55.7
drag, startPoint x: 411, startPoint y: 245, endPoint x: 442, endPoint y: 264, distance: 37.0
click at [442, 264] on div "Agrega el siguiente paso" at bounding box center [414, 261] width 76 height 14
click at [471, 251] on icon at bounding box center [216, 191] width 1188 height 679
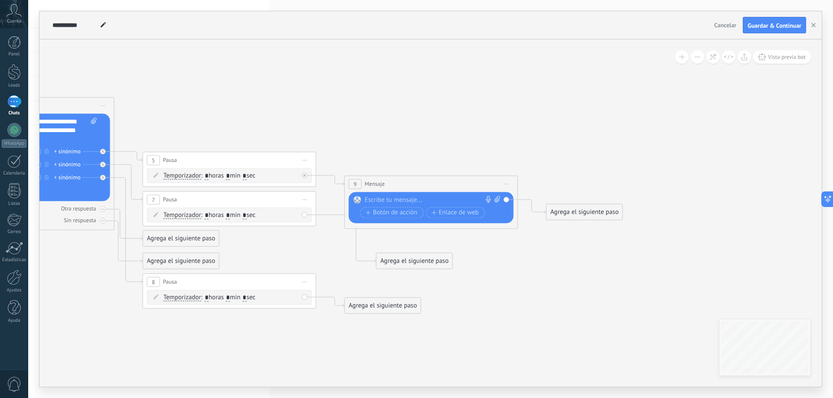
type input "*"
click at [429, 259] on div "Agrega el siguiente paso" at bounding box center [414, 261] width 76 height 14
click at [375, 238] on icon at bounding box center [216, 191] width 1188 height 679
drag, startPoint x: 417, startPoint y: 243, endPoint x: 422, endPoint y: 246, distance: 5.7
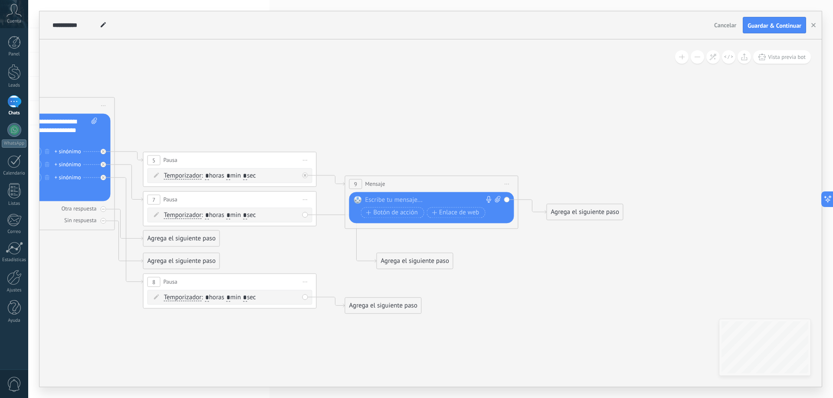
click at [421, 243] on icon at bounding box center [217, 191] width 1188 height 679
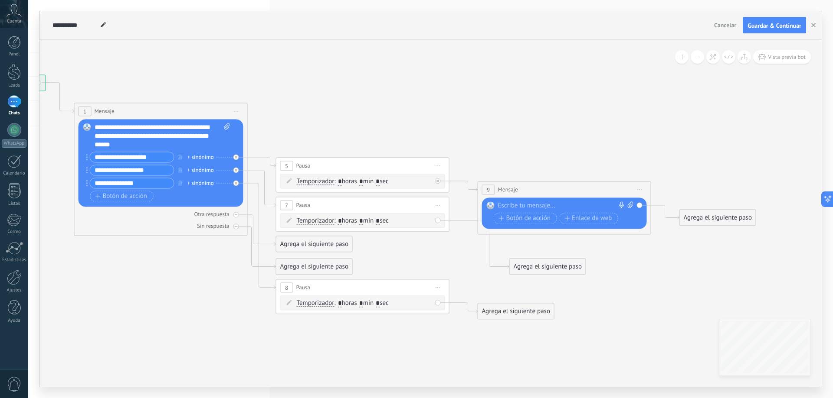
drag, startPoint x: 421, startPoint y: 243, endPoint x: 550, endPoint y: 234, distance: 129.1
click at [552, 249] on icon at bounding box center [349, 197] width 1188 height 679
click at [542, 207] on div at bounding box center [560, 206] width 129 height 9
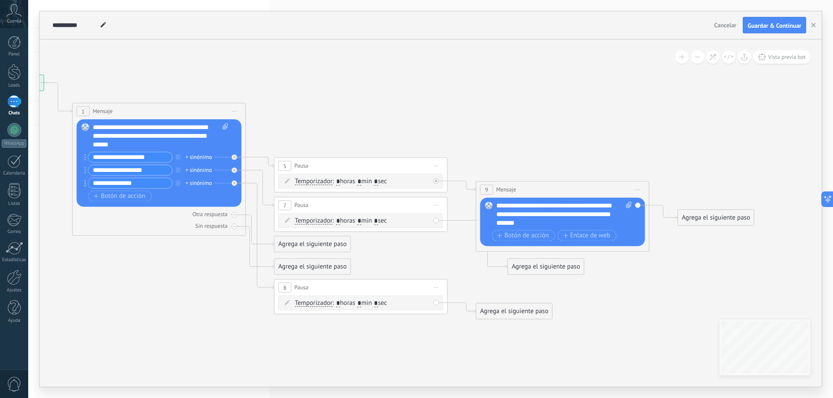
click at [541, 221] on div "**********" at bounding box center [564, 215] width 136 height 26
click at [542, 236] on span "Botón de acción" at bounding box center [523, 235] width 52 height 7
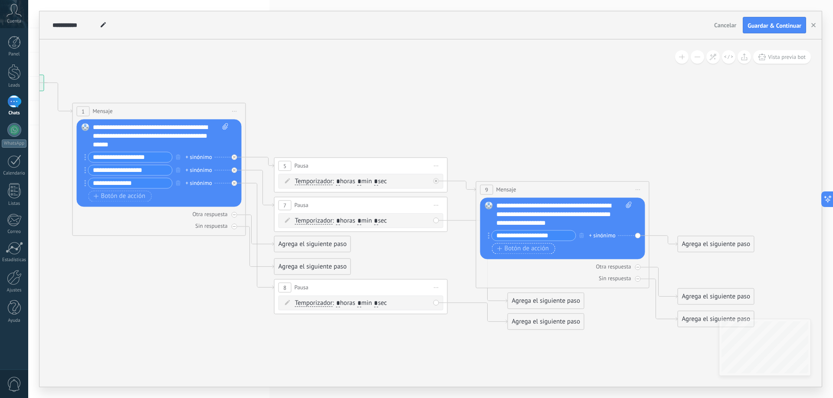
type input "**********"
click at [536, 247] on span "Botón de acción" at bounding box center [523, 248] width 52 height 7
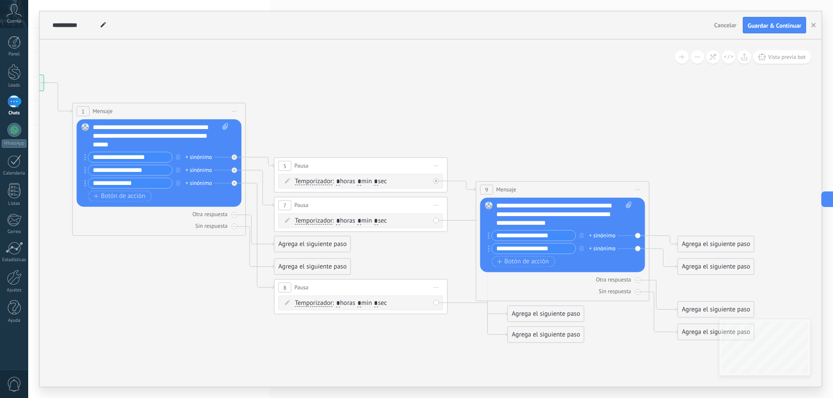
type input "**********"
click at [573, 232] on input "**********" at bounding box center [534, 236] width 84 height 10
click at [543, 262] on span "Botón de acción" at bounding box center [523, 261] width 52 height 7
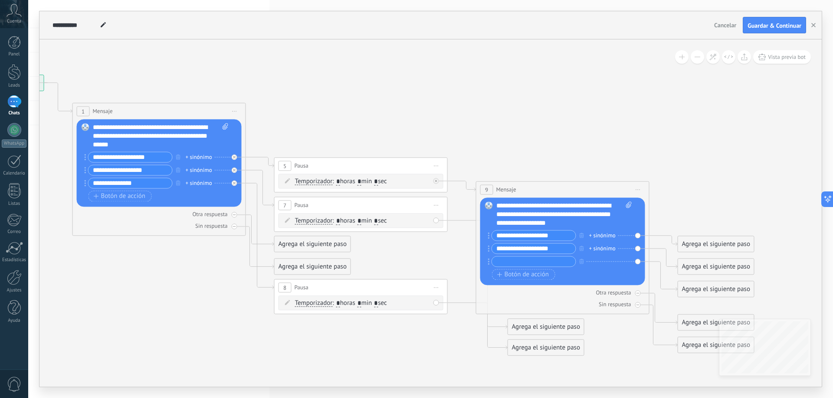
drag, startPoint x: 523, startPoint y: 236, endPoint x: 487, endPoint y: 233, distance: 37.0
click at [487, 233] on div "Reemplazar Quitar Convertir a mensaje de voz Arrastre la imagen aquí para adjun…" at bounding box center [562, 242] width 165 height 88
type input "**********"
click at [524, 248] on input "**********" at bounding box center [534, 249] width 84 height 10
drag, startPoint x: 524, startPoint y: 248, endPoint x: 503, endPoint y: 247, distance: 20.8
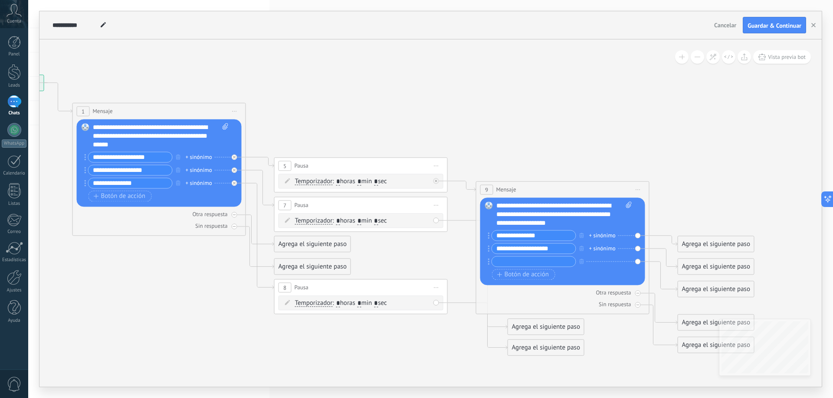
click at [503, 247] on input "**********" at bounding box center [534, 249] width 84 height 10
click at [519, 249] on input "**********" at bounding box center [534, 249] width 84 height 10
click at [521, 249] on input "**********" at bounding box center [534, 249] width 84 height 10
drag, startPoint x: 525, startPoint y: 250, endPoint x: 497, endPoint y: 249, distance: 27.3
click at [497, 249] on input "**********" at bounding box center [534, 249] width 84 height 10
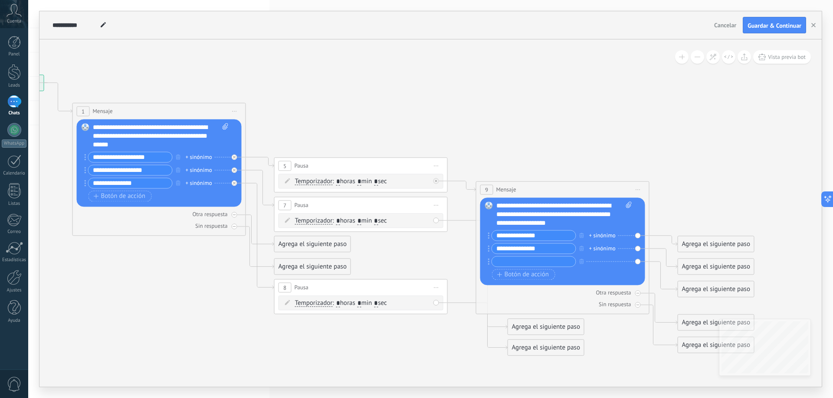
type input "**********"
click at [508, 267] on div at bounding box center [533, 261] width 85 height 11
click at [508, 264] on input "text" at bounding box center [534, 262] width 84 height 10
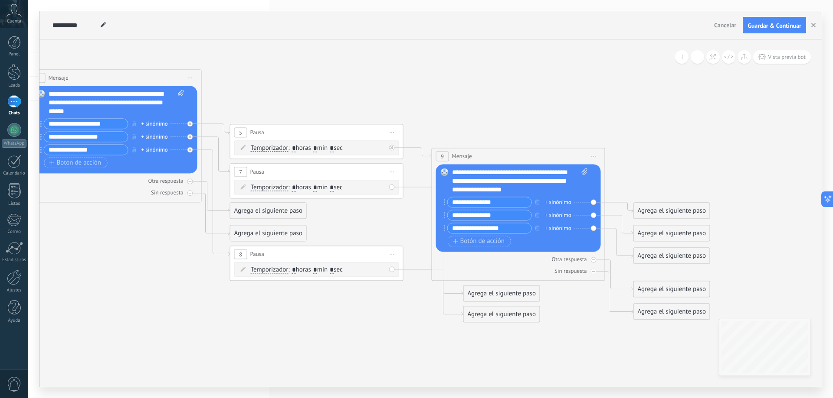
drag, startPoint x: 698, startPoint y: 211, endPoint x: 654, endPoint y: 178, distance: 55.4
click at [654, 178] on icon at bounding box center [303, 181] width 1188 height 715
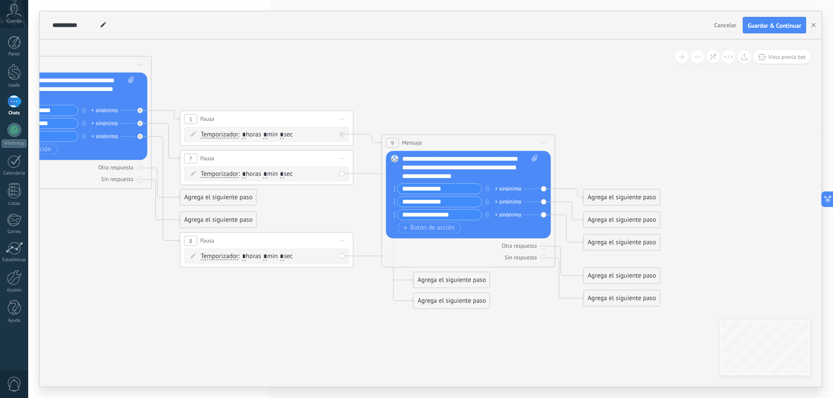
drag, startPoint x: 670, startPoint y: 167, endPoint x: 621, endPoint y: 153, distance: 51.6
click at [621, 153] on icon at bounding box center [254, 168] width 1188 height 715
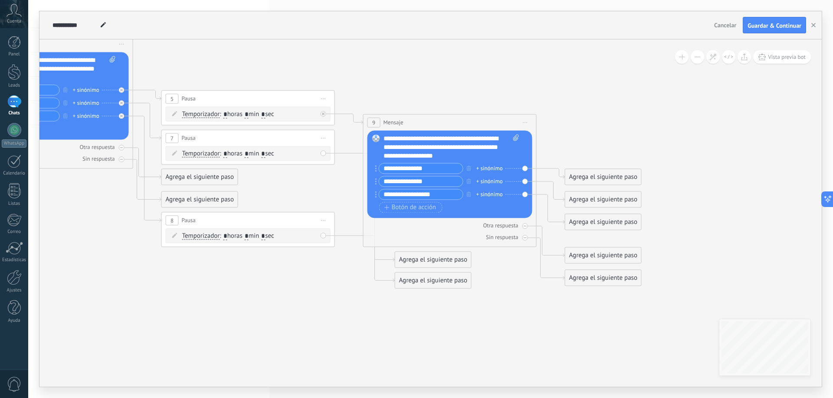
drag, startPoint x: 643, startPoint y: 160, endPoint x: 625, endPoint y: 140, distance: 27.6
click at [625, 140] on icon at bounding box center [235, 148] width 1188 height 715
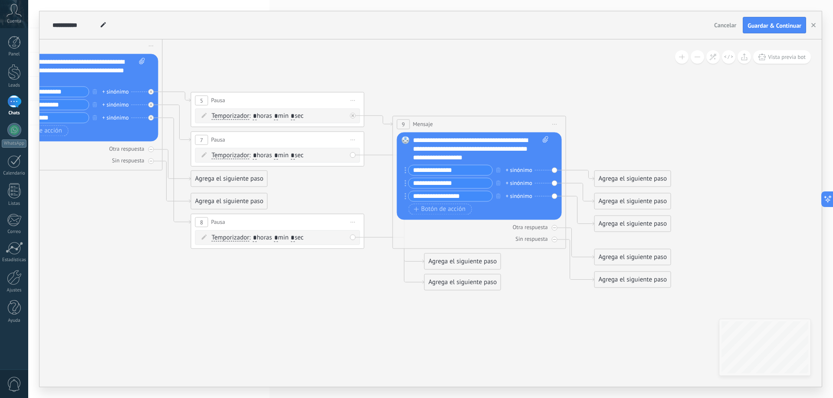
drag, startPoint x: 350, startPoint y: 269, endPoint x: 379, endPoint y: 271, distance: 29.5
click at [379, 271] on icon at bounding box center [264, 149] width 1188 height 715
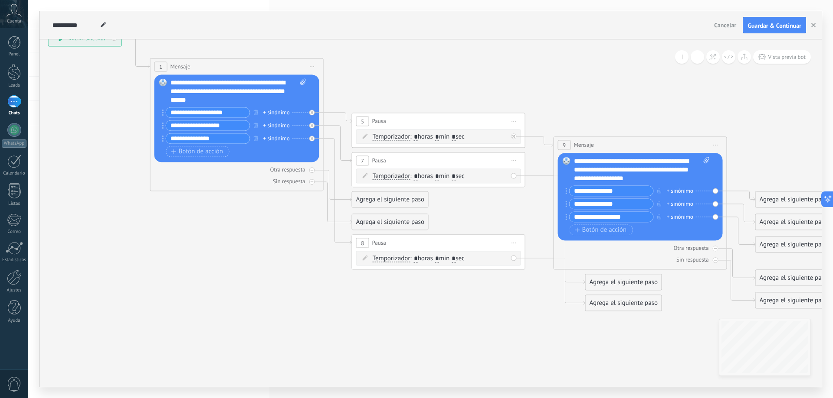
drag, startPoint x: 373, startPoint y: 179, endPoint x: 535, endPoint y: 201, distance: 163.7
click at [535, 201] on icon at bounding box center [425, 170] width 1188 height 715
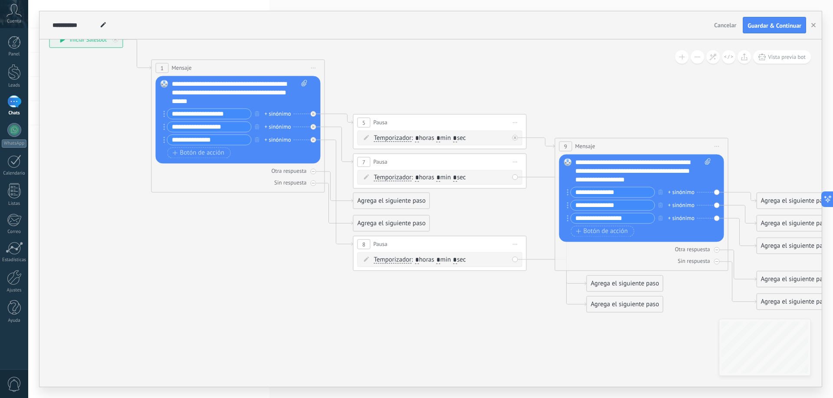
drag, startPoint x: 657, startPoint y: 235, endPoint x: 688, endPoint y: 167, distance: 74.9
click at [688, 167] on div "**********" at bounding box center [642, 198] width 135 height 81
drag, startPoint x: 561, startPoint y: 189, endPoint x: 566, endPoint y: 164, distance: 25.7
click at [566, 164] on div "Reemplazar Quitar Convertir a mensaje de voz Arrastre la imagen aquí para adjun…" at bounding box center [641, 198] width 165 height 88
drag, startPoint x: 669, startPoint y: 235, endPoint x: 673, endPoint y: 226, distance: 10.2
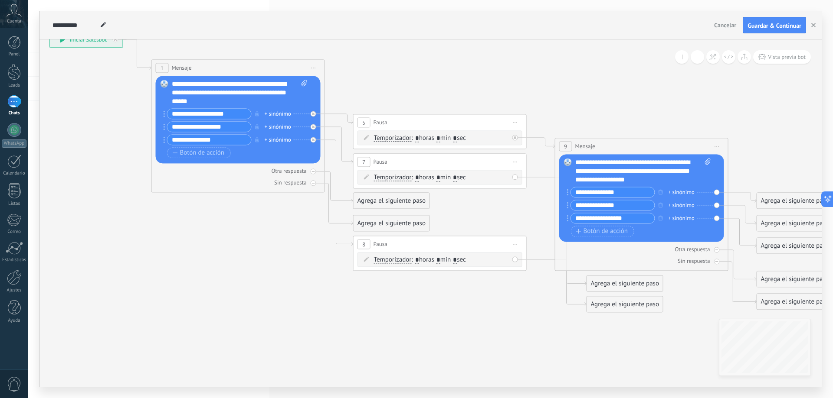
click at [673, 226] on div "Botón de acción Enlace de web" at bounding box center [641, 231] width 140 height 11
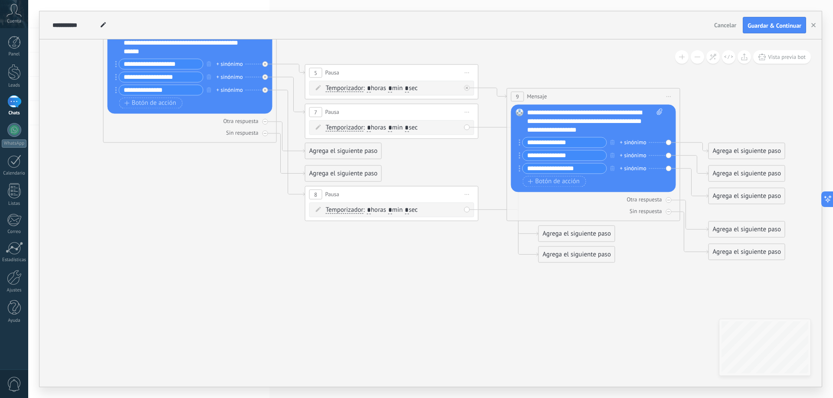
drag, startPoint x: 691, startPoint y: 294, endPoint x: 643, endPoint y: 244, distance: 69.3
click at [643, 244] on icon at bounding box center [378, 122] width 1188 height 715
drag, startPoint x: 575, startPoint y: 258, endPoint x: 545, endPoint y: 269, distance: 32.1
click at [542, 274] on div "Agrega el siguiente paso" at bounding box center [545, 272] width 76 height 14
drag, startPoint x: 571, startPoint y: 232, endPoint x: 547, endPoint y: 234, distance: 23.9
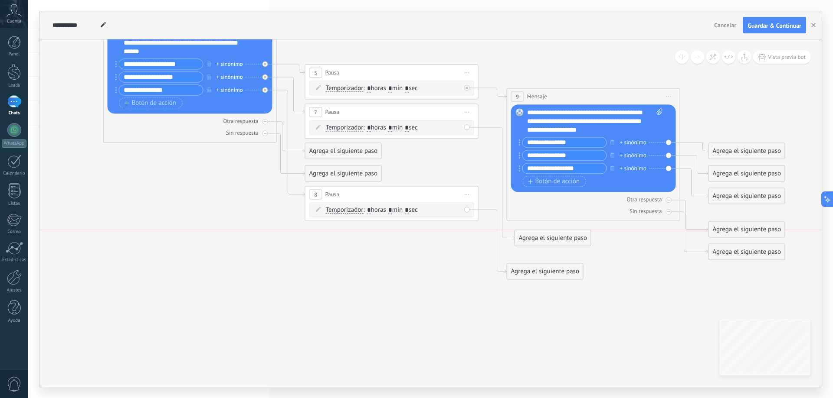
click at [547, 234] on div "Agrega el siguiente paso" at bounding box center [553, 238] width 76 height 14
click at [556, 242] on div "Agrega el siguiente paso" at bounding box center [553, 238] width 76 height 14
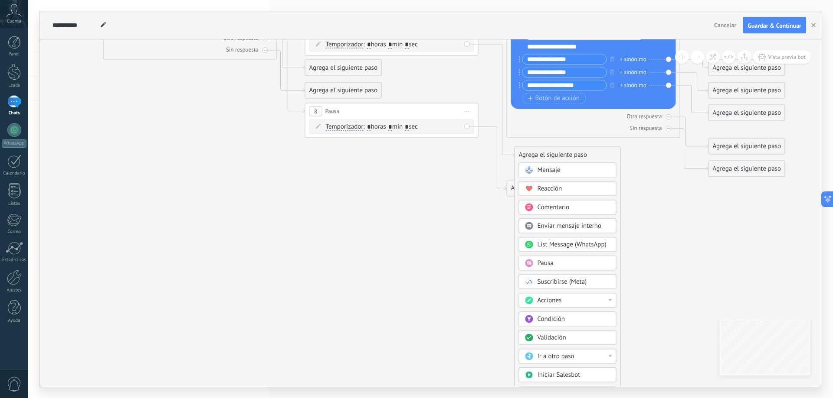
click at [563, 173] on div "Mensaje" at bounding box center [573, 170] width 73 height 9
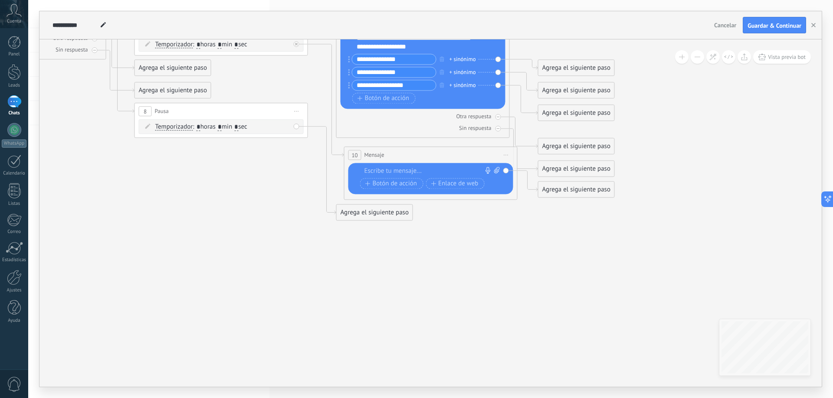
drag, startPoint x: 487, startPoint y: 177, endPoint x: 447, endPoint y: 169, distance: 40.8
click at [448, 169] on div at bounding box center [428, 171] width 129 height 9
click at [503, 155] on span "Iniciar vista previa aquí Cambiar nombre Duplicar [GEOGRAPHIC_DATA]" at bounding box center [506, 155] width 14 height 13
click at [536, 207] on div "Borrar" at bounding box center [546, 211] width 86 height 15
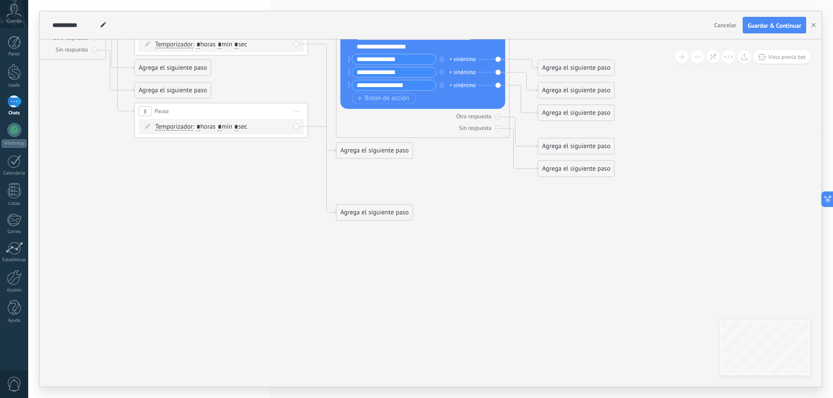
click at [373, 152] on div "Agrega el siguiente paso" at bounding box center [374, 151] width 76 height 14
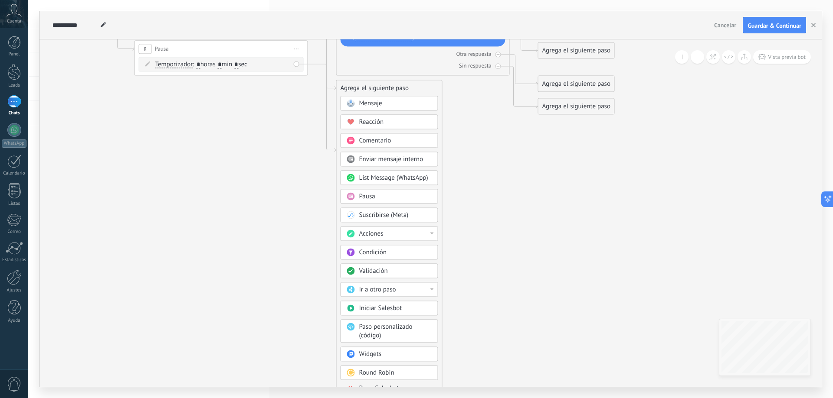
click at [395, 182] on span "List Message (WhatsApp)" at bounding box center [393, 178] width 69 height 8
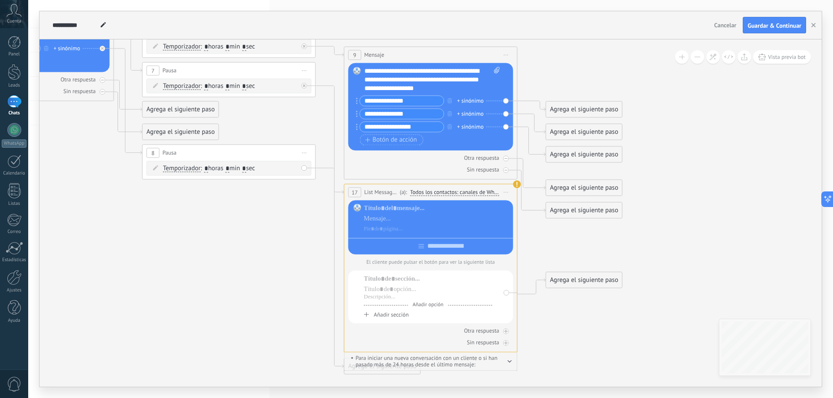
click at [325, 212] on icon at bounding box center [216, 157] width 1188 height 869
drag, startPoint x: 488, startPoint y: 197, endPoint x: 505, endPoint y: 188, distance: 19.2
click at [505, 188] on span "Iniciar vista previa aquí Cambiar nombre Duplicar [GEOGRAPHIC_DATA]" at bounding box center [506, 192] width 14 height 13
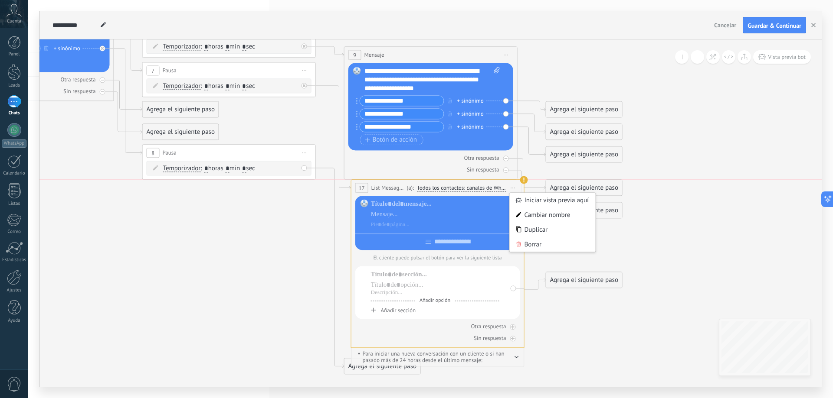
click at [511, 189] on span "Iniciar vista previa aquí Cambiar nombre Duplicar [GEOGRAPHIC_DATA]" at bounding box center [513, 188] width 14 height 13
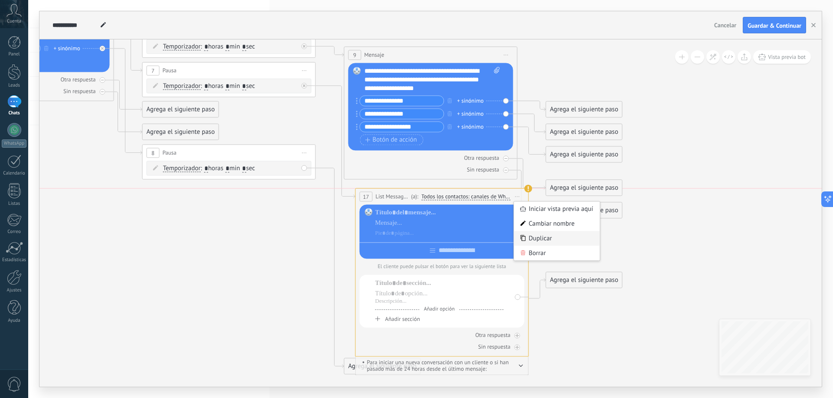
drag, startPoint x: 532, startPoint y: 235, endPoint x: 537, endPoint y: 240, distance: 6.4
click at [537, 240] on div "Duplicar" at bounding box center [557, 238] width 86 height 15
type input "**********"
click at [527, 189] on use at bounding box center [528, 189] width 8 height 8
click at [516, 198] on span "Iniciar vista previa aquí Cambiar nombre Duplicar [GEOGRAPHIC_DATA]" at bounding box center [517, 196] width 14 height 13
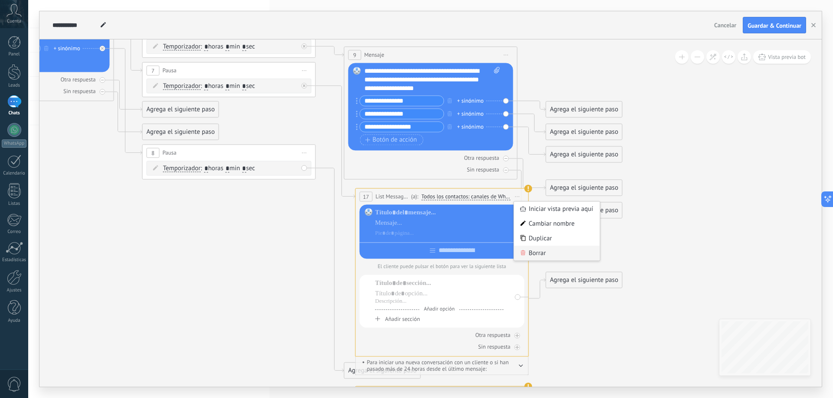
click at [539, 252] on div "Borrar" at bounding box center [557, 253] width 86 height 15
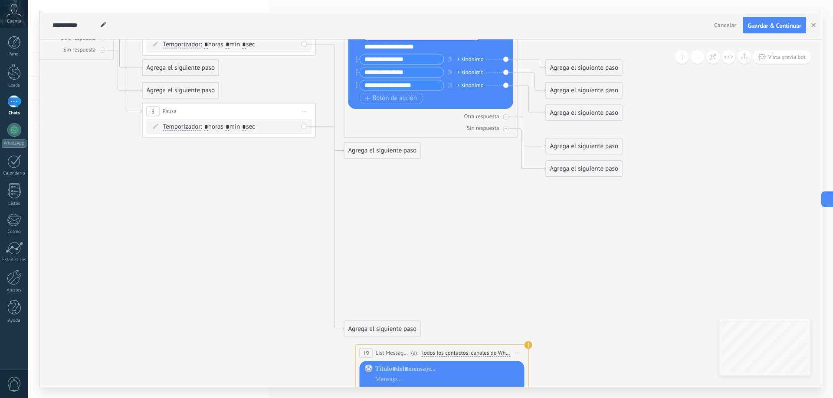
click at [518, 353] on icon at bounding box center [517, 353] width 4 height 1
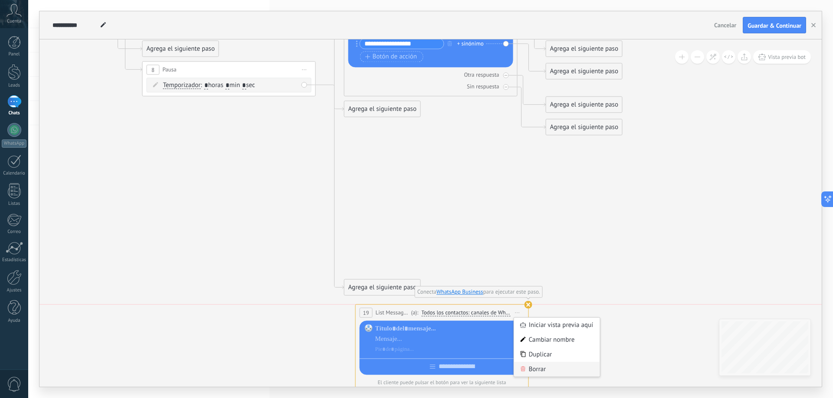
click at [539, 363] on div "Iniciar vista previa aquí Cambiar nombre Duplicar [GEOGRAPHIC_DATA]" at bounding box center [556, 347] width 87 height 60
click at [539, 363] on div "Borrar" at bounding box center [557, 369] width 86 height 15
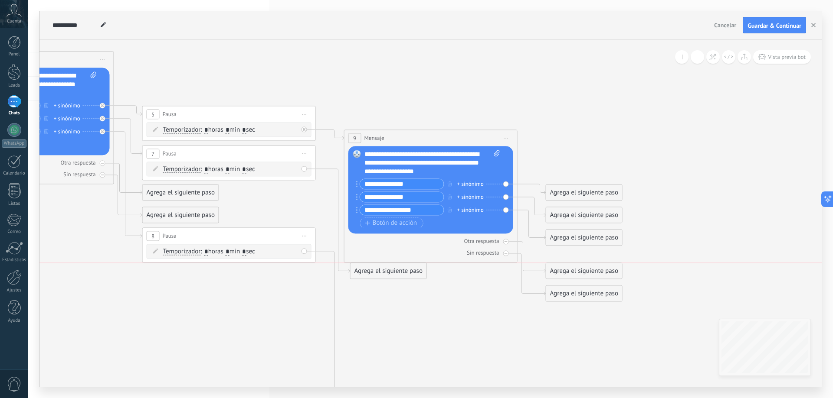
drag, startPoint x: 384, startPoint y: 277, endPoint x: 390, endPoint y: 276, distance: 6.1
click at [390, 276] on div "Agrega el siguiente paso" at bounding box center [388, 271] width 76 height 14
click at [394, 274] on div "Agrega el siguiente paso" at bounding box center [388, 275] width 76 height 14
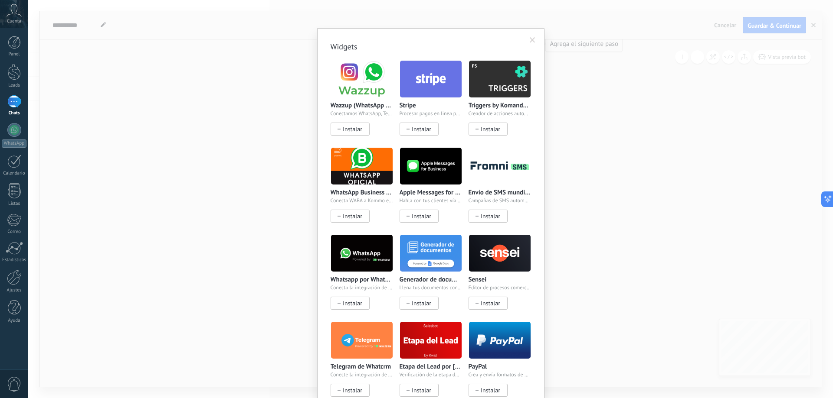
click at [420, 292] on body ".abccls-1,.abccls-2{fill-rule:evenodd}.abccls-2{fill:#fff} .abfcls-1{fill:none}…" at bounding box center [416, 199] width 833 height 398
click at [530, 37] on span at bounding box center [532, 40] width 6 height 6
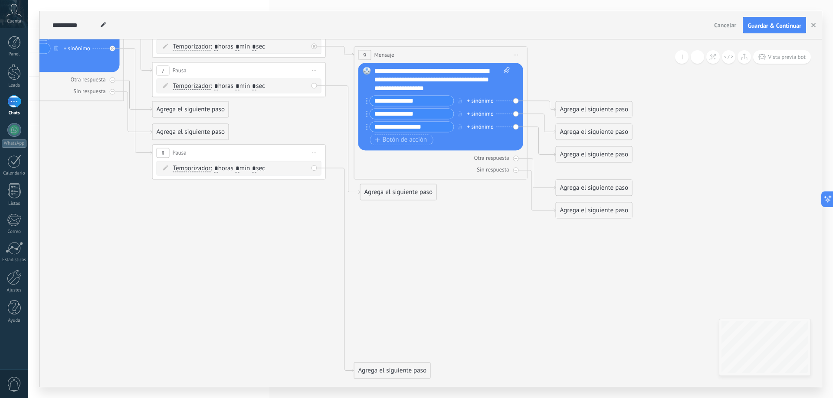
drag, startPoint x: 534, startPoint y: 110, endPoint x: 549, endPoint y: 235, distance: 126.3
click at [549, 235] on icon at bounding box center [226, 159] width 1188 height 873
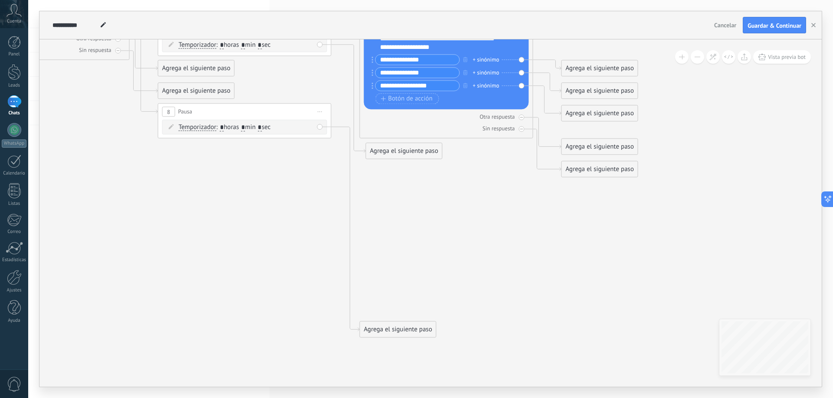
click at [425, 332] on div "Agrega el siguiente paso" at bounding box center [398, 330] width 76 height 14
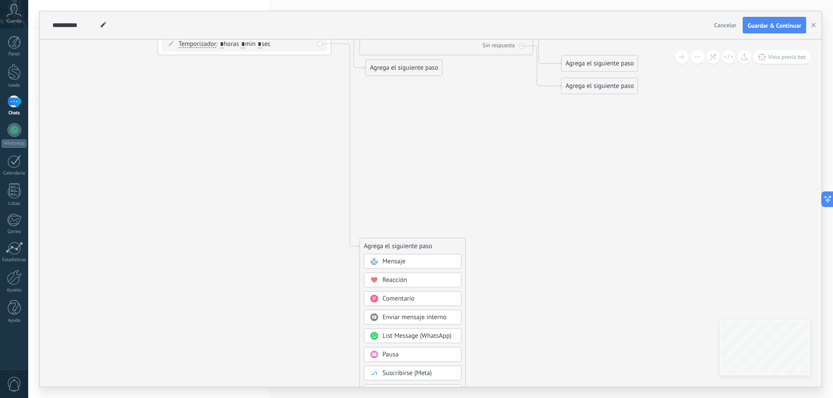
click at [437, 315] on span "Enviar mensaje interno" at bounding box center [414, 318] width 64 height 8
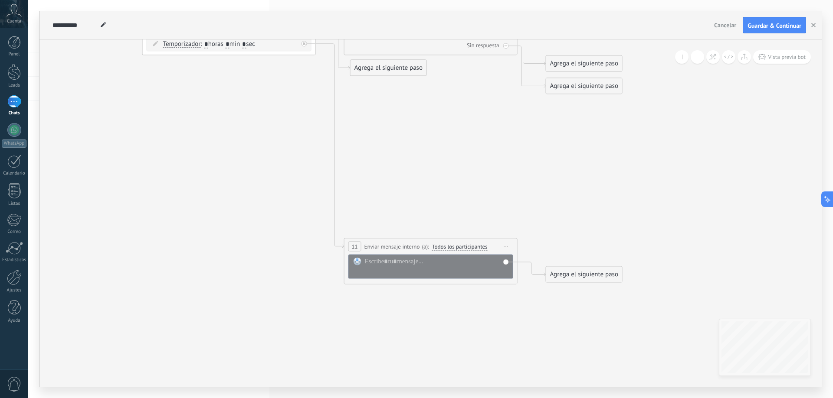
click at [508, 248] on span "Iniciar vista previa aquí Cambiar nombre Duplicar [GEOGRAPHIC_DATA]" at bounding box center [506, 246] width 14 height 13
click at [527, 307] on div "Borrar" at bounding box center [546, 303] width 86 height 15
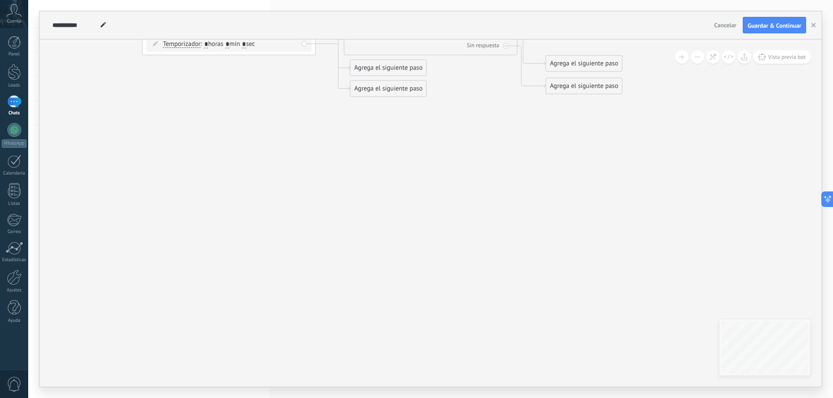
click at [402, 91] on div "Agrega el siguiente paso" at bounding box center [388, 89] width 76 height 14
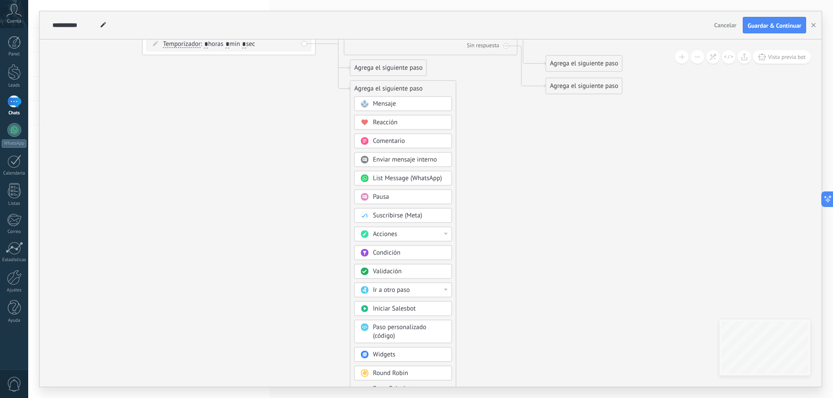
click at [434, 232] on div "Acciones" at bounding box center [409, 234] width 73 height 9
click at [420, 264] on div "Cambiar usuario responsable" at bounding box center [403, 265] width 97 height 15
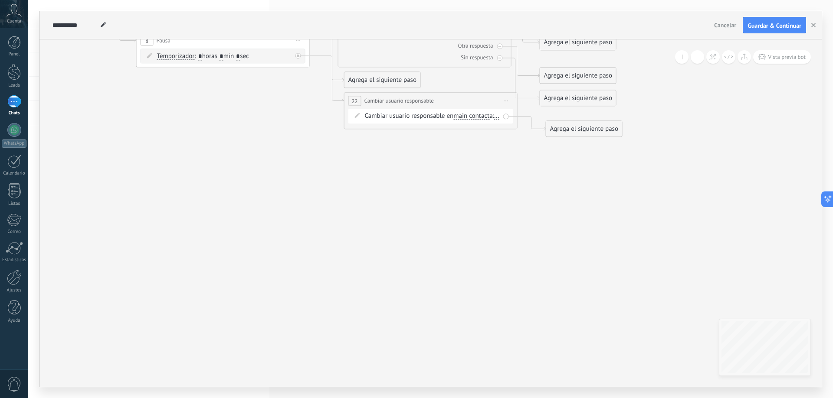
click at [494, 120] on span "..." at bounding box center [496, 116] width 5 height 7
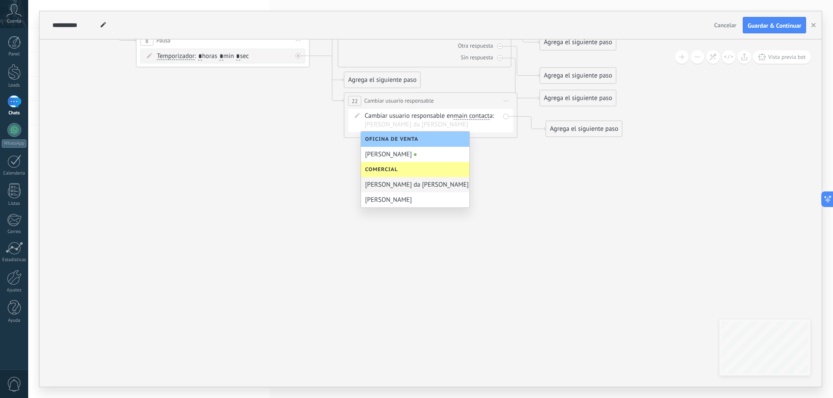
click at [384, 184] on div "Joxi da Silva" at bounding box center [415, 184] width 108 height 15
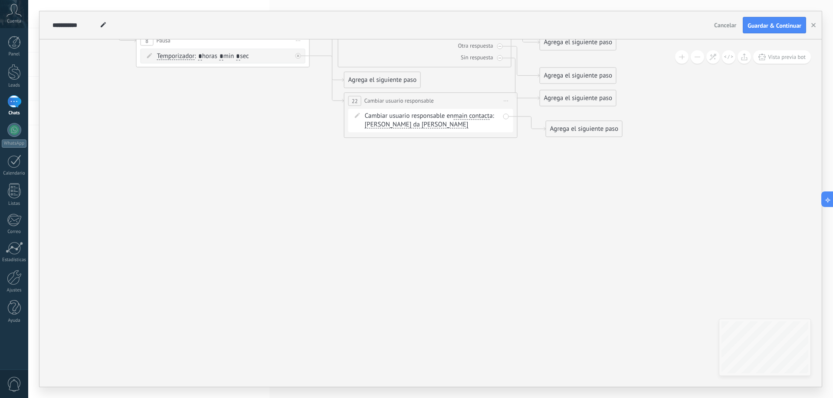
drag, startPoint x: 442, startPoint y: 177, endPoint x: 451, endPoint y: 248, distance: 71.3
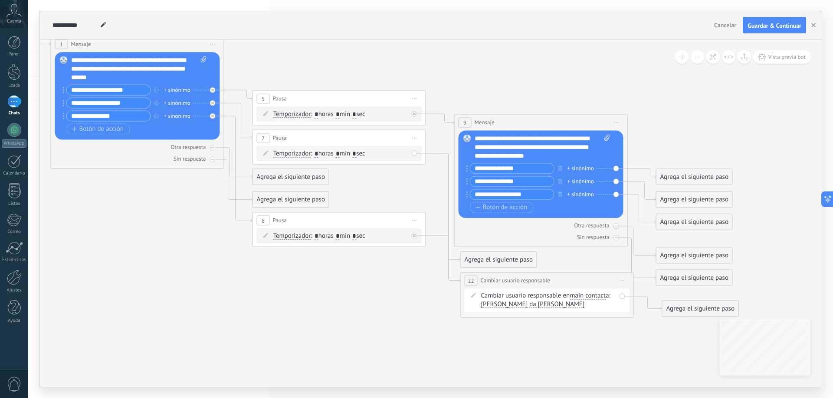
drag, startPoint x: 450, startPoint y: 171, endPoint x: 566, endPoint y: 351, distance: 214.2
click at [566, 351] on icon at bounding box center [329, 163] width 1194 height 744
drag, startPoint x: 557, startPoint y: 282, endPoint x: 552, endPoint y: 302, distance: 20.2
click at [552, 302] on div "**********" at bounding box center [540, 303] width 173 height 16
click at [614, 302] on span "Iniciar vista previa aquí Cambiar nombre Duplicar [GEOGRAPHIC_DATA]" at bounding box center [616, 303] width 14 height 13
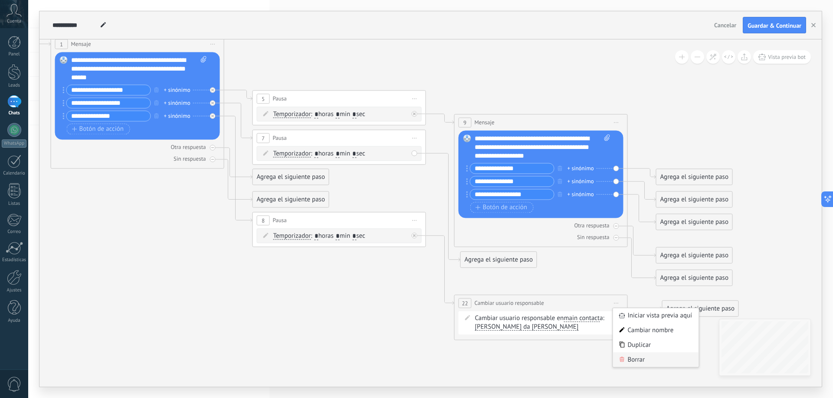
click at [625, 359] on div "Borrar" at bounding box center [656, 360] width 86 height 15
drag, startPoint x: 483, startPoint y: 281, endPoint x: 471, endPoint y: 290, distance: 15.3
click at [471, 290] on div "Agrega el siguiente paso" at bounding box center [486, 289] width 76 height 14
click at [481, 257] on div "Agrega el siguiente paso" at bounding box center [498, 260] width 76 height 14
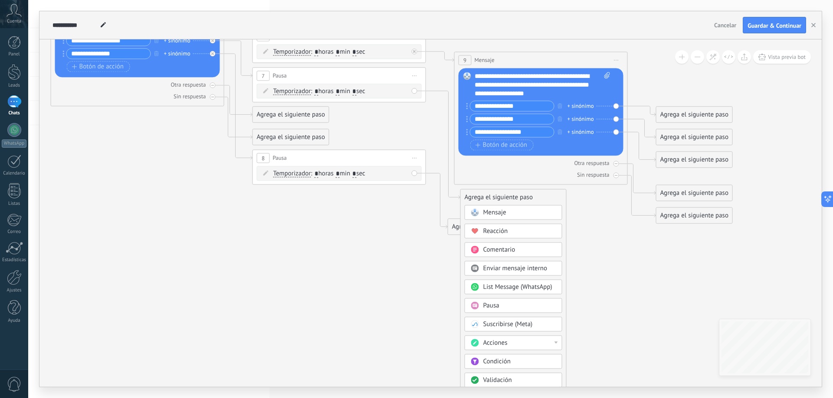
click at [526, 343] on div "Acciones" at bounding box center [519, 343] width 73 height 9
click at [535, 373] on div "Cambiar usuario responsable" at bounding box center [513, 373] width 97 height 15
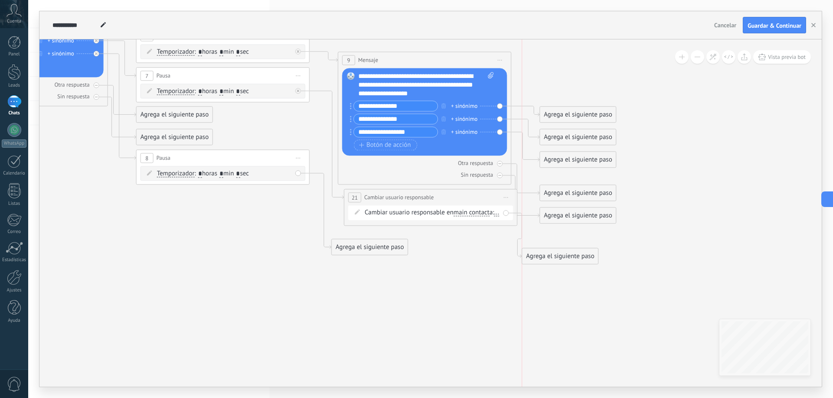
drag, startPoint x: 568, startPoint y: 241, endPoint x: 548, endPoint y: 261, distance: 27.9
click at [548, 261] on div "Agrega el siguiente paso" at bounding box center [560, 256] width 76 height 14
drag, startPoint x: 546, startPoint y: 257, endPoint x: 559, endPoint y: 247, distance: 16.4
click at [559, 247] on div "Agrega el siguiente paso" at bounding box center [573, 247] width 76 height 14
click at [462, 213] on span "main contact" at bounding box center [471, 212] width 36 height 7
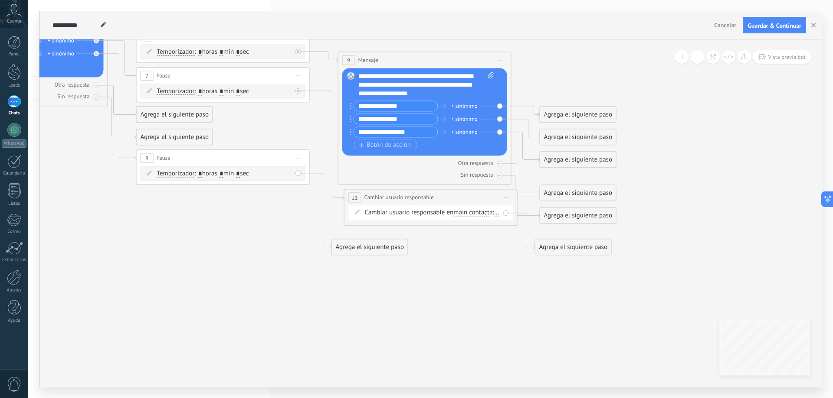
click at [462, 213] on button "main contact" at bounding box center [503, 213] width 108 height 16
click at [470, 245] on span "chat contact" at bounding box center [496, 243] width 105 height 9
click at [476, 212] on span "chat contact" at bounding box center [470, 212] width 34 height 7
click at [476, 212] on button "chat contact" at bounding box center [503, 213] width 108 height 16
click at [490, 216] on span "main contact" at bounding box center [496, 213] width 105 height 9
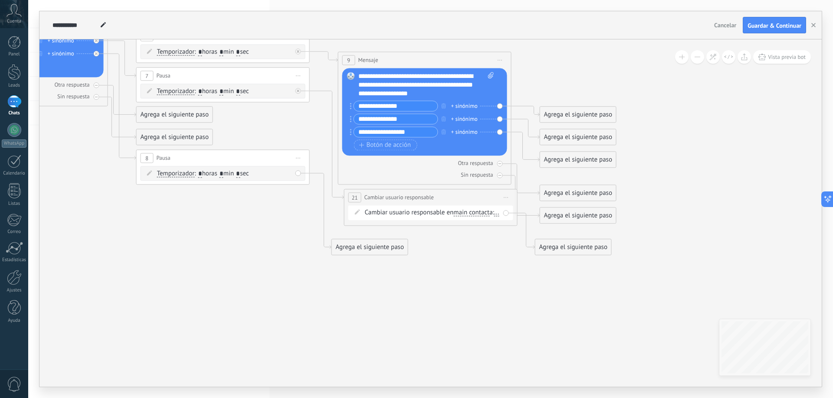
click at [494, 216] on span "..." at bounding box center [496, 212] width 5 height 7
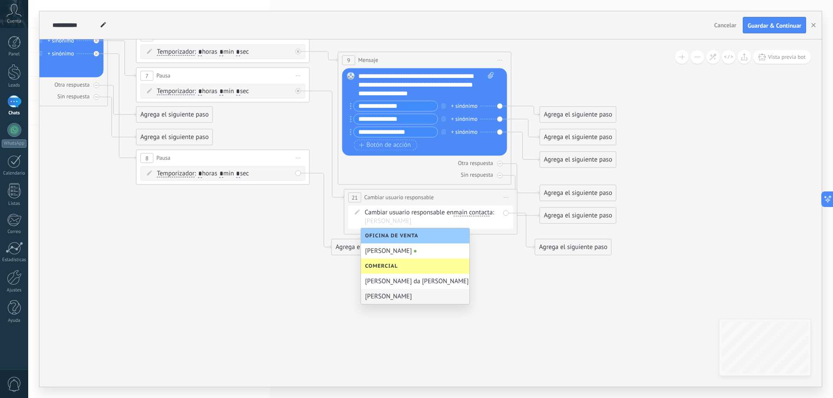
click at [392, 291] on div "[PERSON_NAME]" at bounding box center [415, 296] width 108 height 15
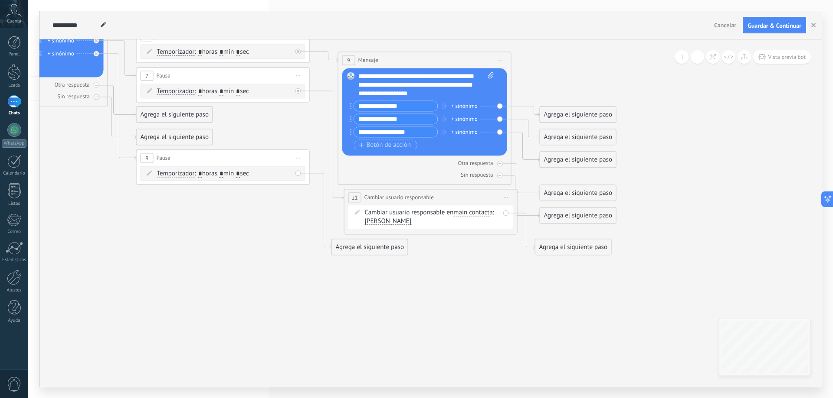
drag, startPoint x: 419, startPoint y: 268, endPoint x: 459, endPoint y: 277, distance: 40.9
click at [570, 248] on div "Agrega el siguiente paso" at bounding box center [573, 247] width 76 height 14
click at [487, 274] on icon at bounding box center [210, 100] width 1188 height 744
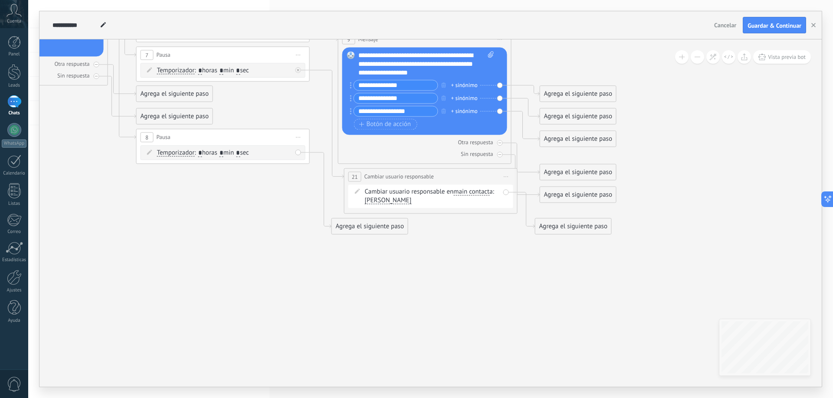
drag, startPoint x: 433, startPoint y: 262, endPoint x: 494, endPoint y: 303, distance: 73.6
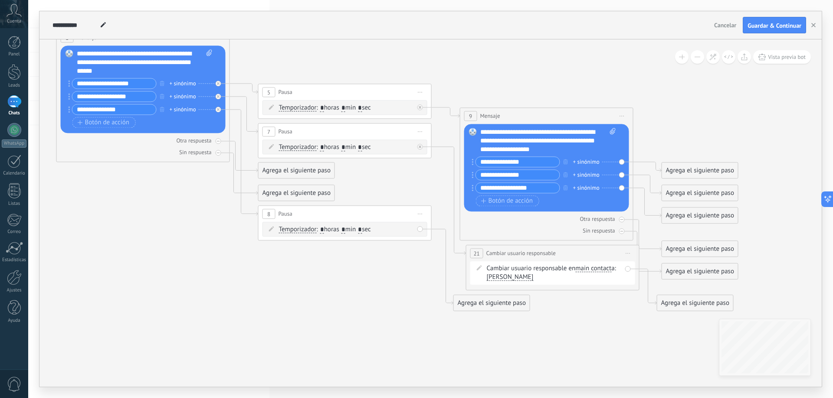
drag, startPoint x: 464, startPoint y: 280, endPoint x: 585, endPoint y: 357, distance: 144.0
click at [585, 357] on icon at bounding box center [332, 156] width 1188 height 744
click at [680, 304] on div "Agrega el siguiente paso" at bounding box center [695, 303] width 76 height 14
click at [687, 320] on span "Mensaje" at bounding box center [690, 318] width 23 height 8
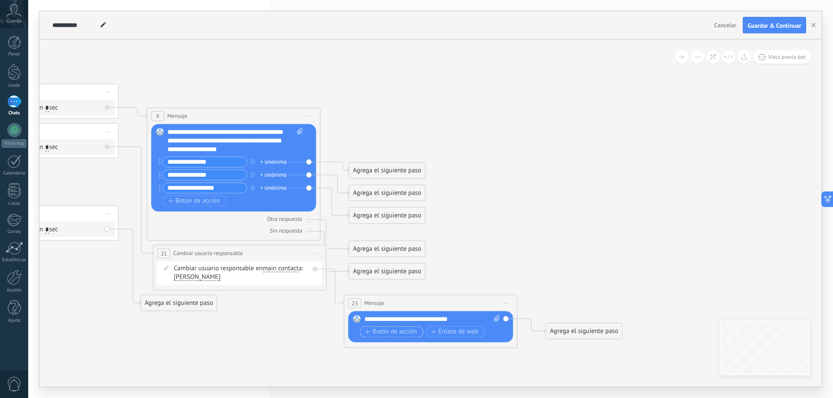
click at [391, 331] on span "Botón de acción" at bounding box center [391, 332] width 52 height 7
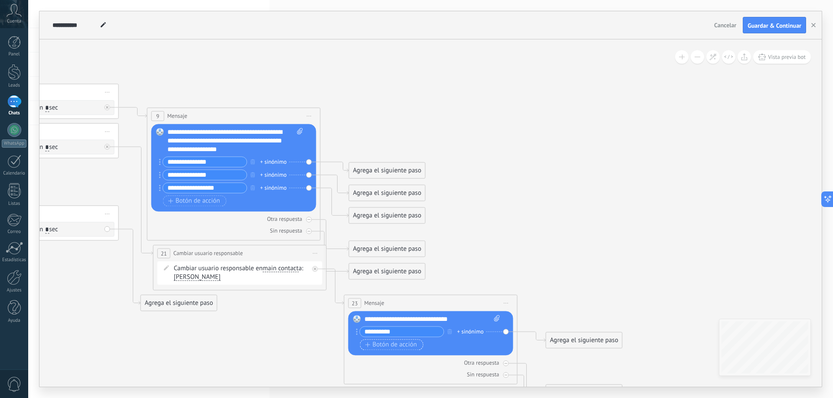
type input "**********"
click at [396, 342] on span "Botón de acción" at bounding box center [391, 345] width 52 height 7
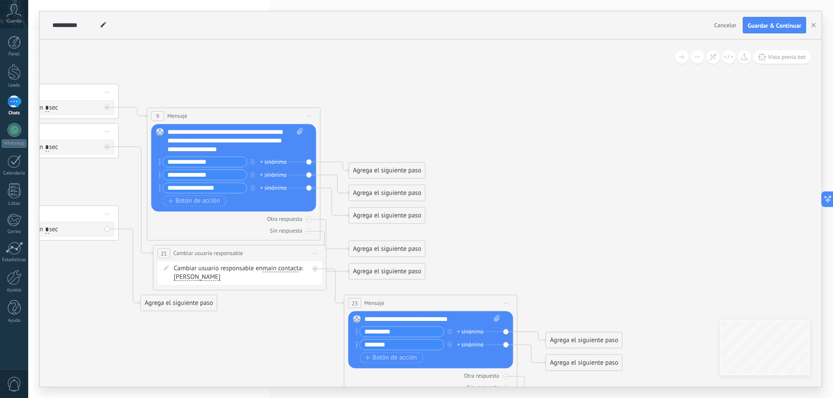
type input "*********"
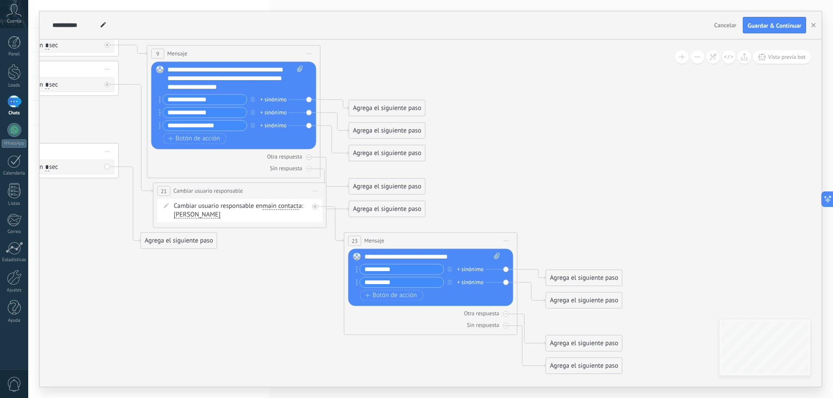
type input "**********"
click at [588, 281] on div "Agrega el siguiente paso" at bounding box center [584, 278] width 76 height 14
click at [605, 293] on div "Mensaje" at bounding box center [604, 293] width 73 height 9
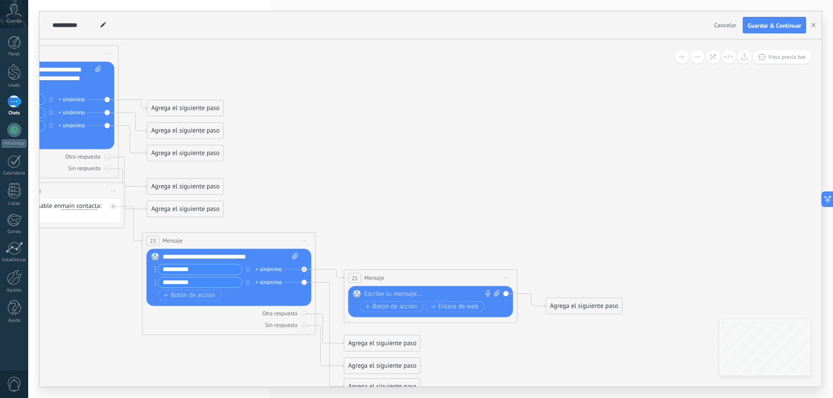
click at [439, 293] on div at bounding box center [428, 294] width 129 height 9
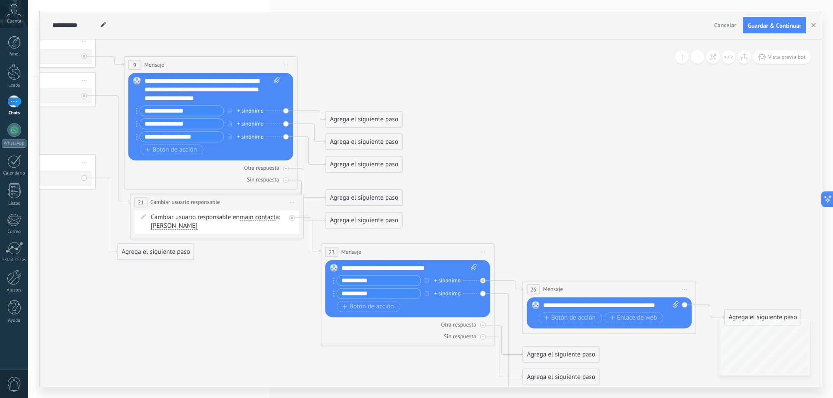
drag, startPoint x: 497, startPoint y: 259, endPoint x: 676, endPoint y: 271, distance: 179.0
click at [676, 271] on icon at bounding box center [195, 178] width 1586 height 890
click at [584, 320] on span "Botón de acción" at bounding box center [570, 318] width 52 height 7
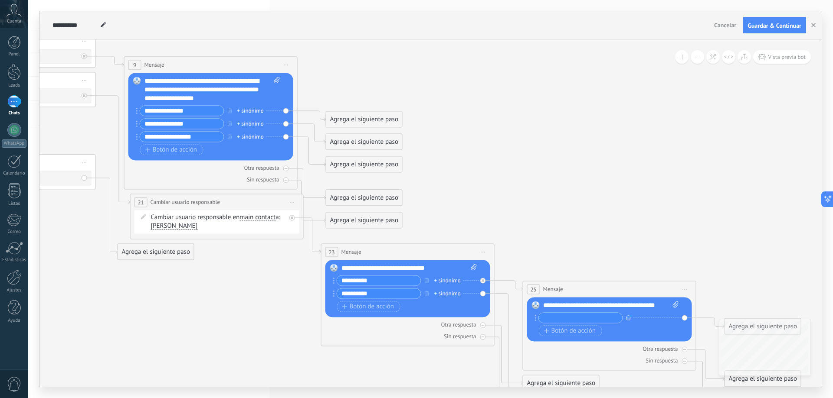
click at [630, 317] on icon "button" at bounding box center [628, 317] width 4 height 5
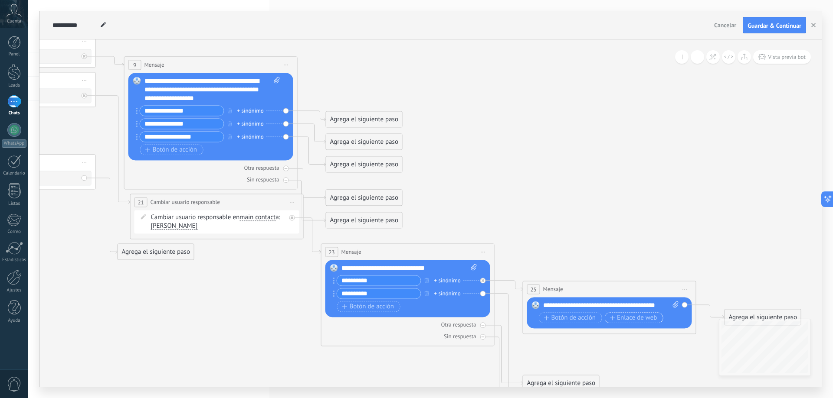
click at [630, 317] on span "Enlace de web" at bounding box center [632, 318] width 47 height 7
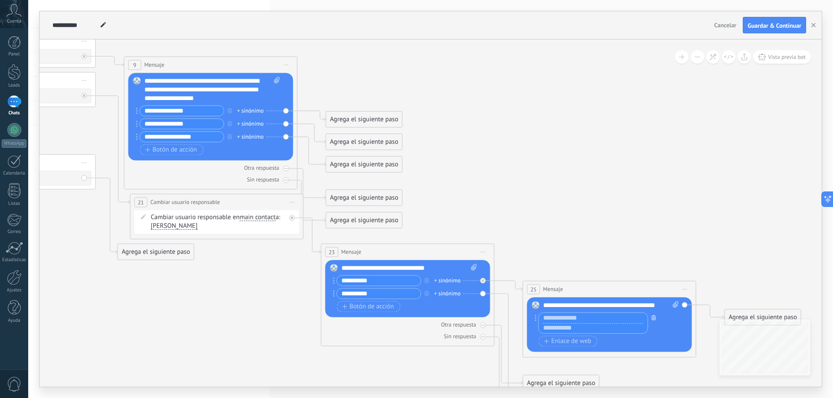
click at [651, 314] on button "button" at bounding box center [654, 317] width 10 height 11
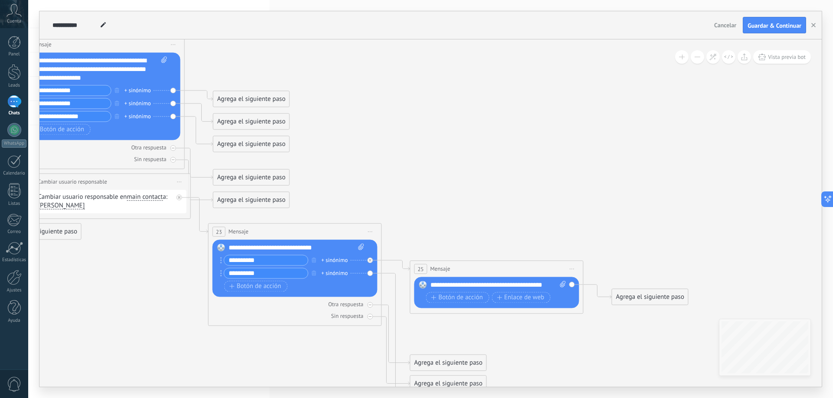
drag, startPoint x: 699, startPoint y: 271, endPoint x: 585, endPoint y: 250, distance: 116.8
click at [585, 250] on icon at bounding box center [82, 171] width 1586 height 917
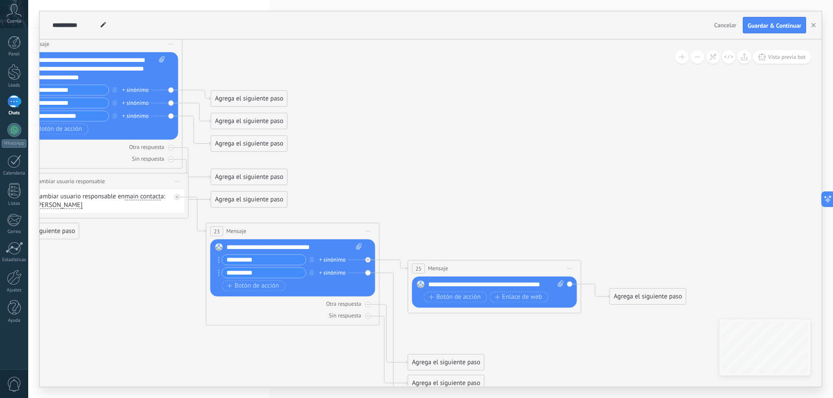
click at [625, 294] on div "Agrega el siguiente paso" at bounding box center [648, 297] width 76 height 14
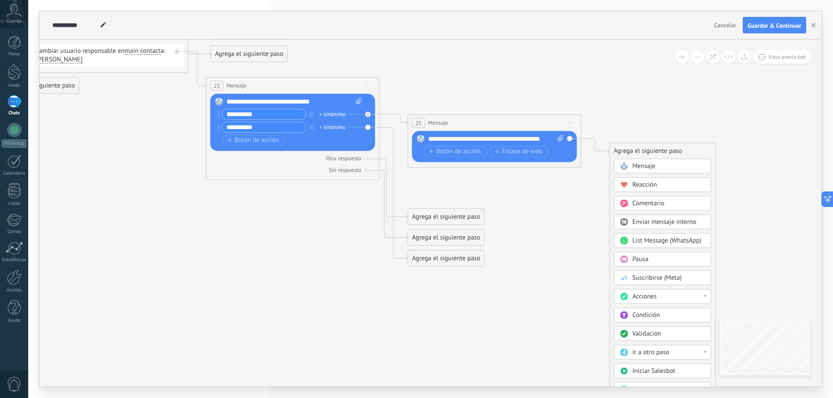
click at [658, 330] on div "Validación" at bounding box center [663, 334] width 98 height 15
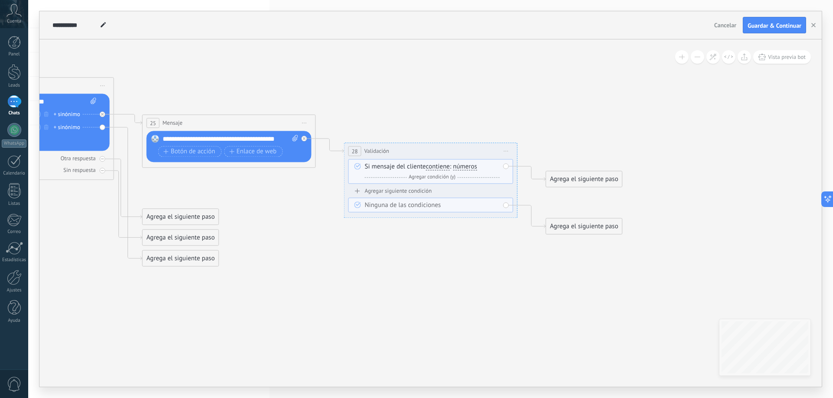
click at [468, 170] on span "números" at bounding box center [465, 166] width 24 height 7
click at [468, 170] on button "números" at bounding box center [502, 167] width 108 height 16
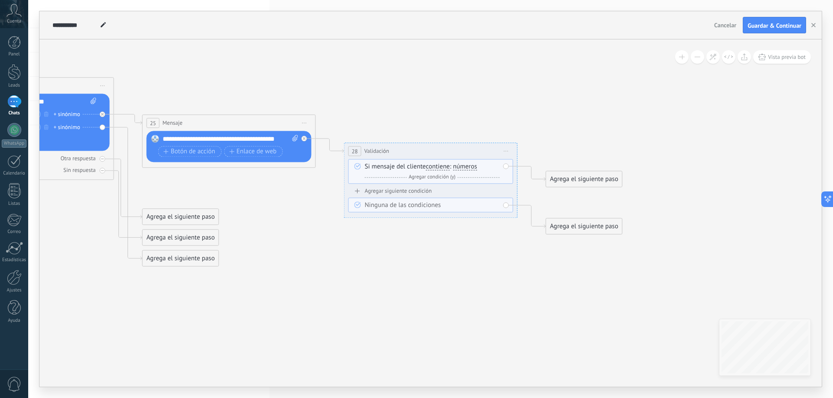
drag, startPoint x: 331, startPoint y: 235, endPoint x: 540, endPoint y: 275, distance: 212.3
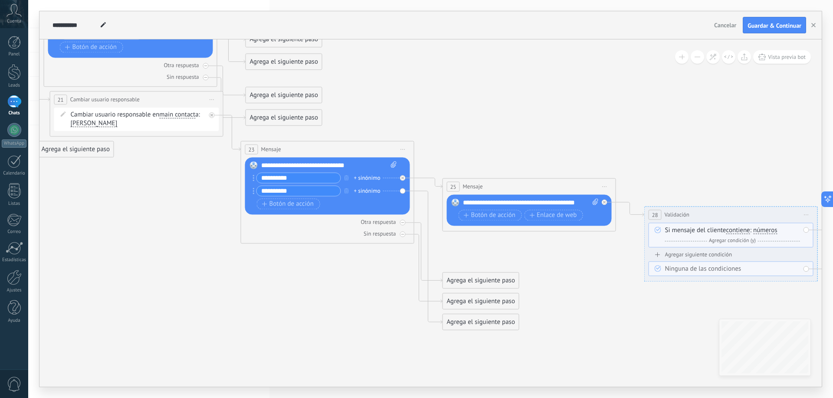
drag, startPoint x: 332, startPoint y: 234, endPoint x: 638, endPoint y: 293, distance: 311.8
click at [643, 293] on icon at bounding box center [216, 88] width 1788 height 917
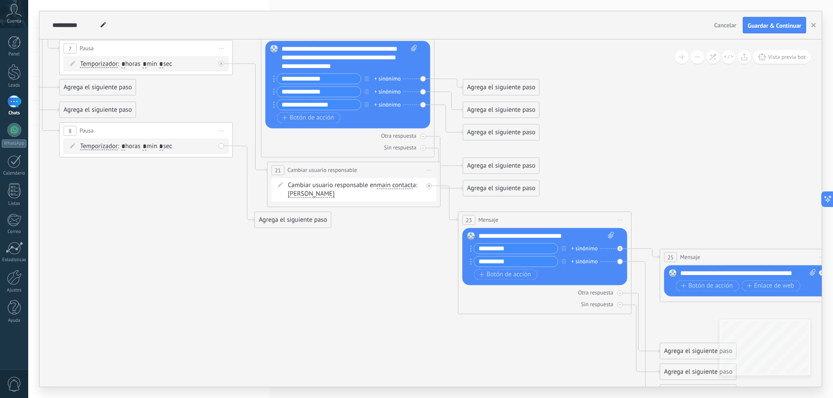
drag, startPoint x: 296, startPoint y: 288, endPoint x: 462, endPoint y: 359, distance: 180.9
click at [454, 355] on icon at bounding box center [433, 159] width 1788 height 917
drag, startPoint x: 462, startPoint y: 359, endPoint x: 415, endPoint y: 317, distance: 63.6
click at [454, 349] on icon at bounding box center [433, 159] width 1788 height 917
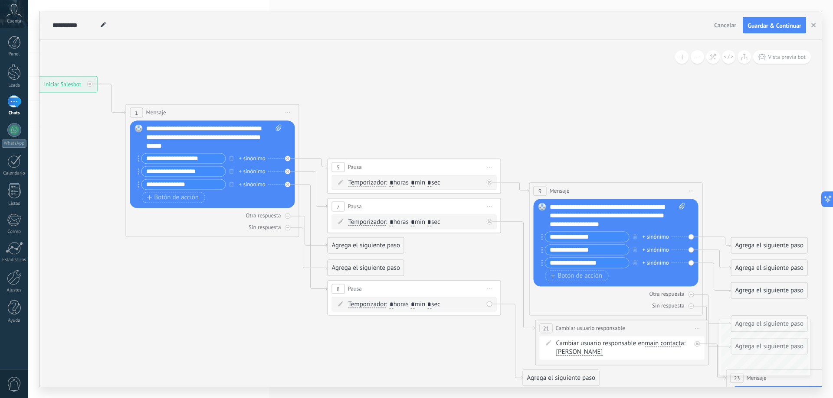
drag, startPoint x: 251, startPoint y: 234, endPoint x: 369, endPoint y: 334, distance: 154.4
click at [369, 334] on icon at bounding box center [701, 317] width 1788 height 917
click at [488, 166] on span "Iniciar vista previa aquí Cambiar nombre Duplicar [GEOGRAPHIC_DATA]" at bounding box center [490, 167] width 14 height 13
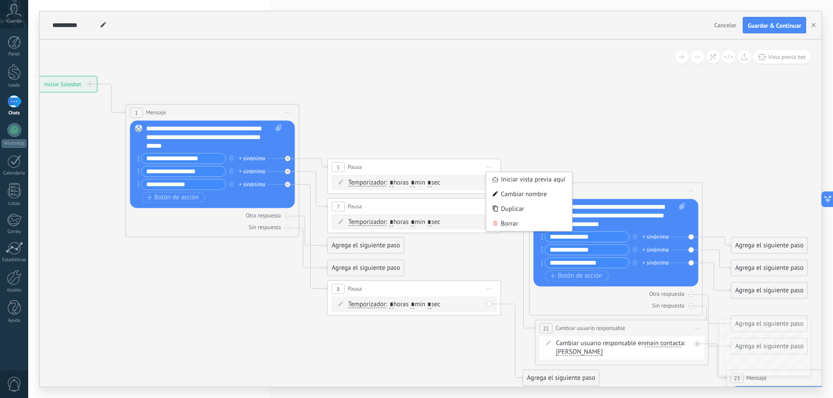
click at [562, 163] on icon at bounding box center [701, 317] width 1788 height 917
click at [291, 114] on span "Iniciar vista previa aquí Cambiar nombre Duplicar [GEOGRAPHIC_DATA]" at bounding box center [288, 112] width 14 height 13
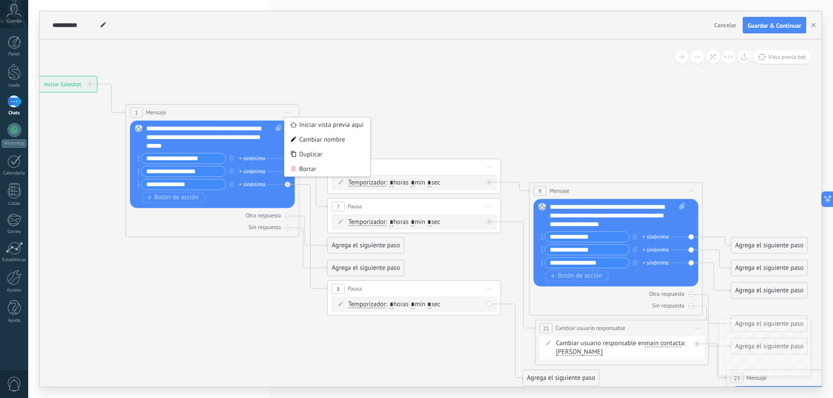
click at [291, 114] on span "Iniciar vista previa aquí Cambiar nombre Duplicar [GEOGRAPHIC_DATA]" at bounding box center [288, 112] width 14 height 13
click at [406, 104] on icon at bounding box center [701, 317] width 1788 height 917
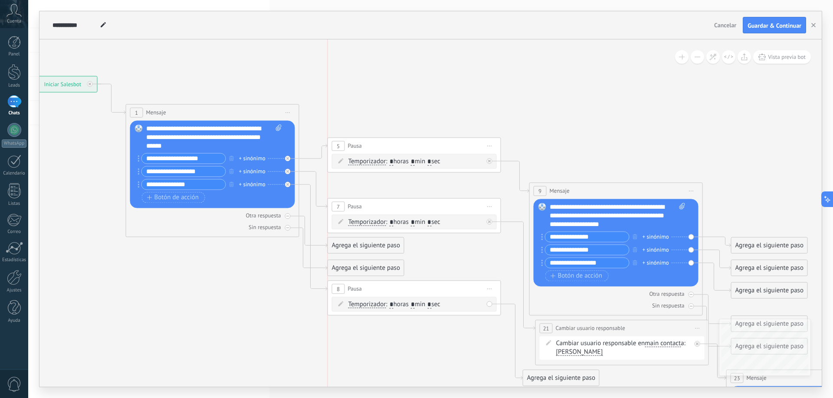
drag, startPoint x: 441, startPoint y: 165, endPoint x: 437, endPoint y: 144, distance: 21.5
click at [437, 144] on div "5 Pausa ***** Iniciar vista previa aquí Cambiar nombre Duplicar [GEOGRAPHIC_DAT…" at bounding box center [414, 146] width 173 height 16
click at [493, 149] on span "Iniciar vista previa aquí Cambiar nombre Duplicar [GEOGRAPHIC_DATA]" at bounding box center [490, 146] width 14 height 13
click at [535, 141] on icon at bounding box center [701, 317] width 1788 height 917
click at [337, 147] on span "5" at bounding box center [338, 146] width 3 height 7
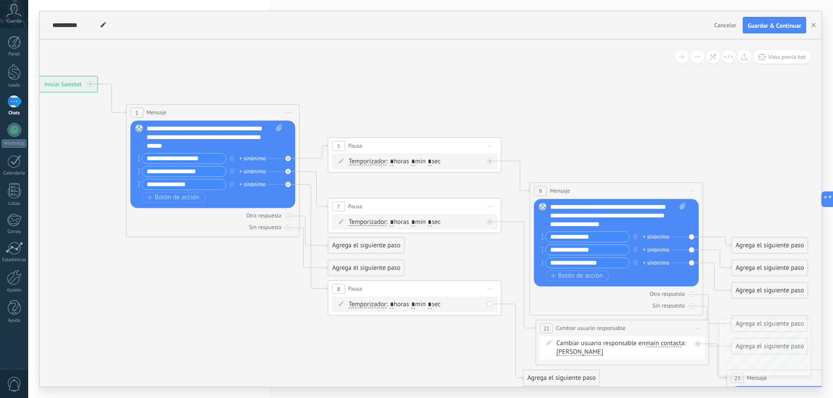
click at [337, 146] on span "5" at bounding box center [338, 146] width 3 height 7
click at [541, 190] on span "9" at bounding box center [540, 191] width 3 height 7
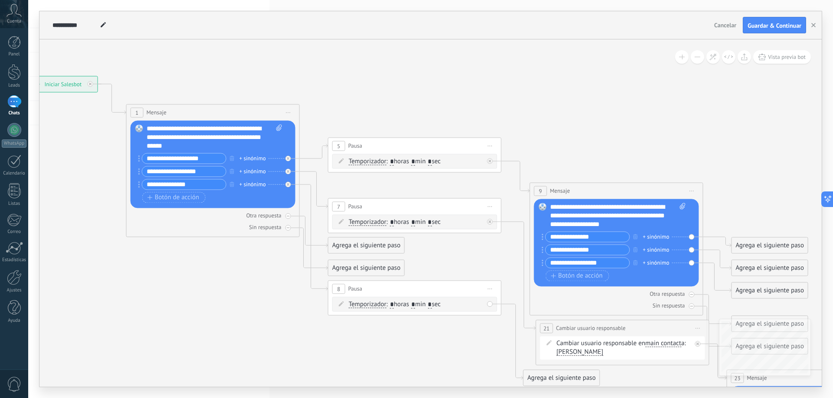
click at [541, 190] on span "9" at bounding box center [540, 191] width 3 height 7
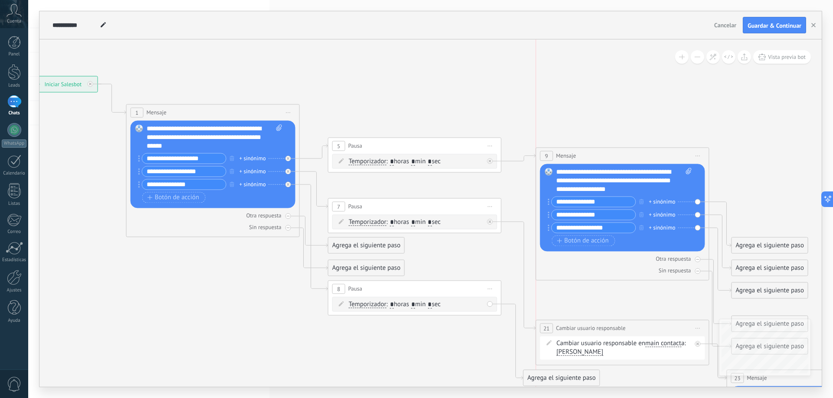
drag, startPoint x: 541, startPoint y: 190, endPoint x: 547, endPoint y: 155, distance: 35.7
click at [547, 155] on span "9" at bounding box center [546, 156] width 3 height 7
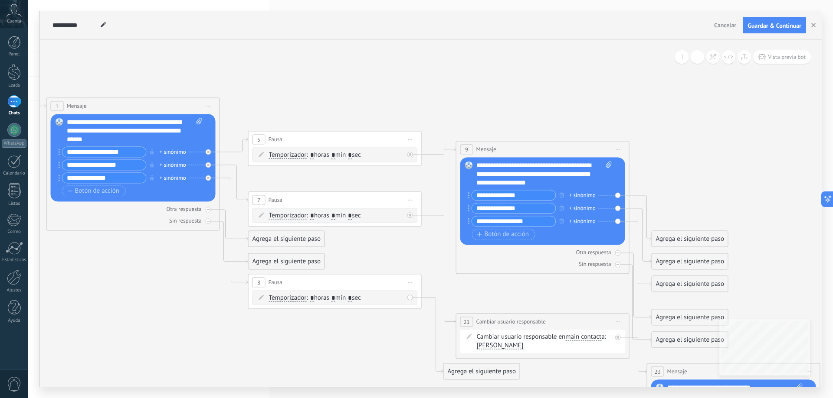
drag, startPoint x: 726, startPoint y: 176, endPoint x: 649, endPoint y: 174, distance: 77.6
click at [649, 174] on icon at bounding box center [622, 311] width 1788 height 917
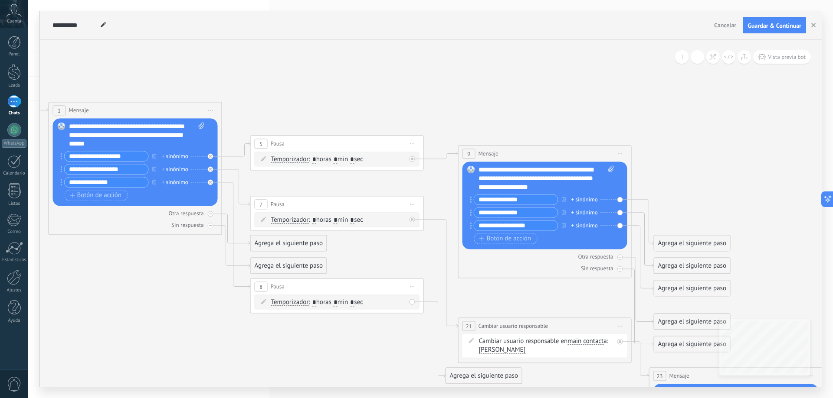
click at [620, 155] on span "Iniciar vista previa aquí Cambiar nombre Duplicar [GEOGRAPHIC_DATA]" at bounding box center [620, 153] width 14 height 13
click at [655, 191] on div "Duplicar" at bounding box center [660, 195] width 86 height 15
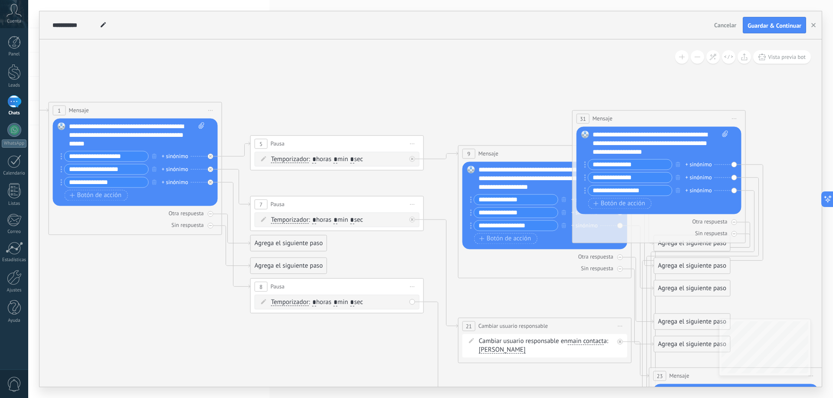
drag, startPoint x: 486, startPoint y: 312, endPoint x: 600, endPoint y: 117, distance: 226.2
click at [600, 117] on span "Mensaje" at bounding box center [602, 118] width 20 height 8
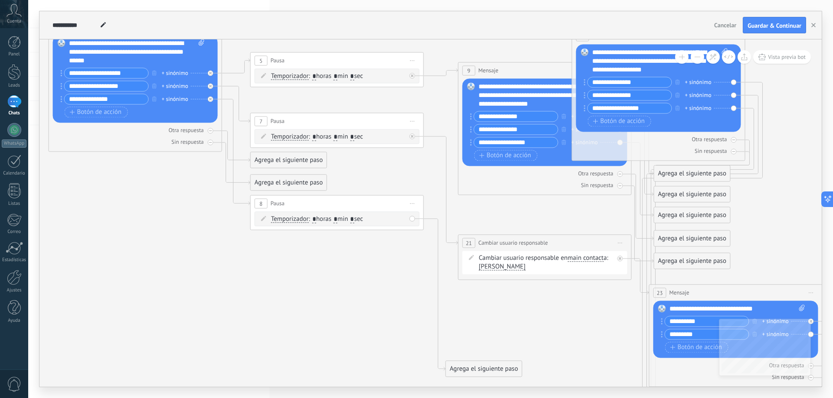
type input "**********"
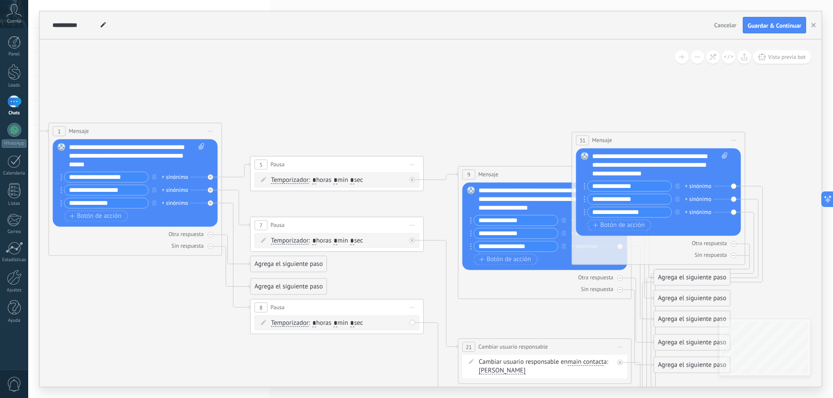
click at [737, 140] on span "Iniciar vista previa aquí Cambiar nombre Duplicar [GEOGRAPHIC_DATA]" at bounding box center [734, 140] width 14 height 13
click at [750, 202] on div "Borrar" at bounding box center [773, 196] width 86 height 15
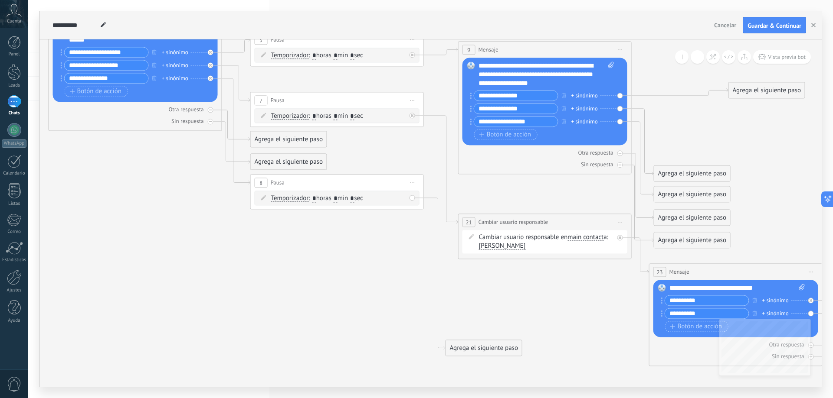
drag, startPoint x: 691, startPoint y: 151, endPoint x: 771, endPoint y: 83, distance: 104.3
click at [769, 83] on div "Agrega el siguiente paso" at bounding box center [766, 90] width 76 height 14
drag, startPoint x: 714, startPoint y: 166, endPoint x: 736, endPoint y: 150, distance: 27.7
drag, startPoint x: 714, startPoint y: 174, endPoint x: 784, endPoint y: 103, distance: 99.6
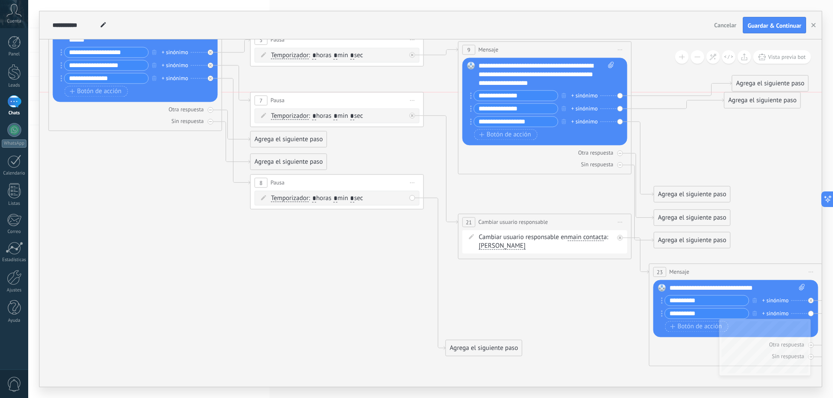
click at [784, 103] on div "Agrega el siguiente paso" at bounding box center [762, 100] width 76 height 14
drag, startPoint x: 700, startPoint y: 193, endPoint x: 786, endPoint y: 120, distance: 112.9
click at [786, 120] on div "Agrega el siguiente paso" at bounding box center [778, 121] width 76 height 14
drag, startPoint x: 698, startPoint y: 212, endPoint x: 781, endPoint y: 139, distance: 110.6
click at [781, 139] on div "Agrega el siguiente paso" at bounding box center [778, 146] width 76 height 14
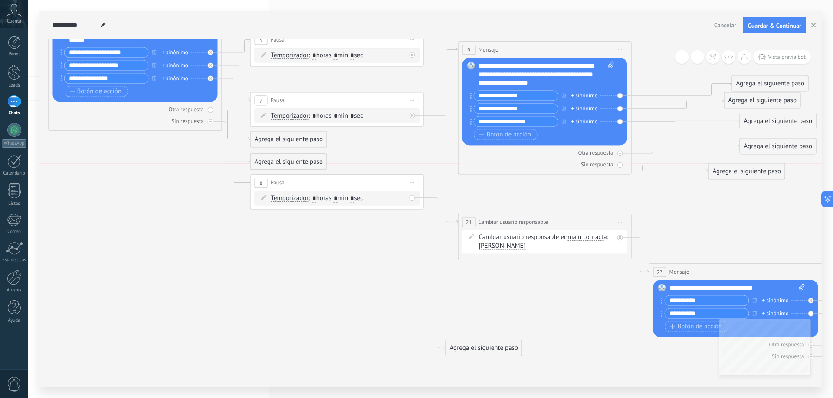
drag, startPoint x: 699, startPoint y: 246, endPoint x: 754, endPoint y: 178, distance: 87.6
click at [754, 178] on div "Agrega el siguiente paso" at bounding box center [747, 171] width 76 height 14
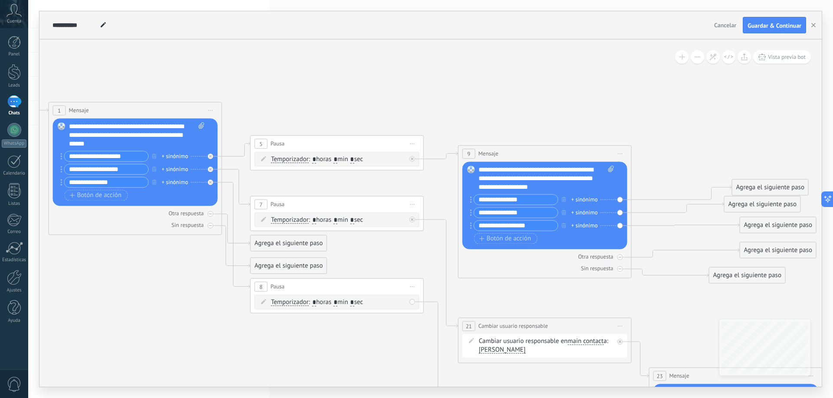
click at [617, 151] on span "Iniciar vista previa aquí Cambiar nombre Duplicar [GEOGRAPHIC_DATA]" at bounding box center [620, 153] width 14 height 13
click at [232, 100] on icon at bounding box center [624, 297] width 1788 height 881
drag, startPoint x: 182, startPoint y: 88, endPoint x: 360, endPoint y: 127, distance: 182.1
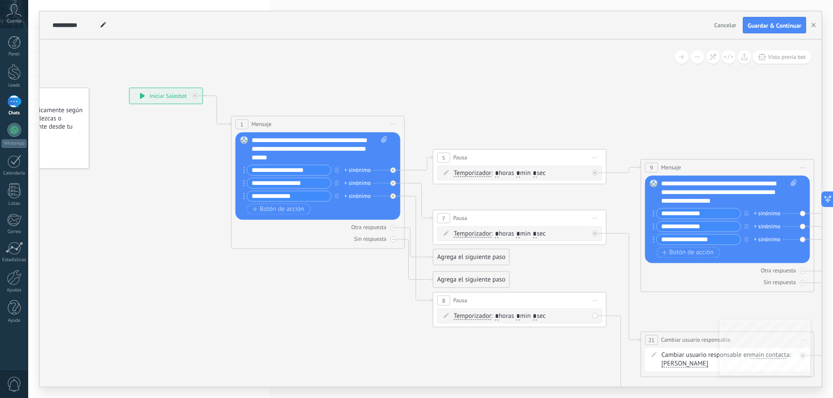
drag, startPoint x: 292, startPoint y: 102, endPoint x: 474, endPoint y: 116, distance: 182.6
click at [474, 116] on icon at bounding box center [806, 311] width 1788 height 881
click at [174, 99] on div "**********" at bounding box center [166, 96] width 73 height 16
click at [394, 125] on span "Iniciar vista previa aquí Cambiar nombre Duplicar [GEOGRAPHIC_DATA]" at bounding box center [393, 124] width 14 height 13
click at [418, 140] on div "Iniciar vista previa aquí" at bounding box center [433, 136] width 86 height 15
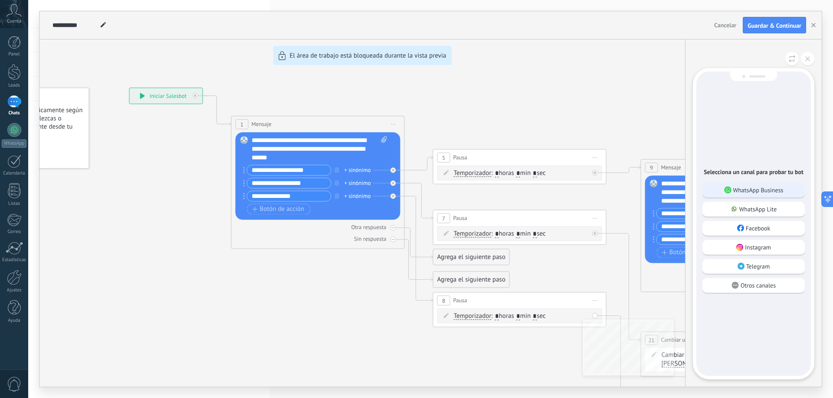
click at [756, 189] on p "WhatsApp Business" at bounding box center [758, 190] width 50 height 8
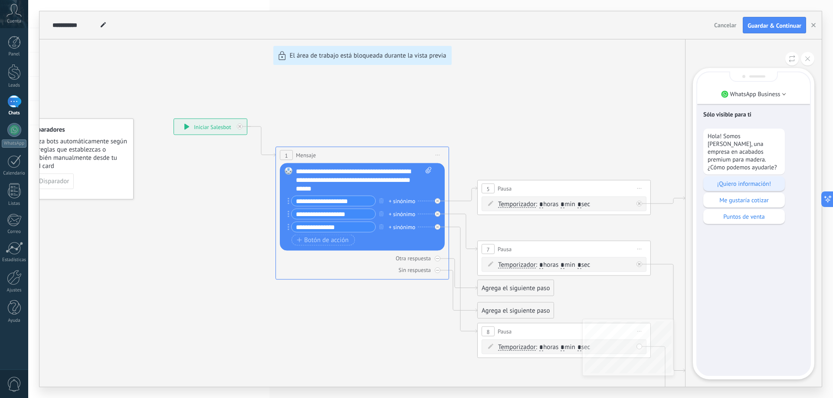
click at [761, 183] on p "¡Quiero información!" at bounding box center [743, 184] width 73 height 8
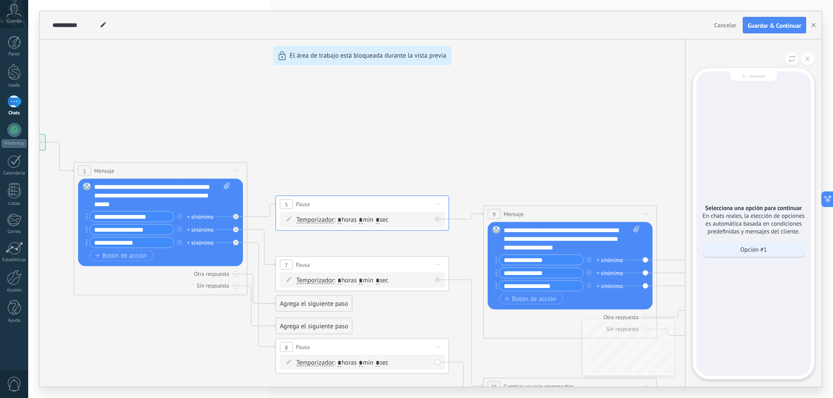
click at [758, 251] on p "Opción #1" at bounding box center [753, 250] width 26 height 8
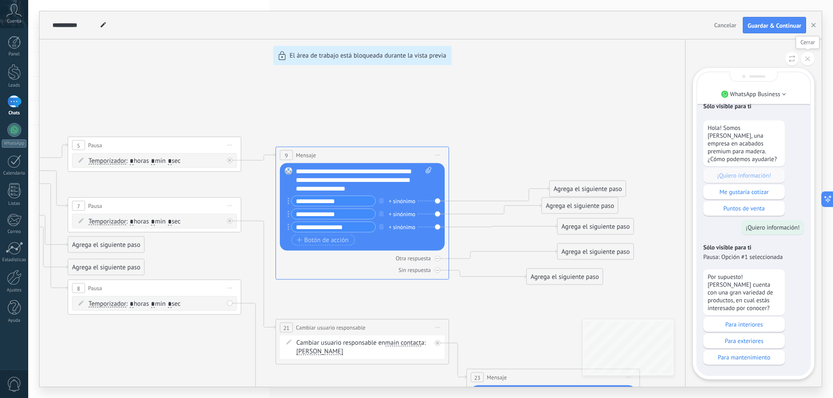
click at [810, 57] on button at bounding box center [806, 58] width 13 height 13
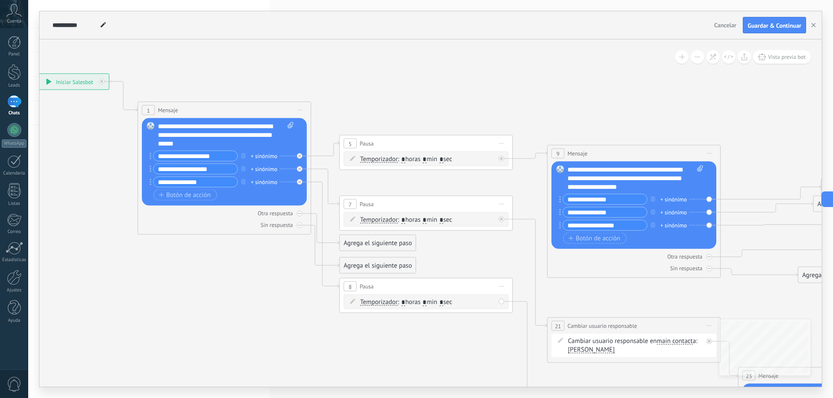
drag, startPoint x: 390, startPoint y: 119, endPoint x: 661, endPoint y: 118, distance: 271.4
click at [661, 118] on icon at bounding box center [713, 297] width 1788 height 881
click at [712, 150] on span "Iniciar vista previa aquí Cambiar nombre Duplicar [GEOGRAPHIC_DATA]" at bounding box center [709, 153] width 14 height 13
click at [756, 123] on icon at bounding box center [713, 297] width 1788 height 881
click at [709, 152] on span "Iniciar vista previa aquí Cambiar nombre Duplicar [GEOGRAPHIC_DATA]" at bounding box center [709, 153] width 14 height 13
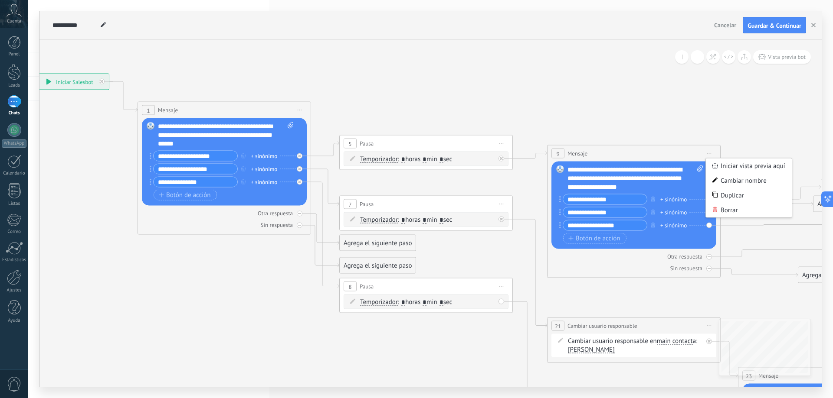
click at [627, 185] on div "**********" at bounding box center [635, 179] width 136 height 26
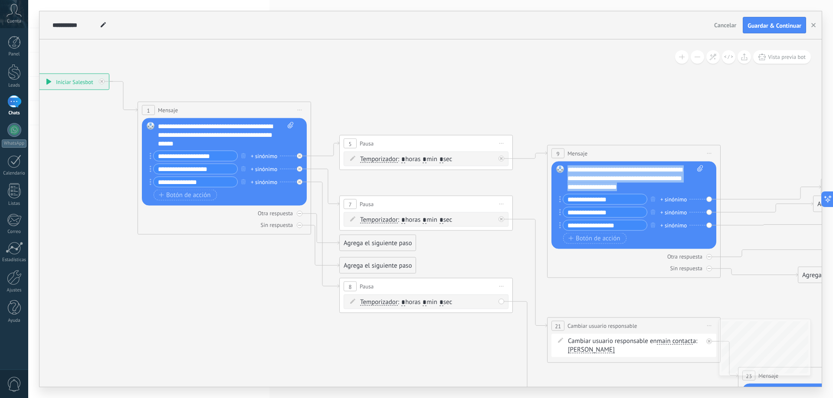
drag, startPoint x: 567, startPoint y: 168, endPoint x: 666, endPoint y: 191, distance: 101.1
click at [666, 191] on div "**********" at bounding box center [635, 179] width 136 height 26
copy div "**********"
click at [707, 151] on span "Iniciar vista previa aquí Cambiar nombre Duplicar [GEOGRAPHIC_DATA]" at bounding box center [709, 153] width 14 height 13
click at [739, 206] on div "Borrar" at bounding box center [748, 210] width 86 height 15
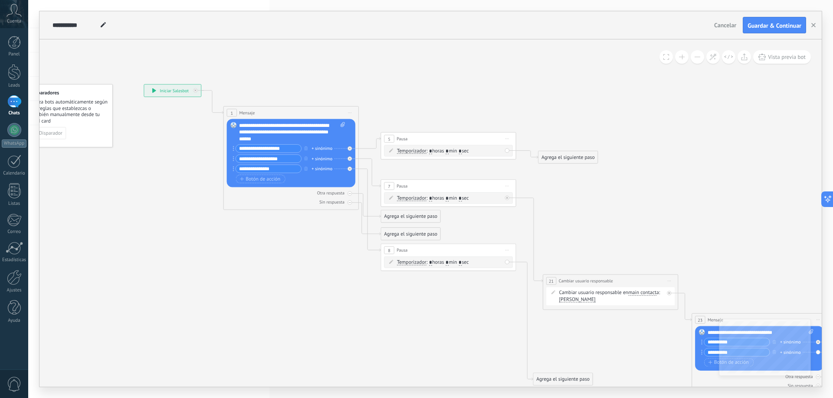
drag, startPoint x: 582, startPoint y: 214, endPoint x: 606, endPoint y: 245, distance: 38.9
click at [606, 245] on icon at bounding box center [671, 252] width 1395 height 674
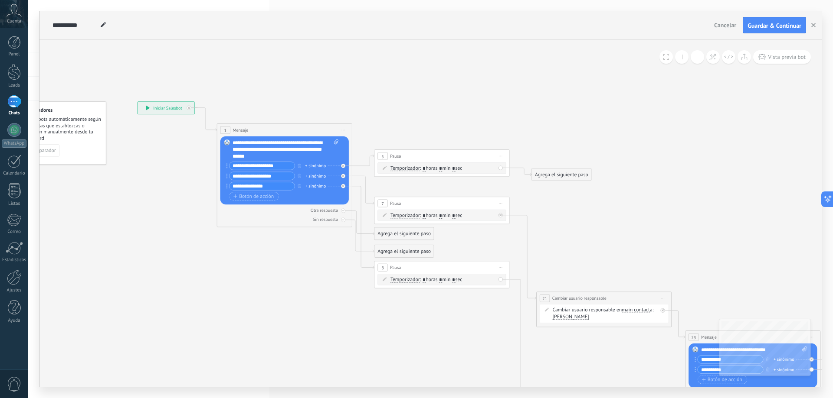
drag, startPoint x: 540, startPoint y: 169, endPoint x: 534, endPoint y: 186, distance: 18.5
click at [534, 186] on icon at bounding box center [665, 269] width 1395 height 674
click at [501, 216] on icon at bounding box center [500, 215] width 2 height 2
drag, startPoint x: 552, startPoint y: 222, endPoint x: 570, endPoint y: 226, distance: 18.3
click at [570, 226] on div "Agrega el siguiente paso" at bounding box center [578, 226] width 59 height 11
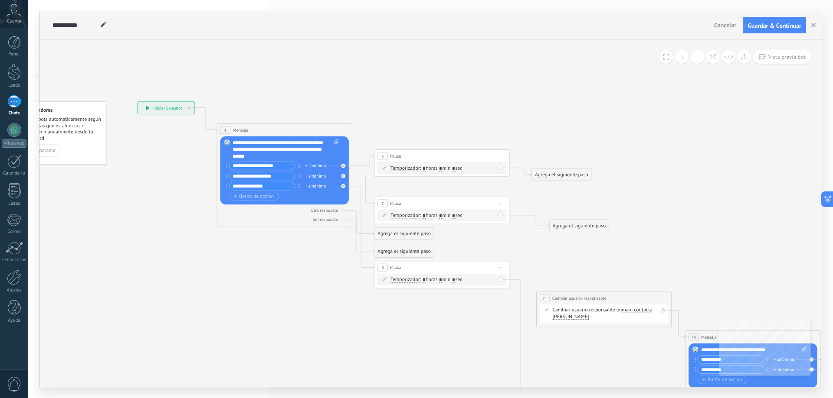
click at [614, 182] on icon at bounding box center [665, 275] width 1395 height 687
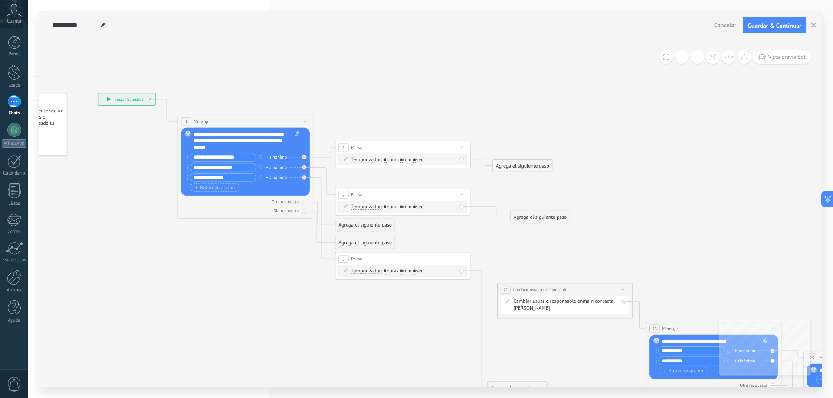
drag, startPoint x: 686, startPoint y: 167, endPoint x: 646, endPoint y: 157, distance: 40.5
click at [647, 157] on icon at bounding box center [626, 267] width 1395 height 687
click at [460, 195] on icon at bounding box center [461, 194] width 3 height 1
click at [480, 235] on div "Borrar" at bounding box center [492, 239] width 67 height 12
drag, startPoint x: 351, startPoint y: 180, endPoint x: 377, endPoint y: 160, distance: 32.3
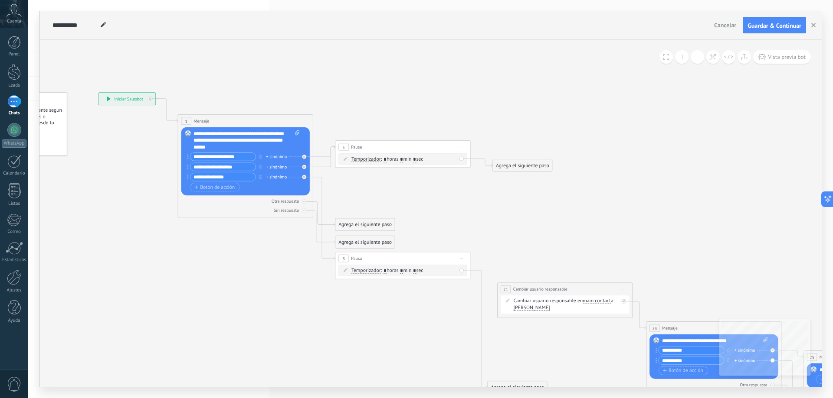
click at [503, 166] on div "Agrega el siguiente paso" at bounding box center [522, 165] width 59 height 11
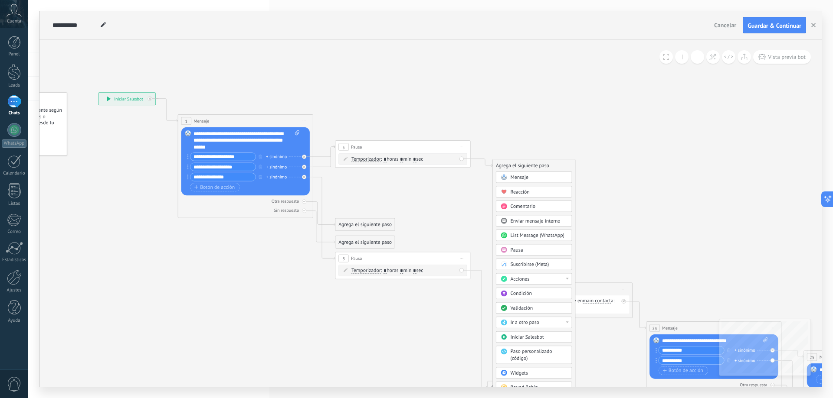
click at [526, 175] on span "Mensaje" at bounding box center [519, 177] width 18 height 7
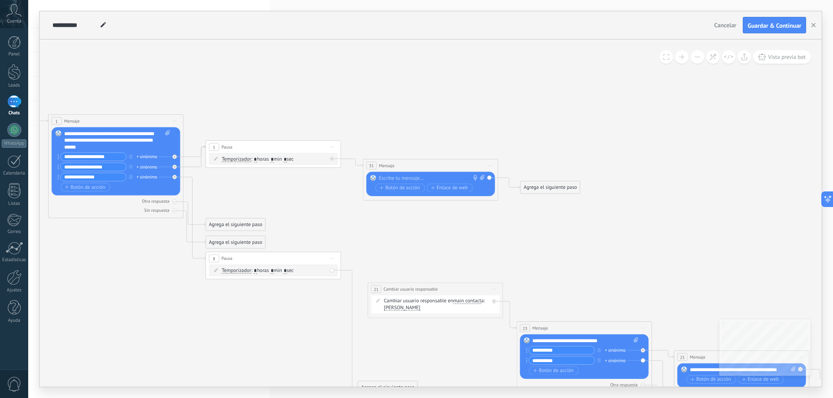
click at [416, 180] on div at bounding box center [429, 178] width 101 height 7
drag, startPoint x: 532, startPoint y: 185, endPoint x: 527, endPoint y: 174, distance: 11.7
click at [527, 174] on div "Agrega el siguiente paso" at bounding box center [545, 177] width 59 height 11
click at [534, 174] on div "Agrega el siguiente paso" at bounding box center [545, 176] width 59 height 11
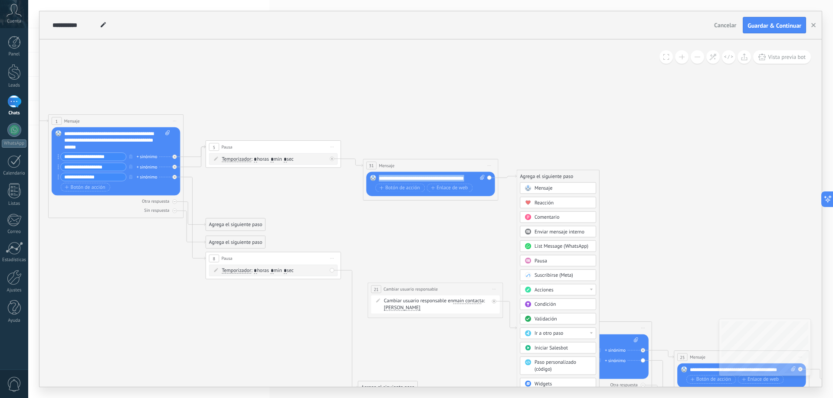
drag, startPoint x: 470, startPoint y: 176, endPoint x: 343, endPoint y: 176, distance: 127.5
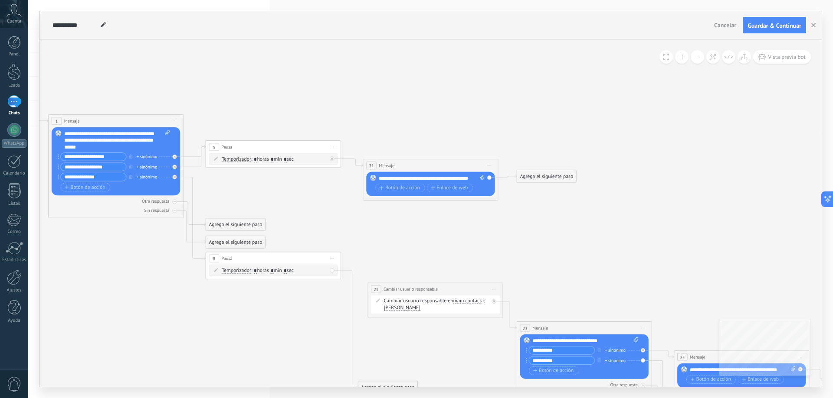
click at [375, 179] on rect at bounding box center [373, 178] width 6 height 6
click at [380, 179] on div "**********" at bounding box center [432, 178] width 106 height 7
click at [403, 195] on span "Botón de acción" at bounding box center [399, 194] width 40 height 5
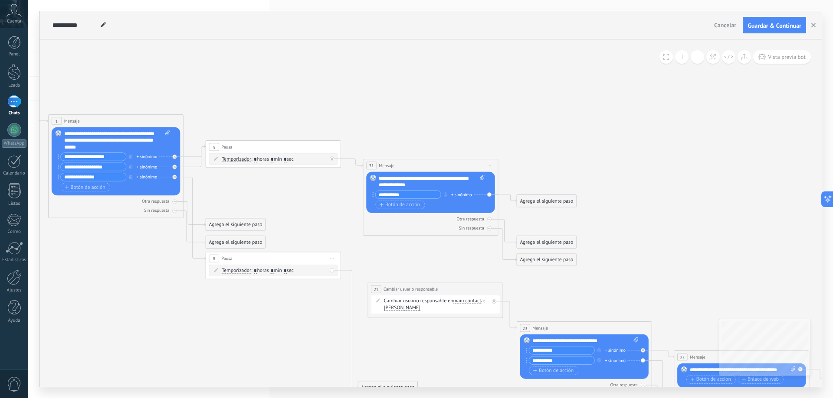
click at [380, 195] on input "**********" at bounding box center [407, 195] width 65 height 8
type input "**********"
click at [389, 206] on span "Botón de acción" at bounding box center [399, 204] width 40 height 5
type input "*********"
click at [381, 213] on icon "button" at bounding box center [381, 215] width 4 height 4
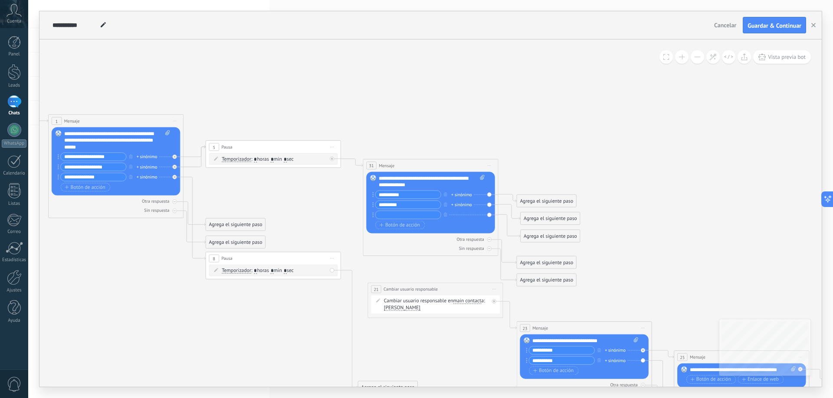
type input "*"
type input "**********"
click at [395, 223] on span "Botón de acción" at bounding box center [399, 224] width 40 height 5
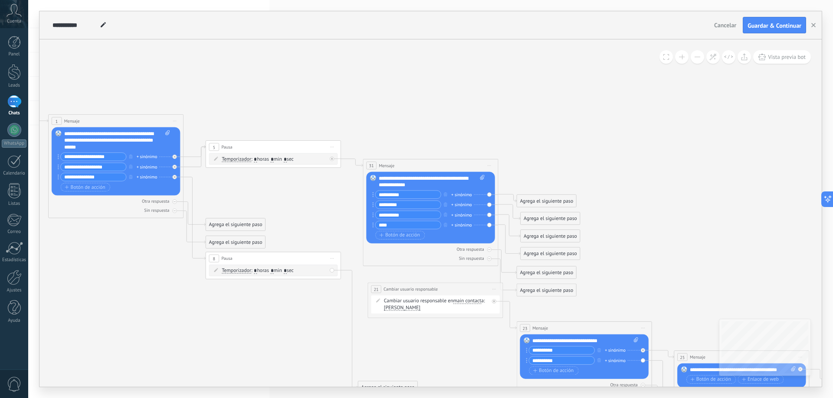
type input "****"
drag, startPoint x: 535, startPoint y: 218, endPoint x: 531, endPoint y: 203, distance: 15.3
click at [531, 203] on div "Agrega el siguiente paso" at bounding box center [545, 201] width 59 height 11
drag, startPoint x: 537, startPoint y: 219, endPoint x: 556, endPoint y: 203, distance: 24.6
click at [556, 203] on div "Agrega el siguiente paso" at bounding box center [564, 201] width 59 height 11
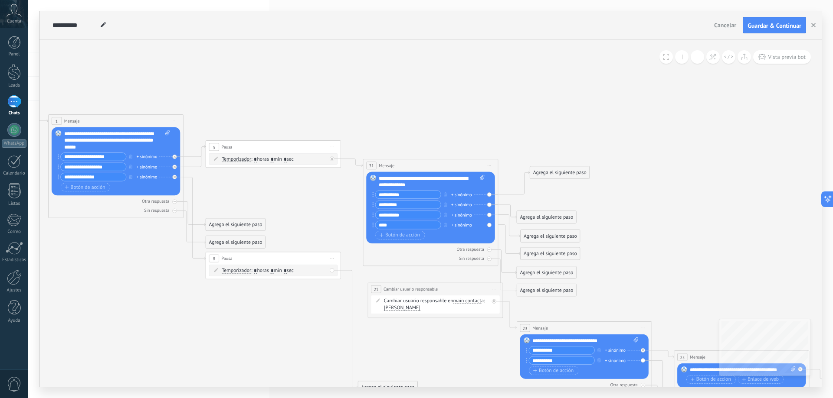
drag, startPoint x: 544, startPoint y: 203, endPoint x: 561, endPoint y: 155, distance: 50.9
click at [561, 167] on div "Agrega el siguiente paso" at bounding box center [559, 172] width 59 height 11
drag, startPoint x: 555, startPoint y: 217, endPoint x: 574, endPoint y: 169, distance: 51.5
click at [574, 169] on div "Agrega el siguiente paso" at bounding box center [562, 172] width 59 height 11
drag, startPoint x: 542, startPoint y: 236, endPoint x: 534, endPoint y: 240, distance: 9.3
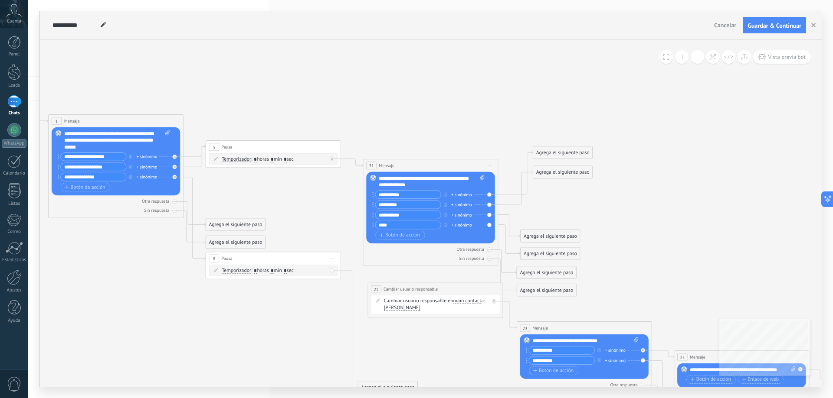
click at [534, 240] on div "Agrega el siguiente paso" at bounding box center [549, 236] width 59 height 11
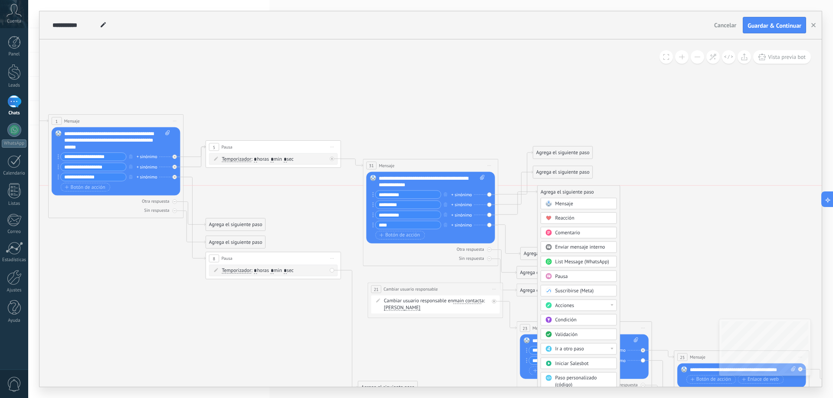
drag, startPoint x: 543, startPoint y: 235, endPoint x: 562, endPoint y: 191, distance: 47.4
click at [562, 191] on div "Agrega el siguiente paso" at bounding box center [578, 191] width 82 height 11
click at [569, 203] on span "Mensaje" at bounding box center [565, 204] width 18 height 7
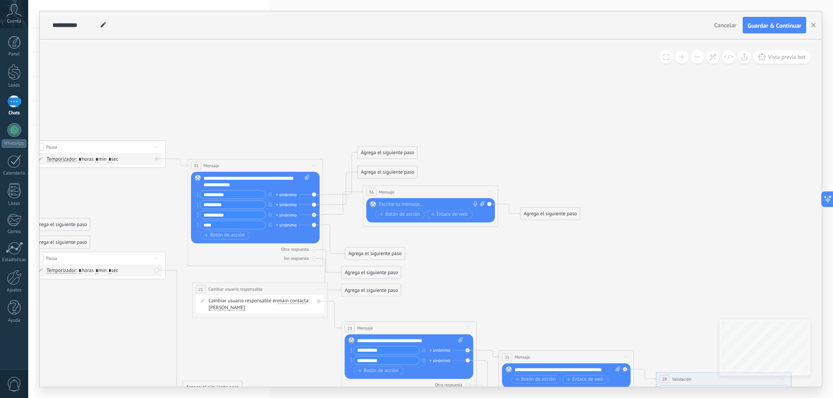
click at [397, 202] on div at bounding box center [429, 204] width 101 height 7
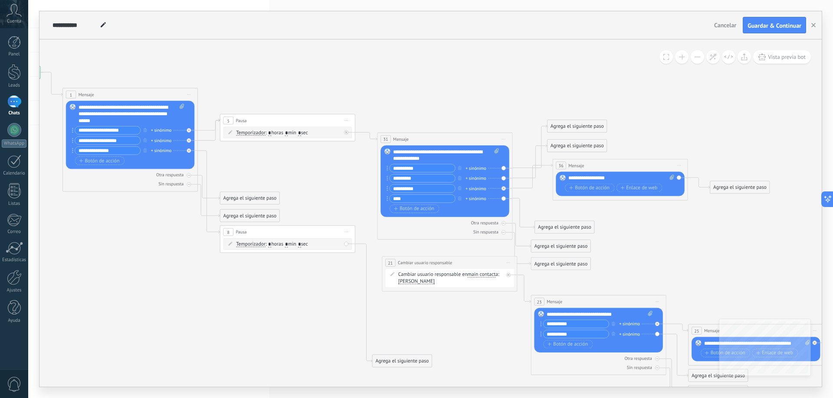
drag, startPoint x: 291, startPoint y: 133, endPoint x: 481, endPoint y: 106, distance: 191.3
click at [481, 106] on icon at bounding box center [511, 240] width 1395 height 687
type input "*"
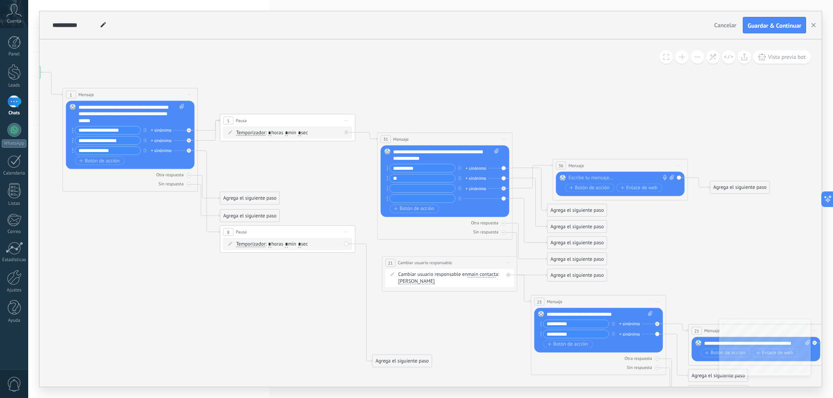
type input "*"
click at [534, 130] on icon at bounding box center [511, 240] width 1395 height 687
click at [503, 140] on span "Iniciar vista previa aquí Cambiar nombre Duplicar [GEOGRAPHIC_DATA]" at bounding box center [503, 139] width 11 height 10
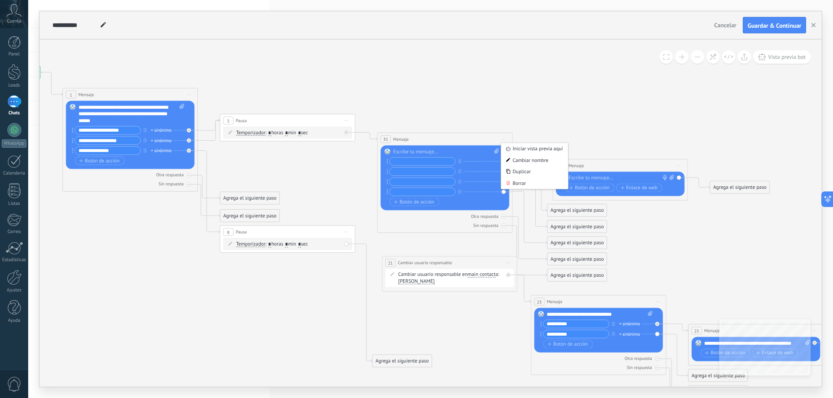
click at [587, 99] on icon at bounding box center [511, 240] width 1395 height 687
click at [505, 139] on icon at bounding box center [503, 139] width 3 height 1
click at [520, 181] on div "Borrar" at bounding box center [534, 184] width 67 height 12
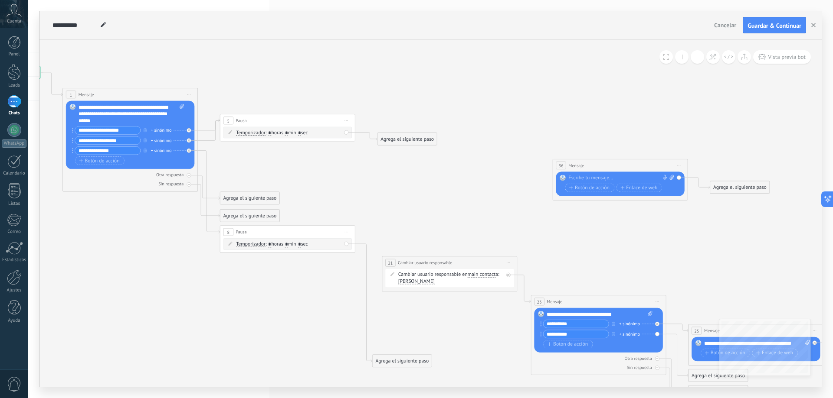
click at [574, 164] on span "Mensaje" at bounding box center [576, 166] width 16 height 7
click at [575, 164] on span "Mensaje" at bounding box center [576, 166] width 16 height 7
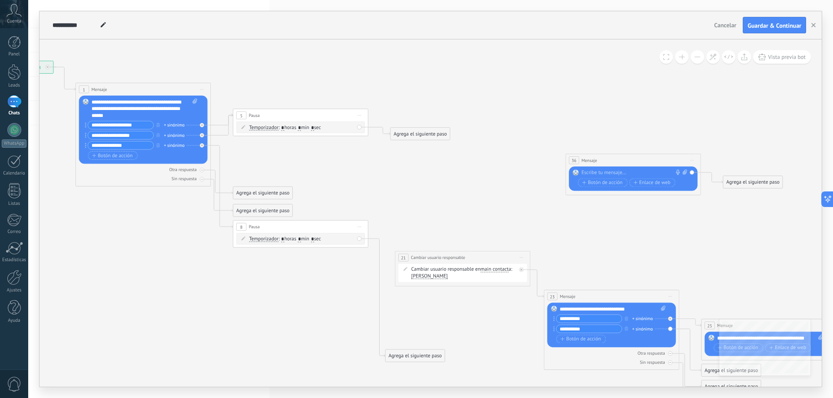
drag, startPoint x: 559, startPoint y: 247, endPoint x: 572, endPoint y: 242, distance: 14.0
click at [572, 242] on icon at bounding box center [524, 235] width 1395 height 687
click at [597, 170] on div at bounding box center [631, 173] width 101 height 7
click at [581, 170] on div "**********" at bounding box center [634, 173] width 106 height 7
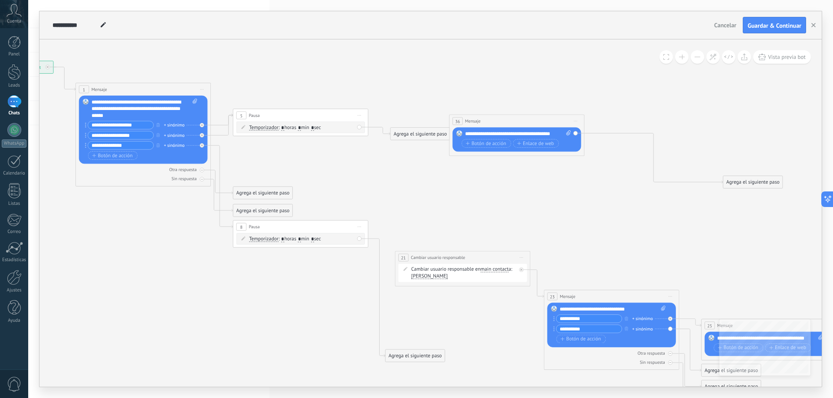
drag, startPoint x: 650, startPoint y: 164, endPoint x: 536, endPoint y: 122, distance: 121.1
click at [536, 122] on div "36 Mensaje ******* (a): Todos los contactos - canales seleccionados Todos los c…" at bounding box center [516, 135] width 135 height 42
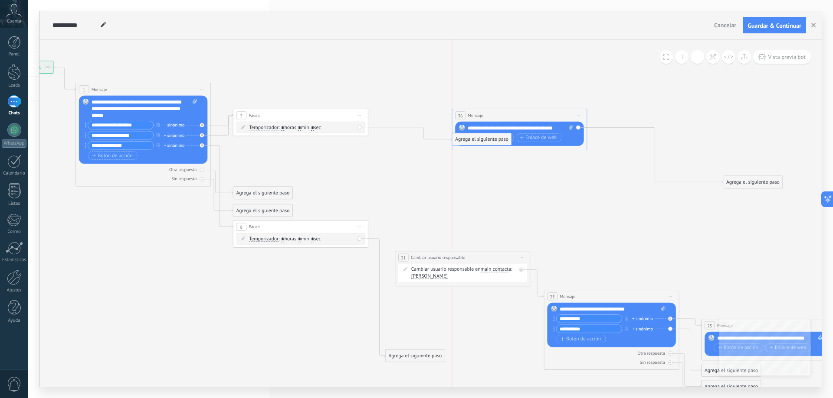
drag, startPoint x: 425, startPoint y: 134, endPoint x: 492, endPoint y: 139, distance: 66.5
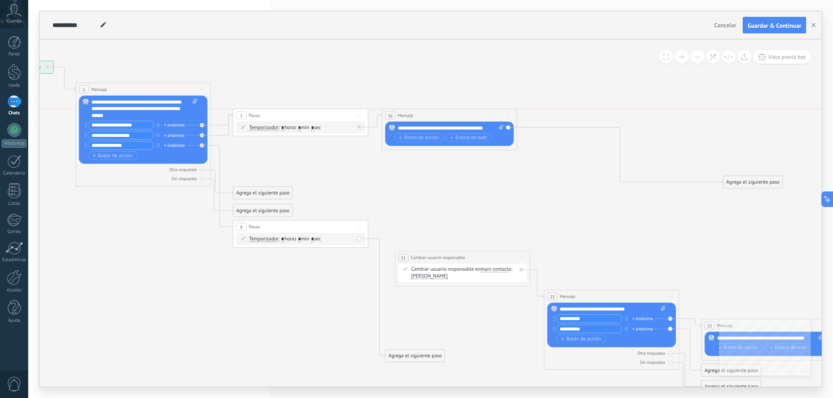
drag, startPoint x: 491, startPoint y: 114, endPoint x: 421, endPoint y: 114, distance: 69.8
click at [421, 114] on div "36 Mensaje ******* (a): Todos los contactos - canales seleccionados Todos los c…" at bounding box center [449, 115] width 134 height 13
drag, startPoint x: 729, startPoint y: 180, endPoint x: 556, endPoint y: 130, distance: 180.1
click at [556, 130] on div "Agrega el siguiente paso" at bounding box center [579, 132] width 59 height 11
click at [573, 132] on div "Agrega el siguiente paso" at bounding box center [579, 132] width 59 height 11
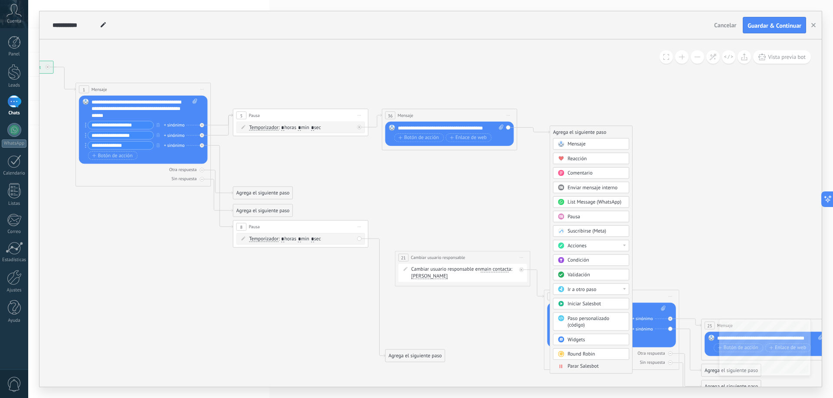
click at [617, 245] on div "Acciones" at bounding box center [595, 246] width 57 height 7
click at [630, 225] on div "Agrega el siguiente paso Mensaje Mensaje Mensaje Reacción Comentario Enviar men…" at bounding box center [590, 250] width 83 height 248
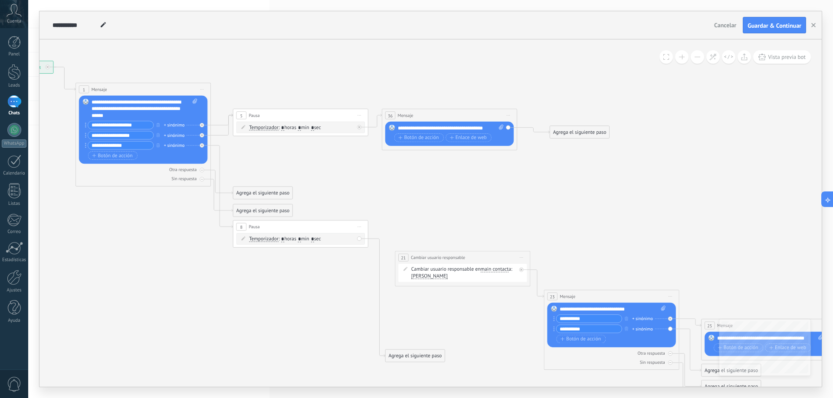
click at [571, 135] on div "Agrega el siguiente paso" at bounding box center [579, 132] width 59 height 11
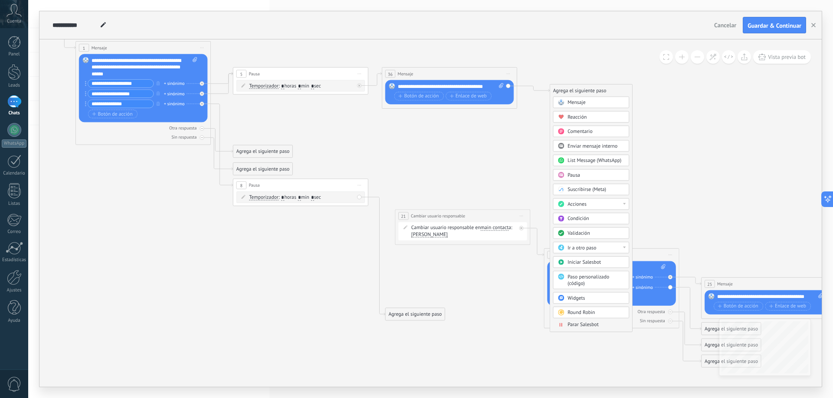
click at [610, 219] on div "Condición" at bounding box center [595, 219] width 57 height 7
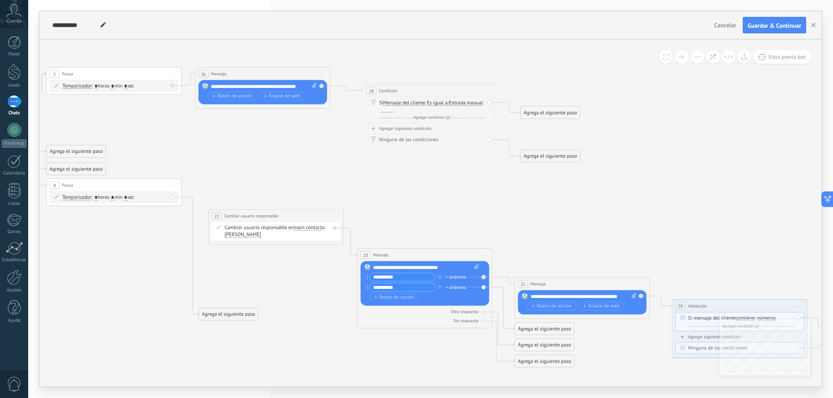
click at [448, 106] on span "Entrada manual" at bounding box center [465, 103] width 34 height 5
click at [445, 109] on button "Entrada manual" at bounding box center [487, 103] width 85 height 12
click at [441, 154] on span "Lead: Nombre" at bounding box center [482, 150] width 82 height 7
click at [529, 113] on div "Agrega el siguiente paso" at bounding box center [549, 112] width 59 height 11
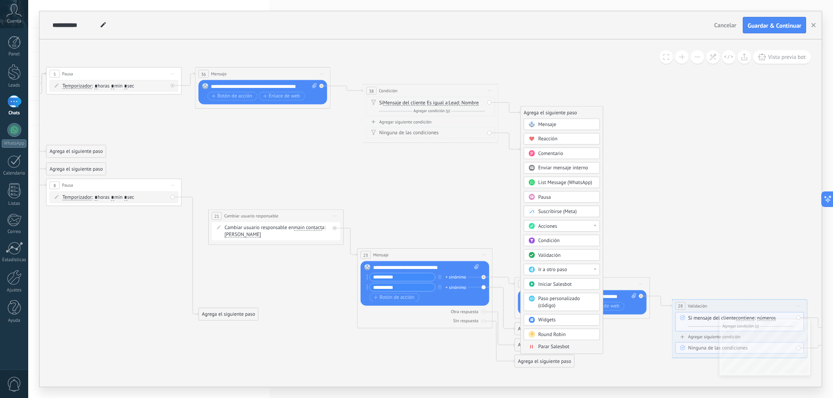
click at [418, 166] on icon at bounding box center [337, 193] width 1395 height 687
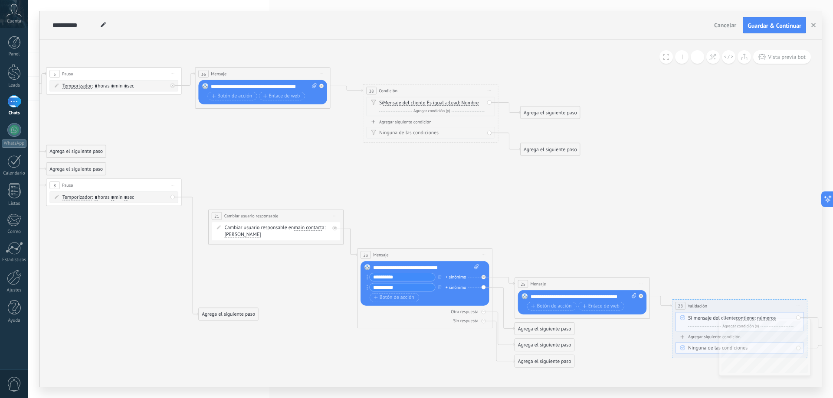
drag, startPoint x: 360, startPoint y: 166, endPoint x: 425, endPoint y: 182, distance: 67.4
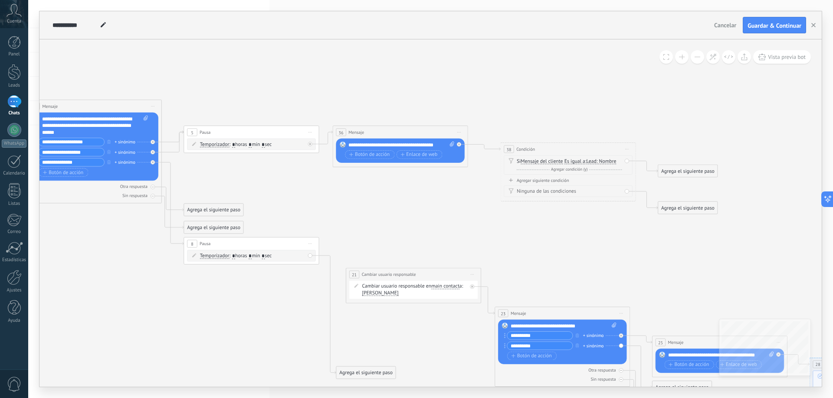
drag, startPoint x: 425, startPoint y: 182, endPoint x: 563, endPoint y: 240, distance: 149.4
click at [563, 240] on icon at bounding box center [475, 252] width 1395 height 687
click at [673, 170] on div "Agrega el siguiente paso" at bounding box center [687, 171] width 59 height 11
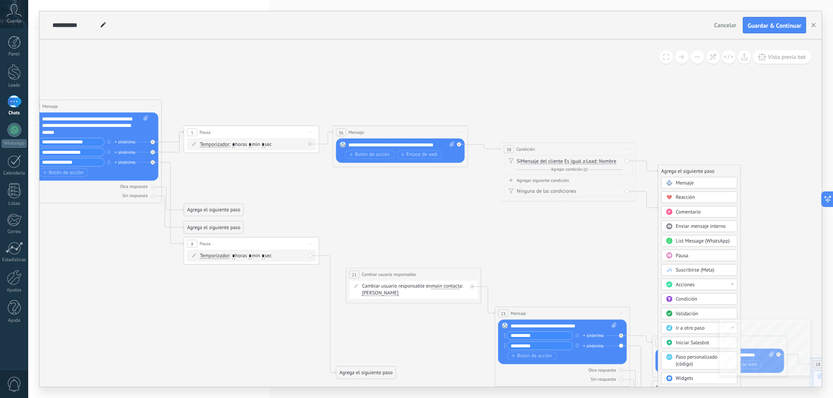
click at [698, 183] on div "Mensaje" at bounding box center [704, 183] width 57 height 7
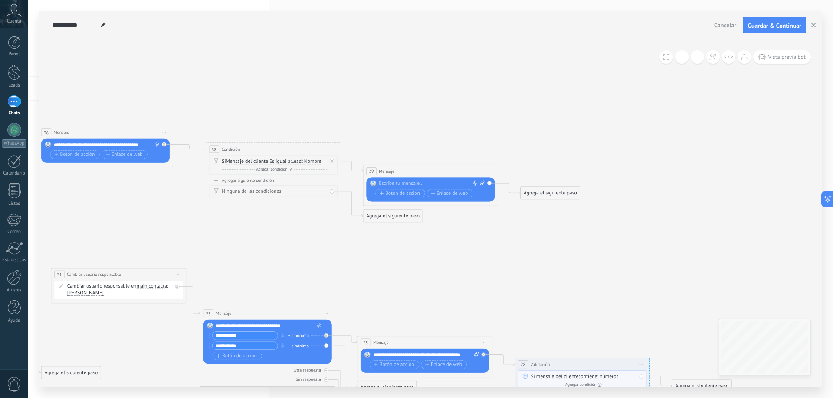
click at [411, 183] on div at bounding box center [429, 183] width 101 height 7
click at [413, 193] on span "Botón de acción" at bounding box center [399, 193] width 40 height 5
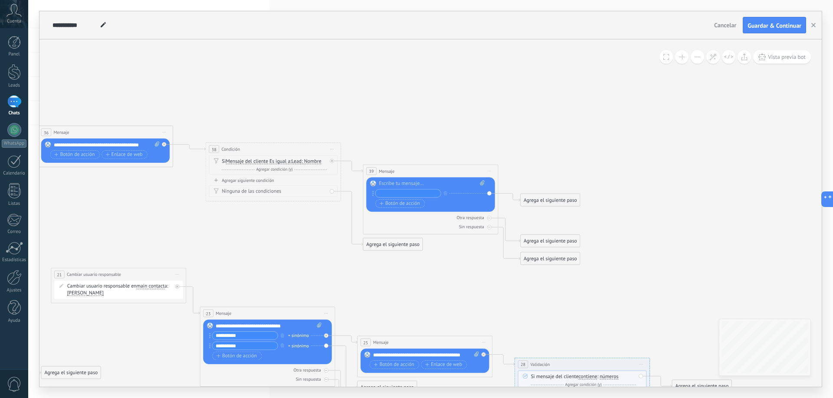
click at [489, 172] on span "Iniciar vista previa aquí Cambiar nombre Duplicar [GEOGRAPHIC_DATA]" at bounding box center [489, 172] width 11 height 10
click at [515, 218] on div "Borrar" at bounding box center [520, 216] width 67 height 12
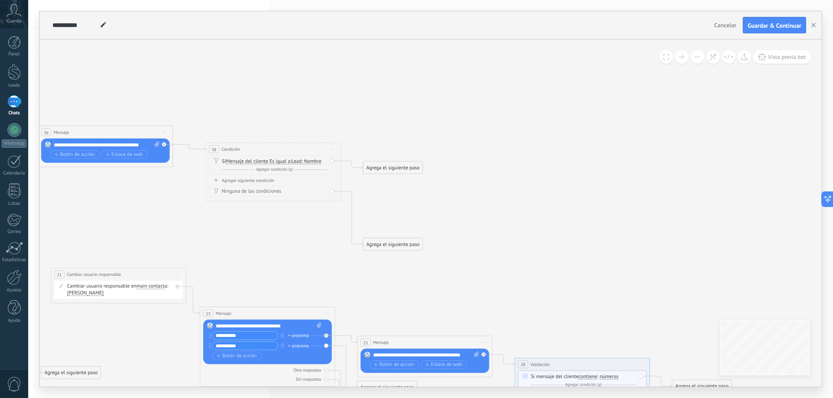
click at [385, 164] on div "Agrega el siguiente paso" at bounding box center [392, 167] width 59 height 11
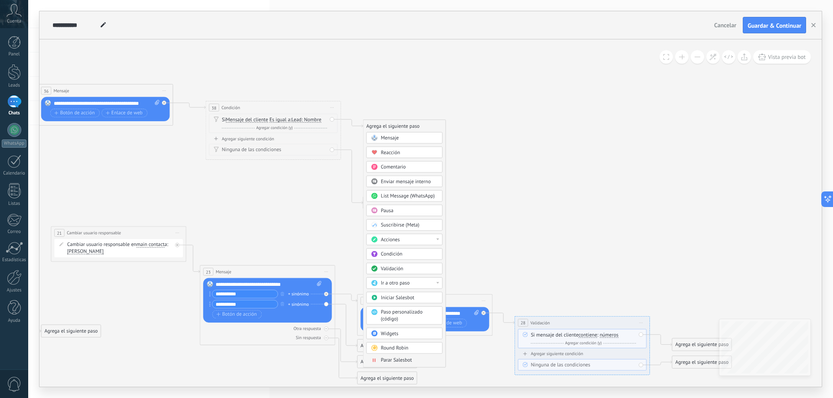
click at [442, 283] on div "Ir a otro paso" at bounding box center [404, 284] width 76 height 12
click at [445, 227] on div "Agrega el siguiente paso Mensaje Mensaje Mensaje Reacción Comentario Enviar men…" at bounding box center [404, 244] width 83 height 248
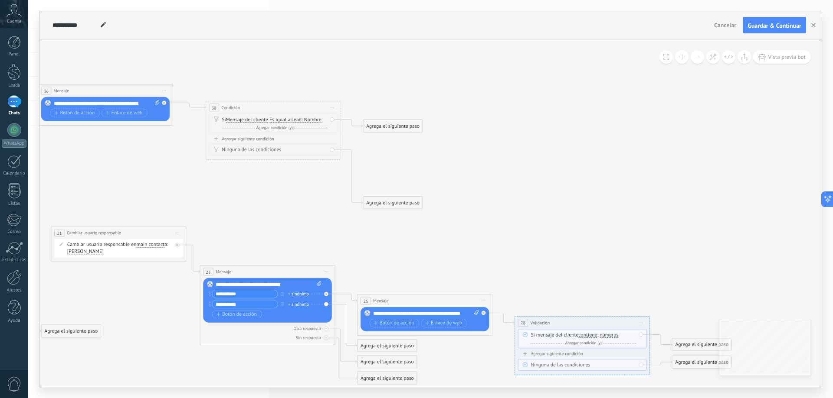
click at [396, 123] on div "Agrega el siguiente paso" at bounding box center [392, 126] width 59 height 11
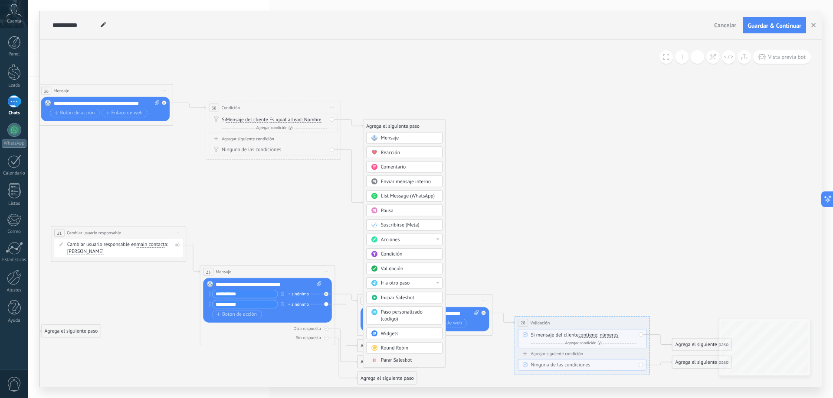
click at [372, 100] on icon at bounding box center [180, 210] width 1395 height 687
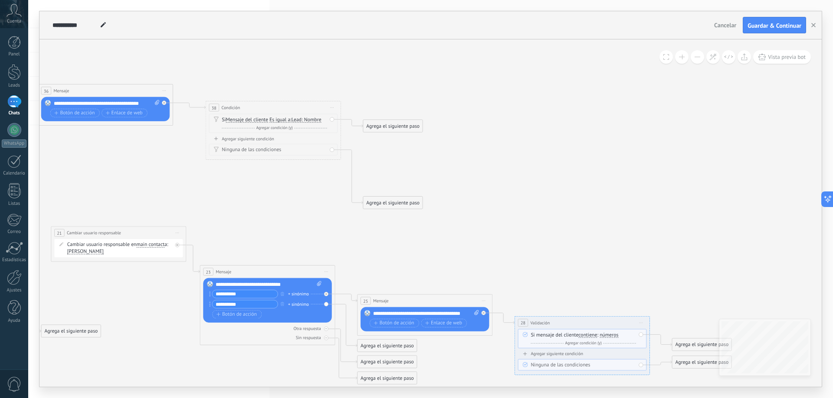
drag, startPoint x: 349, startPoint y: 85, endPoint x: 464, endPoint y: 111, distance: 118.7
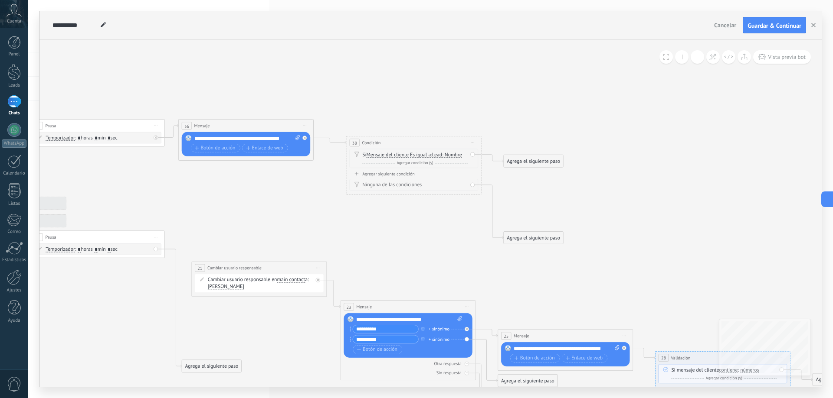
drag, startPoint x: 399, startPoint y: 92, endPoint x: 614, endPoint y: 135, distance: 218.4
click at [615, 135] on icon at bounding box center [321, 245] width 1395 height 687
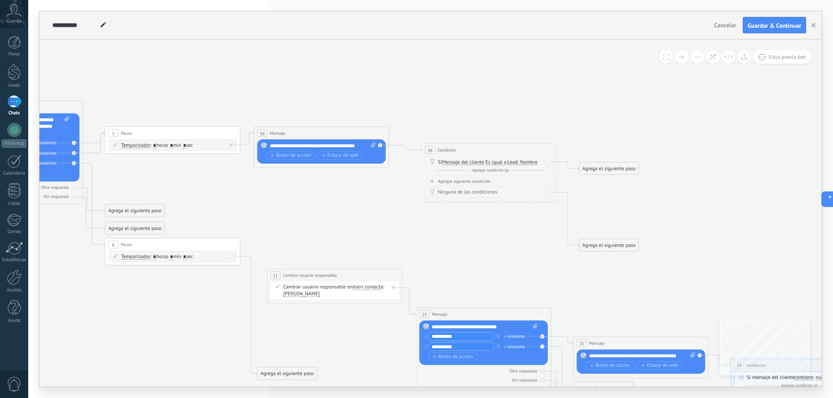
click at [408, 95] on icon at bounding box center [396, 252] width 1395 height 687
drag, startPoint x: 594, startPoint y: 122, endPoint x: 571, endPoint y: 126, distance: 23.2
click at [599, 123] on icon at bounding box center [396, 252] width 1395 height 687
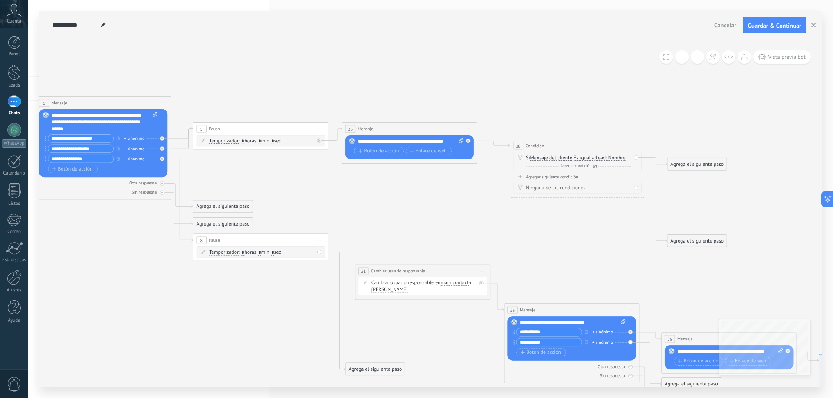
drag, startPoint x: 455, startPoint y: 110, endPoint x: 538, endPoint y: 105, distance: 83.0
click at [538, 105] on icon at bounding box center [484, 248] width 1395 height 687
click at [635, 189] on div "Ninguna de las condiciones" at bounding box center [577, 188] width 128 height 12
click at [593, 190] on div "Ninguna de las condiciones" at bounding box center [578, 188] width 105 height 7
click at [519, 176] on icon at bounding box center [520, 177] width 4 height 4
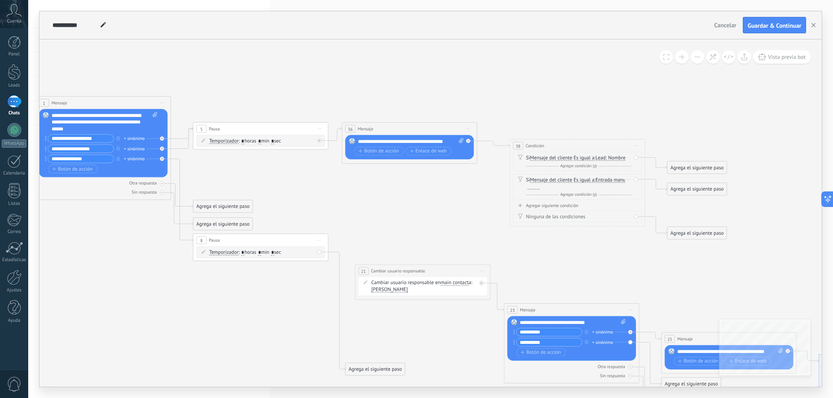
click at [595, 183] on span "Entrada manual" at bounding box center [612, 179] width 34 height 5
click at [592, 185] on button "Entrada manual" at bounding box center [634, 180] width 85 height 12
click at [473, 196] on icon at bounding box center [484, 248] width 1395 height 687
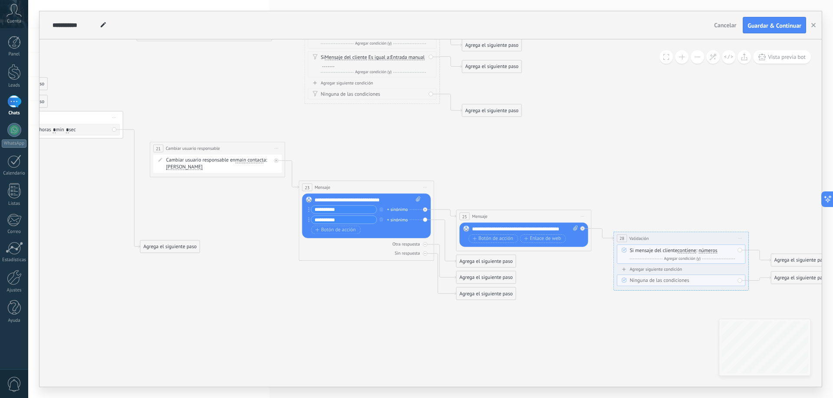
drag, startPoint x: 559, startPoint y: 276, endPoint x: 354, endPoint y: 153, distance: 239.4
click at [354, 153] on icon at bounding box center [279, 125] width 1395 height 687
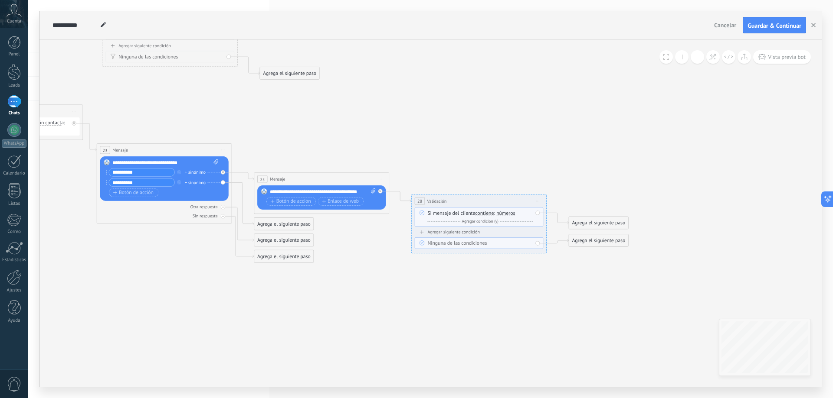
drag, startPoint x: 581, startPoint y: 179, endPoint x: 380, endPoint y: 142, distance: 205.0
click at [380, 142] on icon at bounding box center [77, 88] width 1395 height 687
click at [586, 224] on div "Agrega el siguiente paso" at bounding box center [597, 223] width 59 height 11
click at [589, 234] on span "Mensaje" at bounding box center [595, 235] width 18 height 7
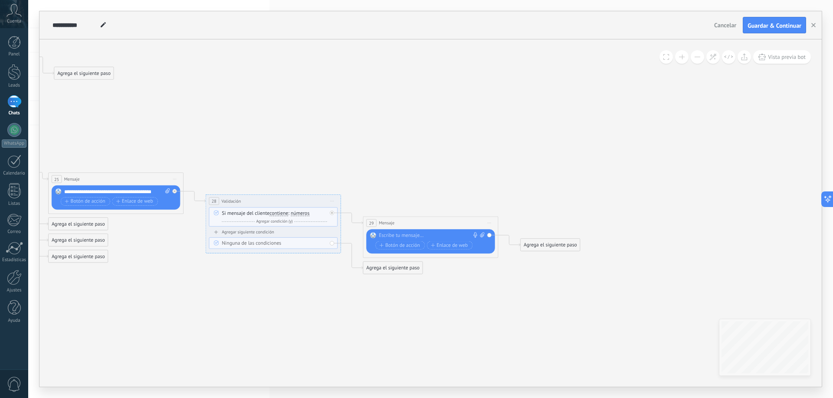
click at [462, 235] on div at bounding box center [429, 235] width 101 height 7
click at [542, 243] on div "Agrega el siguiente paso" at bounding box center [549, 245] width 59 height 11
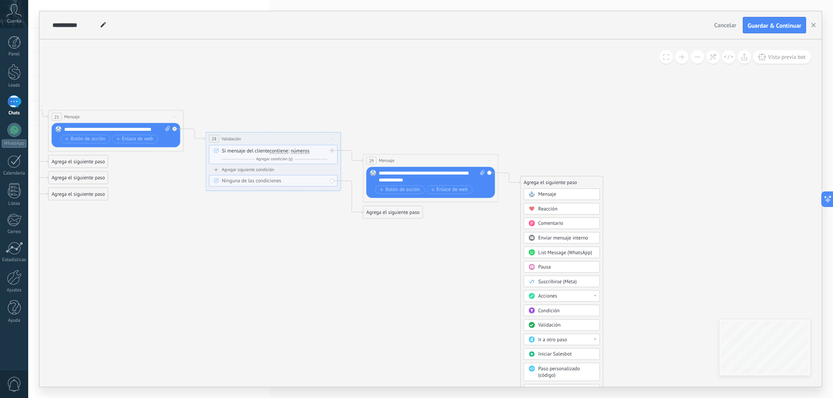
click at [584, 292] on div "Acciones" at bounding box center [561, 297] width 76 height 12
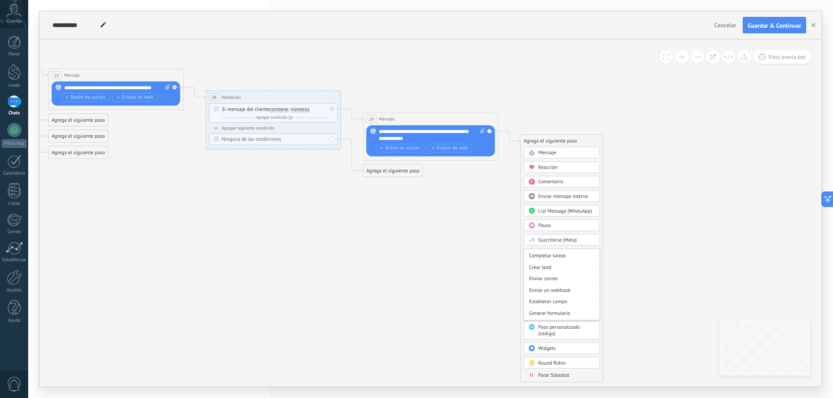
click at [600, 228] on div "Agrega el siguiente paso Mensaje Mensaje Mensaje Reacción Comentario Enviar men…" at bounding box center [561, 258] width 83 height 248
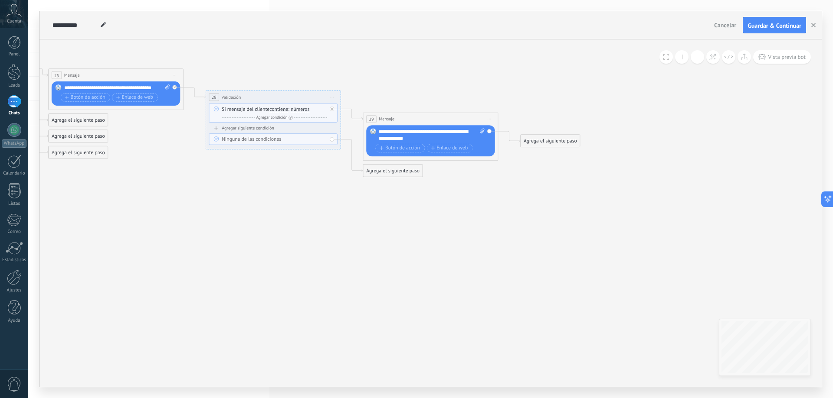
click at [561, 145] on div "Agrega el siguiente paso" at bounding box center [549, 141] width 59 height 11
click at [567, 284] on div "Validación" at bounding box center [566, 284] width 57 height 7
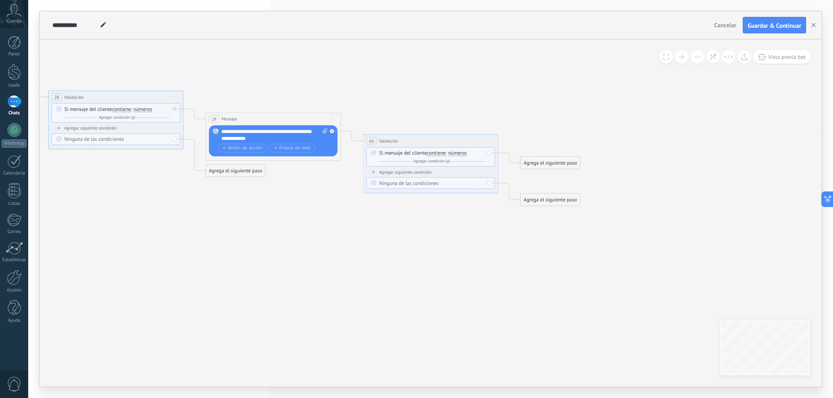
click at [490, 184] on div "Ninguna de las condiciones" at bounding box center [430, 183] width 128 height 12
click at [372, 175] on div "Agregar siguiente condición" at bounding box center [430, 173] width 128 height 6
click at [452, 173] on span "números" at bounding box center [457, 175] width 19 height 5
click at [452, 173] on button "números" at bounding box center [486, 176] width 85 height 12
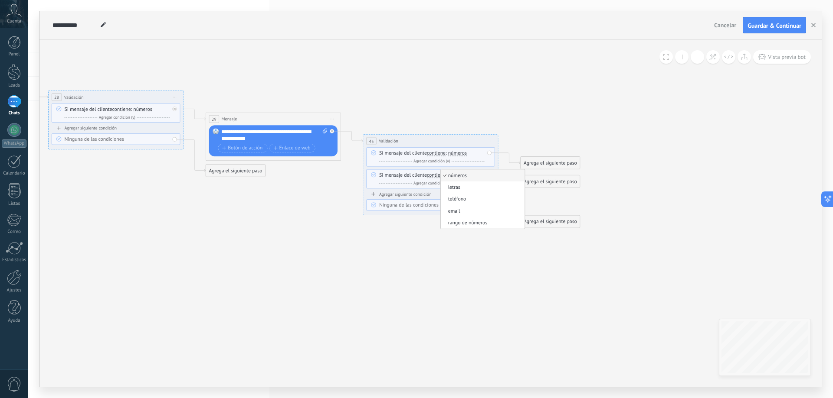
click at [493, 143] on span "Iniciar vista previa aquí Cambiar nombre Duplicar [GEOGRAPHIC_DATA]" at bounding box center [489, 141] width 11 height 10
click at [513, 181] on div "Borrar" at bounding box center [520, 186] width 67 height 12
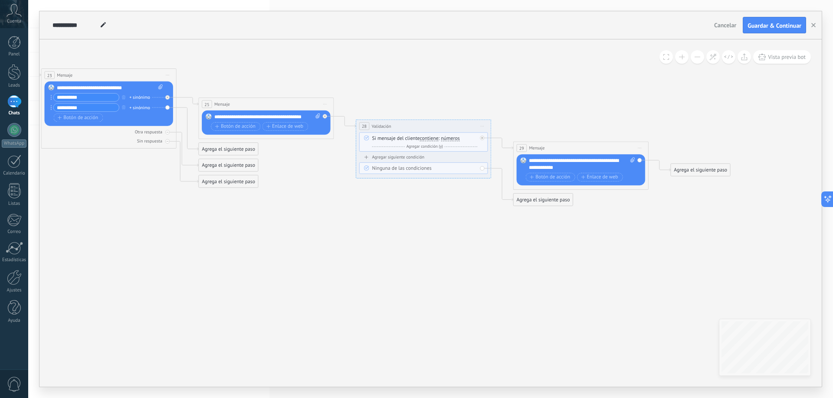
drag, startPoint x: 291, startPoint y: 176, endPoint x: 585, endPoint y: 201, distance: 295.5
click at [655, 201] on icon at bounding box center [100, 22] width 1552 height 705
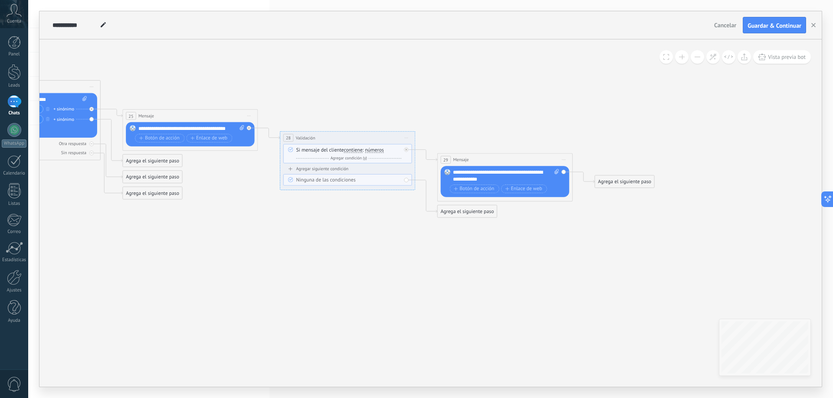
drag, startPoint x: 408, startPoint y: 191, endPoint x: 256, endPoint y: 256, distance: 164.9
click at [256, 256] on icon at bounding box center [25, 34] width 1552 height 705
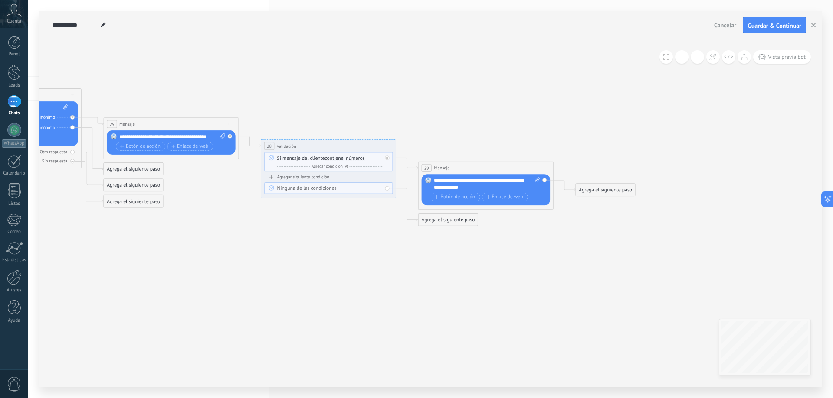
click at [274, 178] on div "Agregar siguiente condición" at bounding box center [328, 177] width 128 height 6
click at [355, 182] on span "números" at bounding box center [355, 180] width 19 height 5
click at [355, 182] on button "números" at bounding box center [384, 180] width 85 height 12
click at [312, 215] on div "Ninguna de las condiciones" at bounding box center [328, 211] width 128 height 12
click at [380, 177] on div "Borrar" at bounding box center [379, 180] width 7 height 10
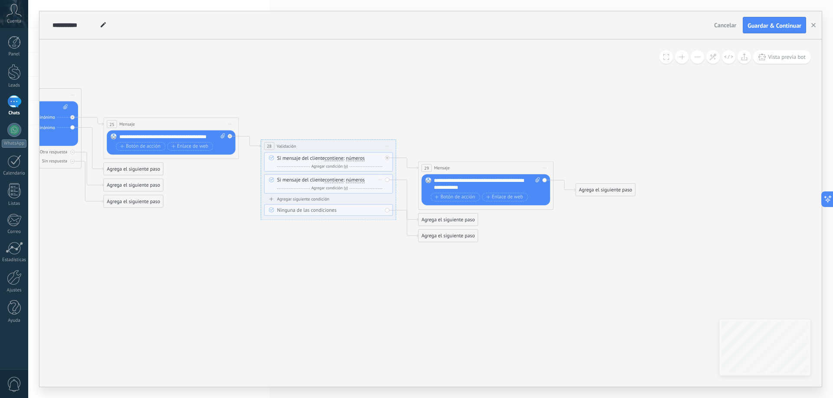
click at [387, 189] on div "Si mensaje del cliente contiene es igual a no es igual contiene no contiene tie…" at bounding box center [328, 183] width 128 height 19
click at [381, 177] on div "Borrar" at bounding box center [379, 180] width 7 height 10
click at [386, 191] on div "Borrar" at bounding box center [391, 190] width 30 height 12
click at [481, 188] on div "**********" at bounding box center [487, 183] width 106 height 13
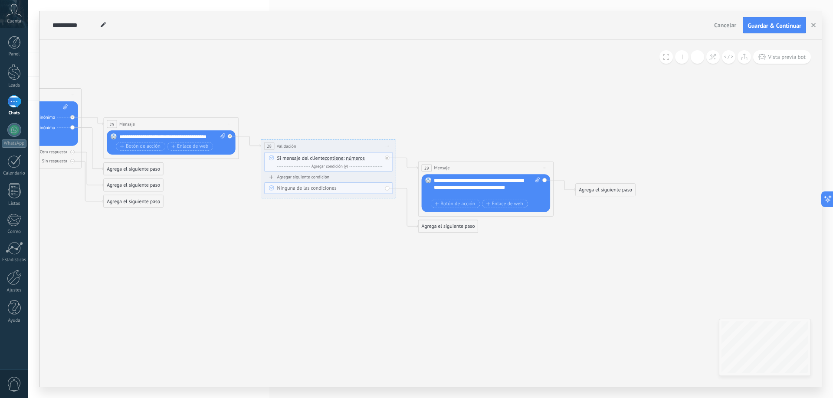
click at [542, 195] on div "Reemplazar Quitar Convertir a mensaje de voz Arrastre la imagen aquí para adjun…" at bounding box center [485, 193] width 128 height 38
click at [503, 206] on span "Enlace de web" at bounding box center [504, 203] width 37 height 5
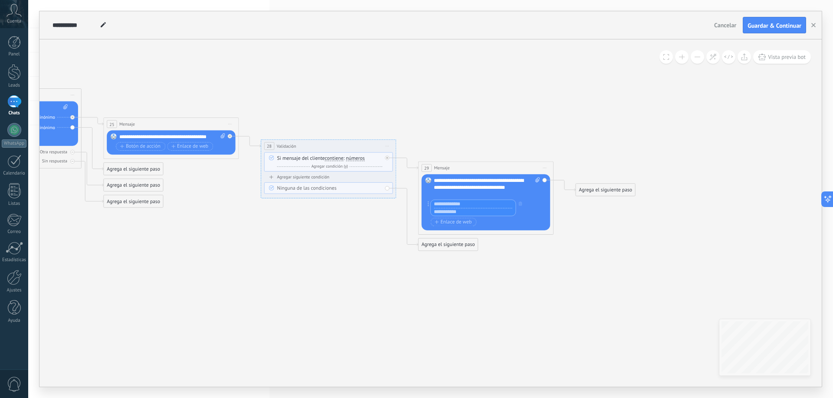
type input "*"
click at [518, 201] on button "button" at bounding box center [519, 203] width 7 height 9
click at [593, 192] on div "Agrega el siguiente paso" at bounding box center [604, 190] width 59 height 11
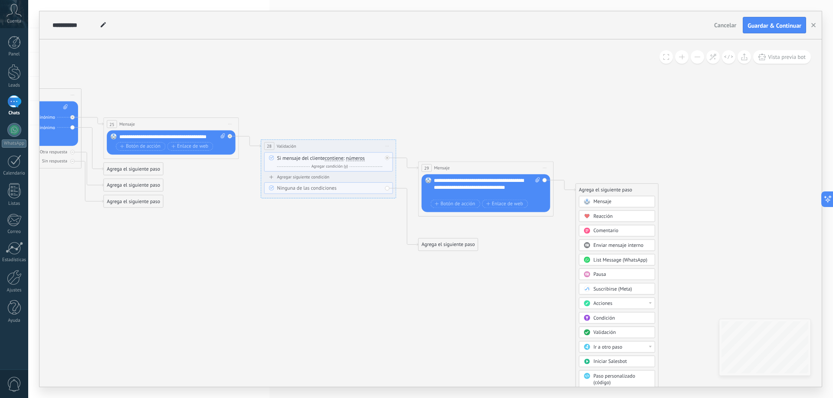
click at [612, 331] on span "Validación" at bounding box center [604, 333] width 23 height 7
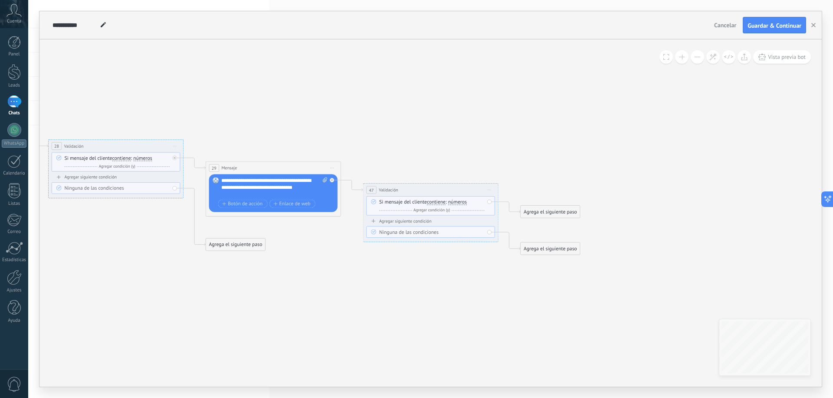
click at [485, 192] on span "Iniciar vista previa aquí Cambiar nombre Duplicar [GEOGRAPHIC_DATA]" at bounding box center [489, 190] width 11 height 10
click at [523, 235] on div "Borrar" at bounding box center [520, 235] width 67 height 12
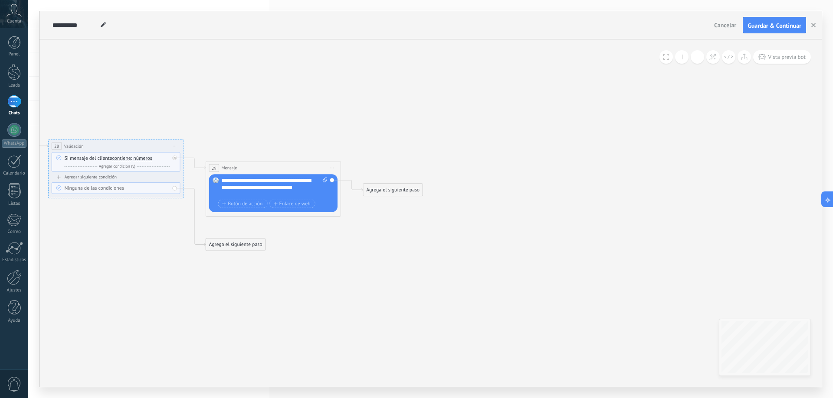
click at [406, 193] on div "Agrega el siguiente paso" at bounding box center [392, 190] width 59 height 11
click at [416, 314] on div "Condición" at bounding box center [404, 319] width 76 height 12
click at [448, 205] on span "Entrada manual" at bounding box center [465, 202] width 34 height 5
click at [445, 209] on button "Entrada manual" at bounding box center [487, 202] width 85 height 12
click at [441, 245] on span "Lead: Teléfono de usuario responsable" at bounding box center [482, 241] width 82 height 7
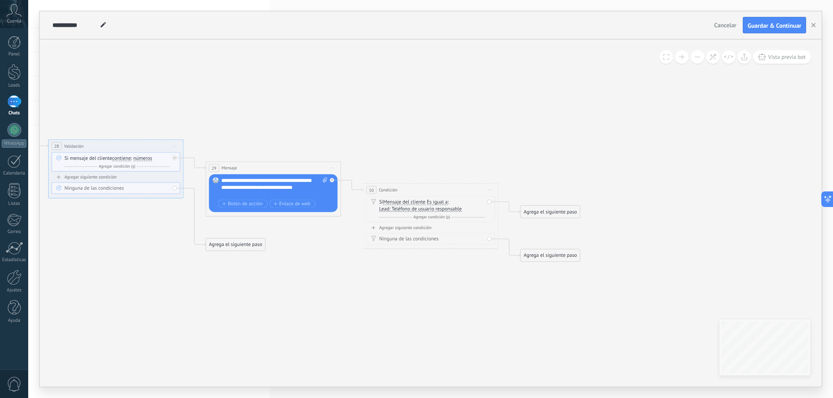
click at [443, 210] on span "Lead: Teléfono de usuario responsable" at bounding box center [420, 208] width 82 height 5
click at [443, 210] on button "Lead: Teléfono de usuario responsable" at bounding box center [418, 209] width 85 height 12
click at [486, 188] on span "Iniciar vista previa aquí Cambiar nombre Duplicar [GEOGRAPHIC_DATA]" at bounding box center [489, 190] width 11 height 10
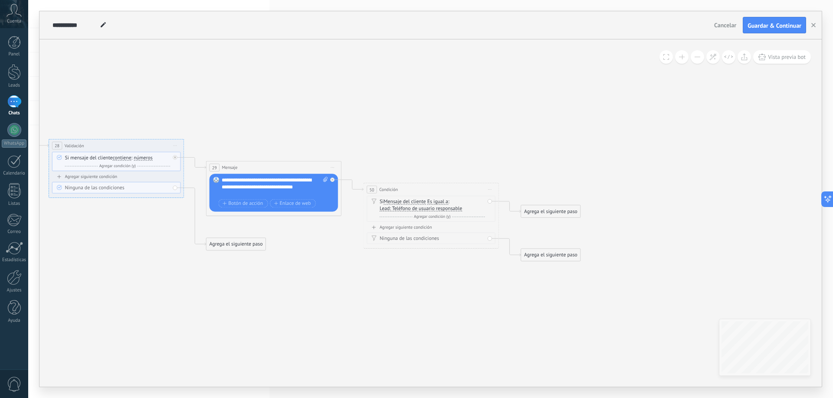
drag, startPoint x: 395, startPoint y: 299, endPoint x: 561, endPoint y: 321, distance: 168.0
